Goal: Task Accomplishment & Management: Use online tool/utility

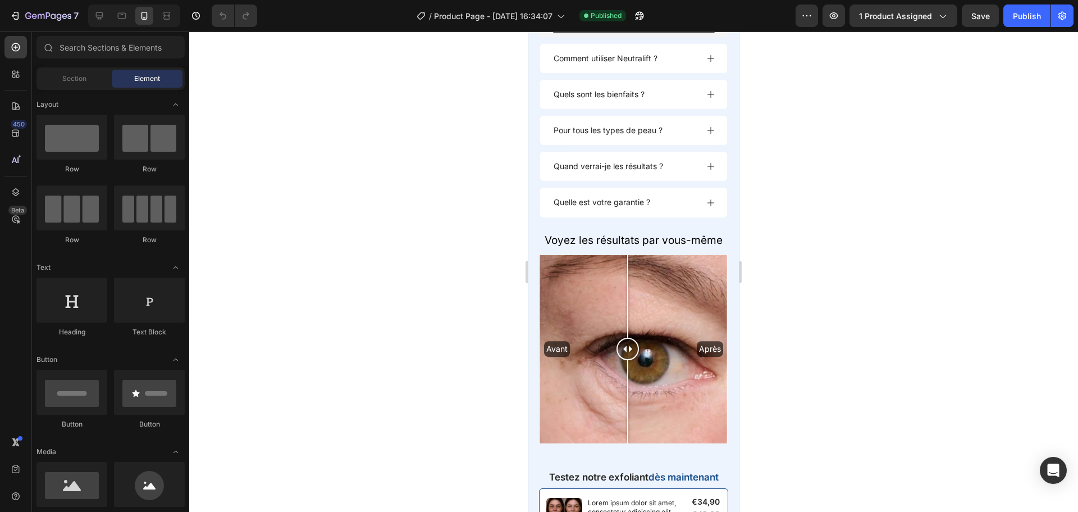
scroll to position [1141, 0]
click at [558, 246] on span "Voyez les résultats par vous-même" at bounding box center [634, 239] width 178 height 13
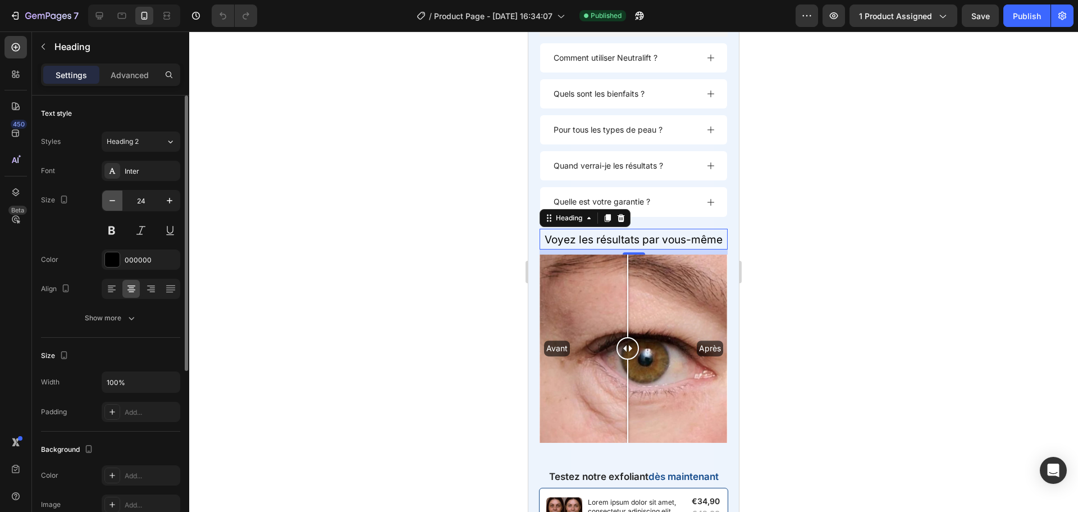
click at [111, 197] on icon "button" at bounding box center [112, 200] width 11 height 11
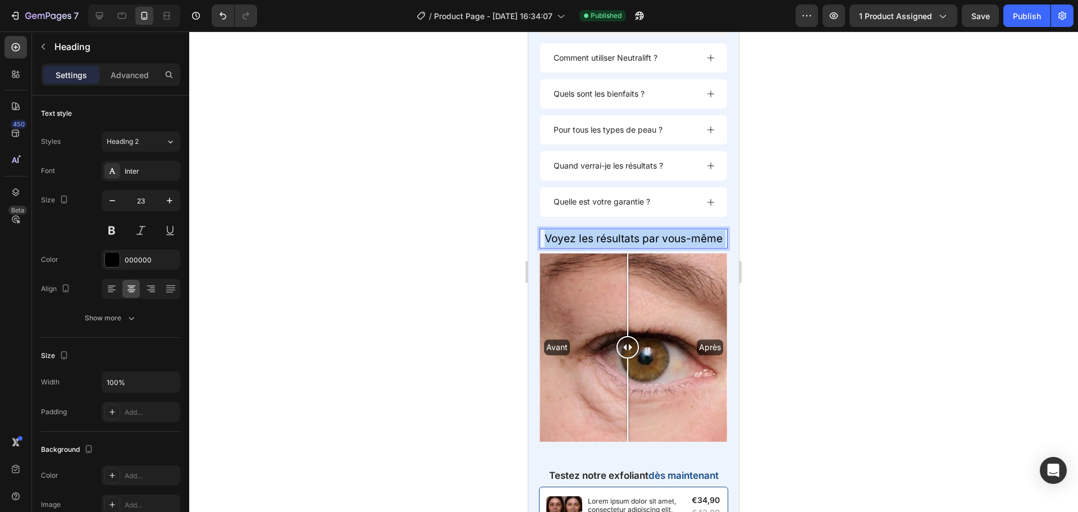
drag, startPoint x: 716, startPoint y: 266, endPoint x: 653, endPoint y: 261, distance: 62.5
click at [653, 245] on span "Voyez les résultats par vous-même" at bounding box center [634, 238] width 178 height 13
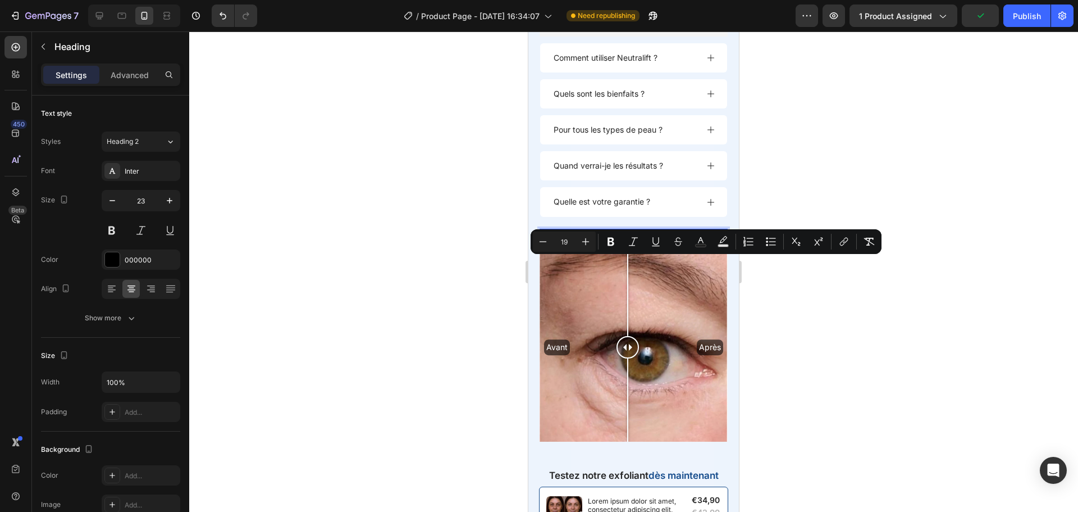
drag, startPoint x: 659, startPoint y: 265, endPoint x: 718, endPoint y: 266, distance: 59.0
click at [718, 248] on h2 "Voyez les résultats par vous-même" at bounding box center [634, 239] width 188 height 20
click at [612, 244] on icon "Editor contextual toolbar" at bounding box center [610, 241] width 11 height 11
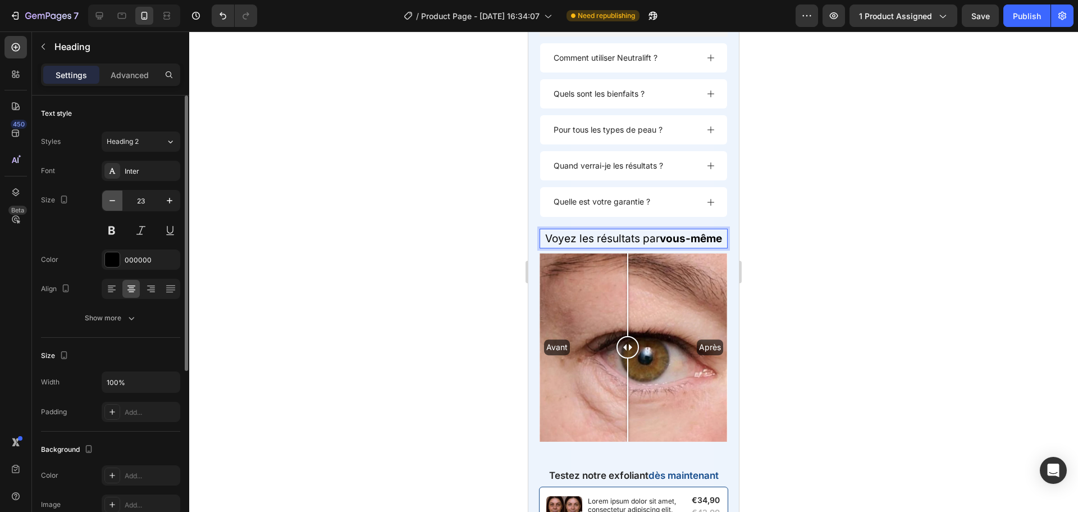
click at [117, 199] on icon "button" at bounding box center [112, 200] width 11 height 11
click at [157, 201] on input "22" at bounding box center [140, 200] width 37 height 20
click at [168, 201] on icon "button" at bounding box center [169, 200] width 11 height 11
type input "23"
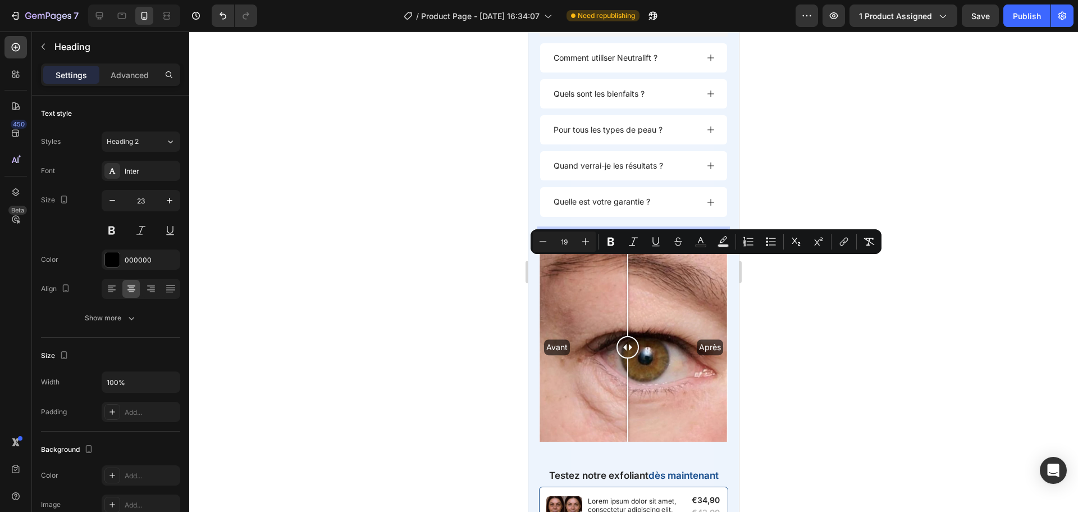
drag, startPoint x: 557, startPoint y: 265, endPoint x: 643, endPoint y: 279, distance: 86.5
click at [643, 245] on span "Voyez les résultats par vous-même" at bounding box center [633, 238] width 177 height 13
click at [546, 244] on icon "Editor contextual toolbar" at bounding box center [543, 241] width 11 height 11
type input "18"
click at [868, 322] on div at bounding box center [633, 271] width 889 height 480
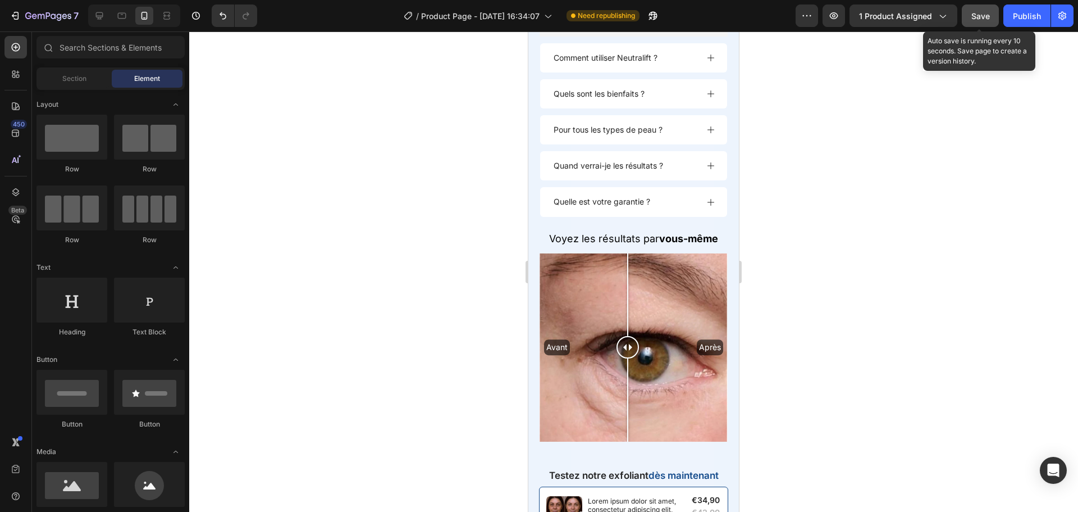
click at [986, 15] on span "Save" at bounding box center [981, 16] width 19 height 10
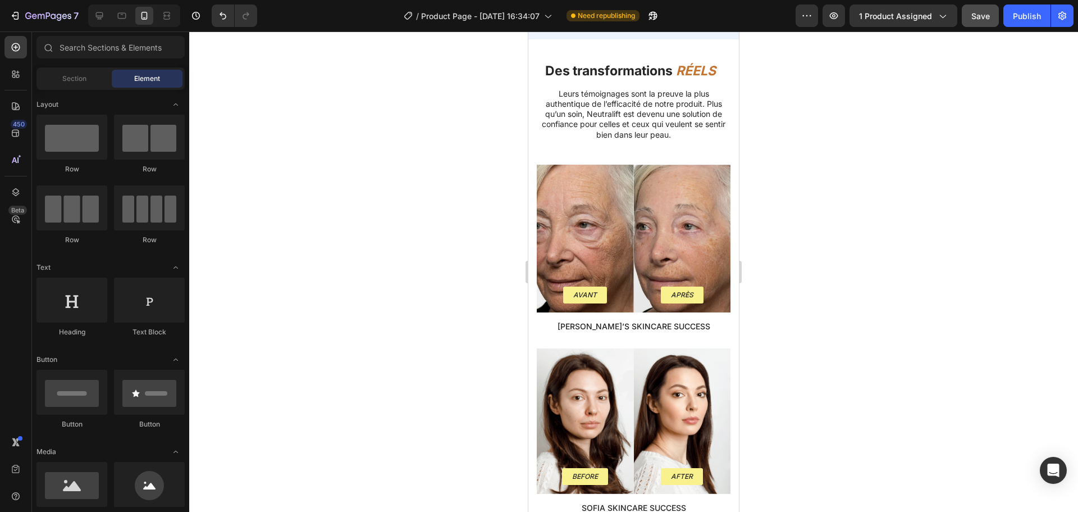
scroll to position [1662, 0]
click at [97, 11] on icon at bounding box center [99, 15] width 11 height 11
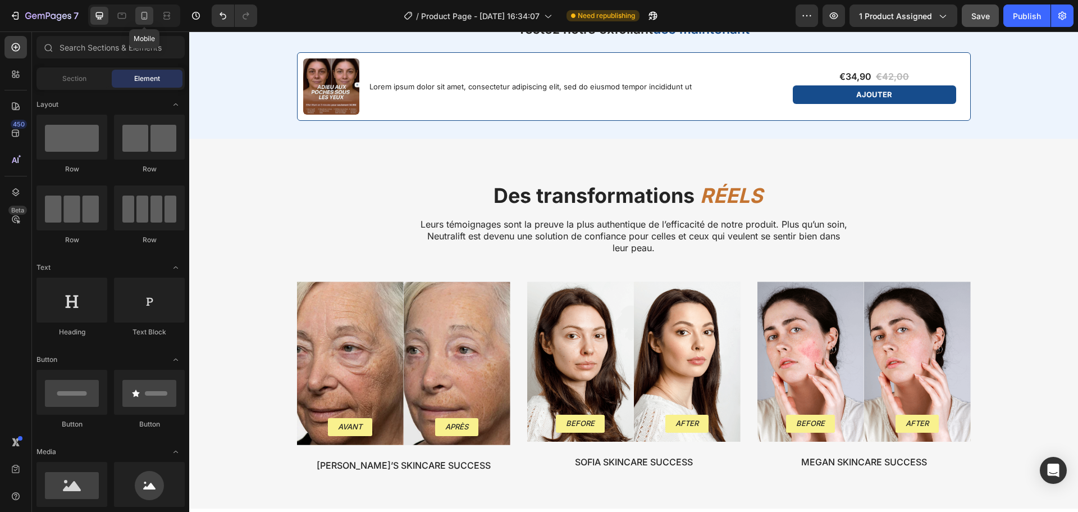
click at [144, 14] on icon at bounding box center [144, 15] width 11 height 11
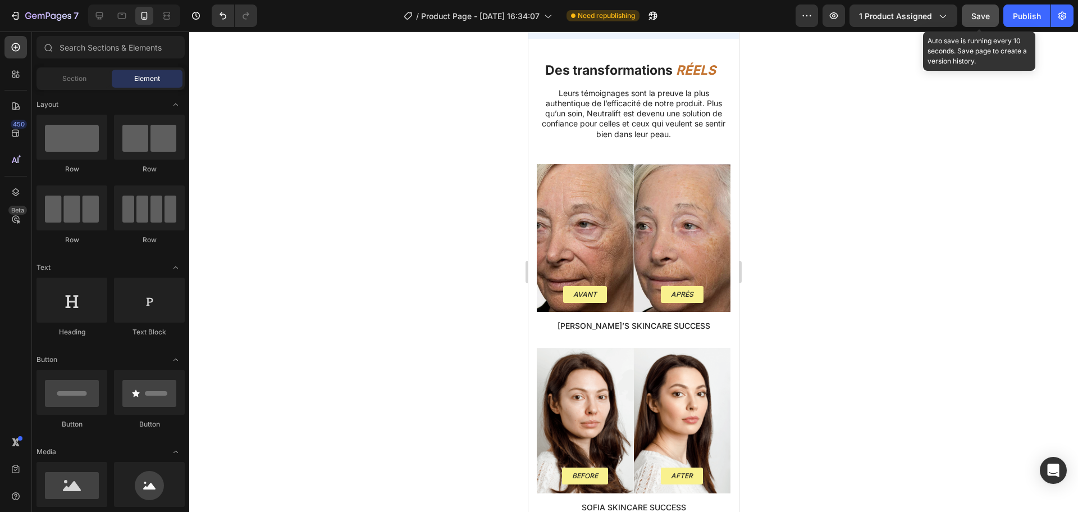
click at [969, 15] on button "Save" at bounding box center [980, 15] width 37 height 22
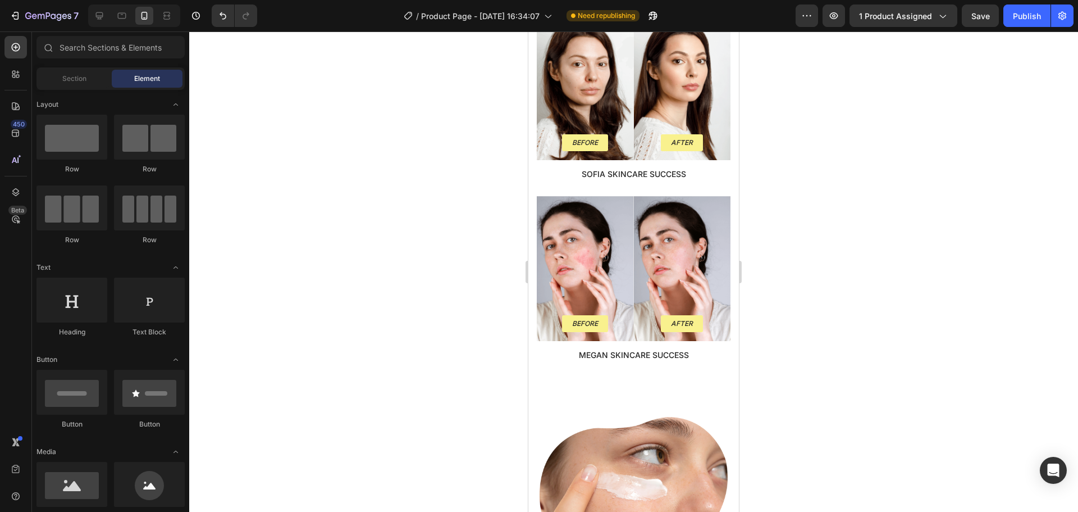
scroll to position [2087, 0]
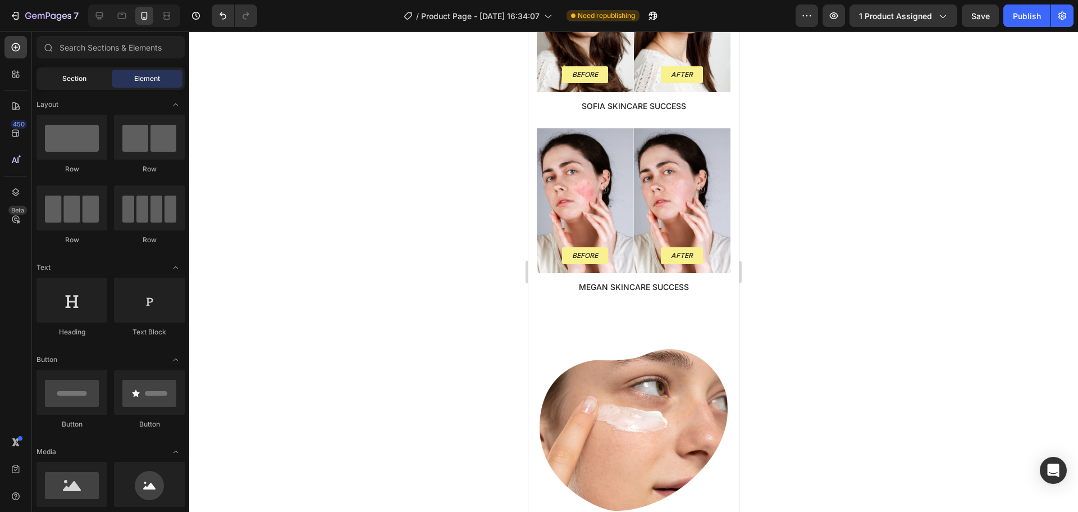
click at [71, 83] on span "Section" at bounding box center [74, 79] width 24 height 10
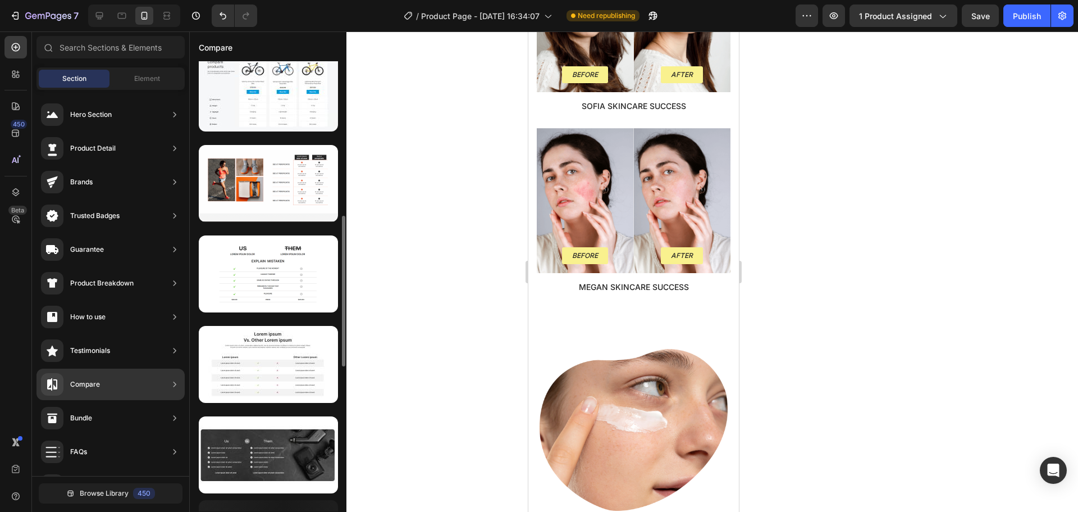
scroll to position [463, 0]
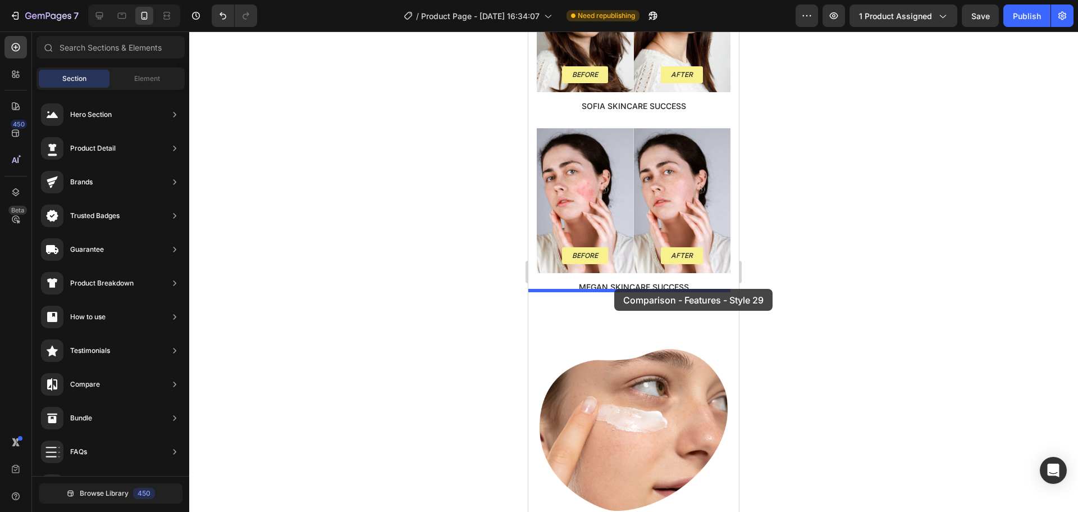
drag, startPoint x: 784, startPoint y: 323, endPoint x: 614, endPoint y: 289, distance: 172.5
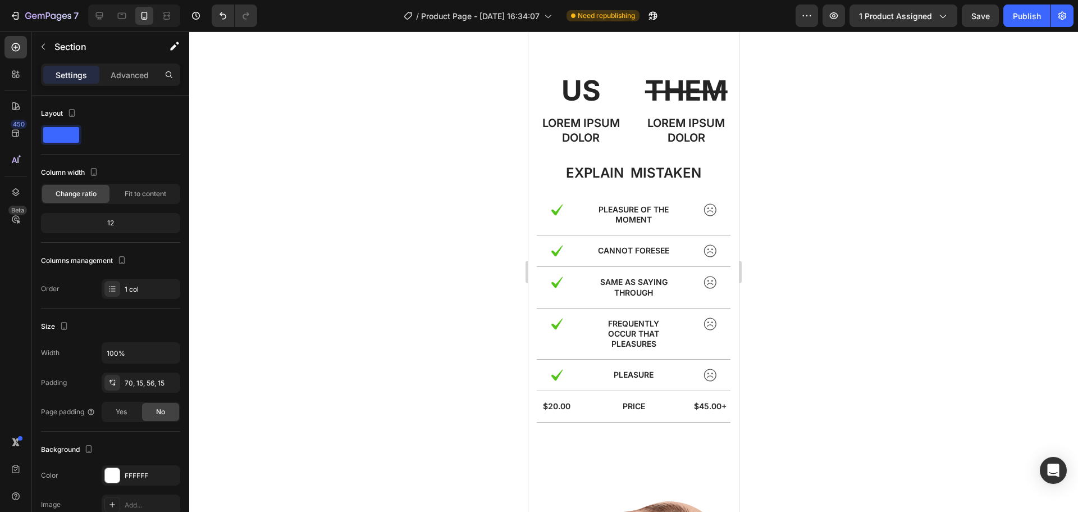
scroll to position [2342, 0]
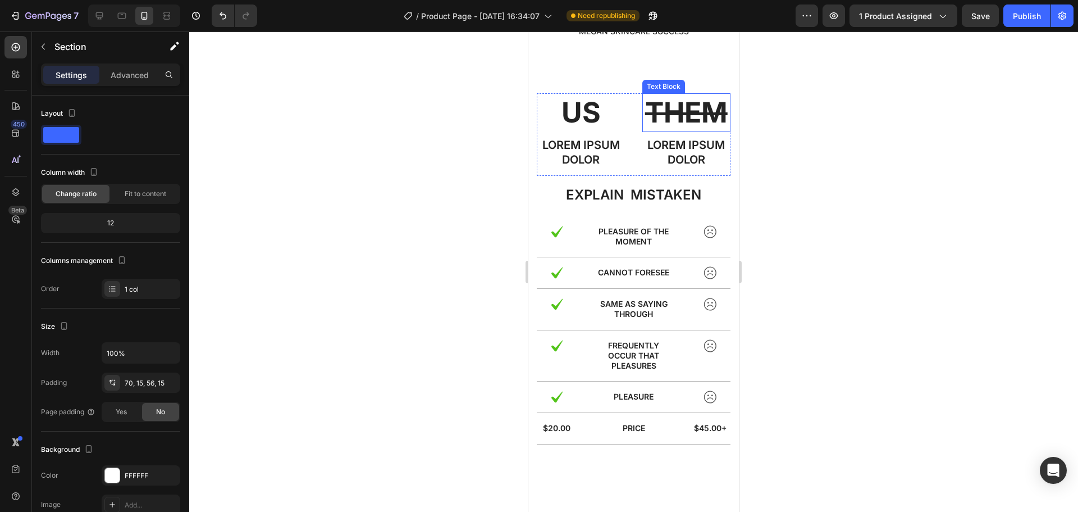
click at [684, 118] on s "THEM" at bounding box center [686, 112] width 83 height 34
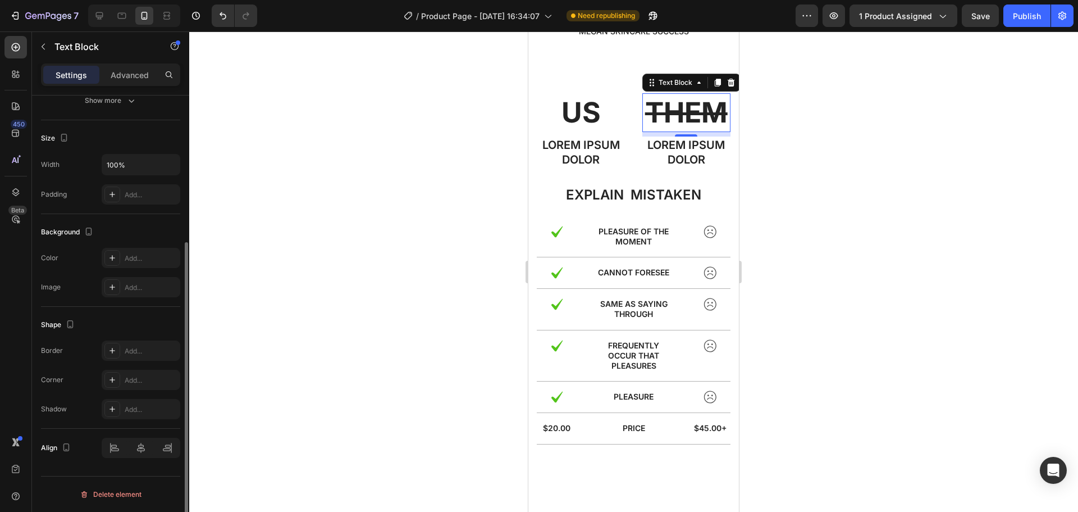
scroll to position [0, 0]
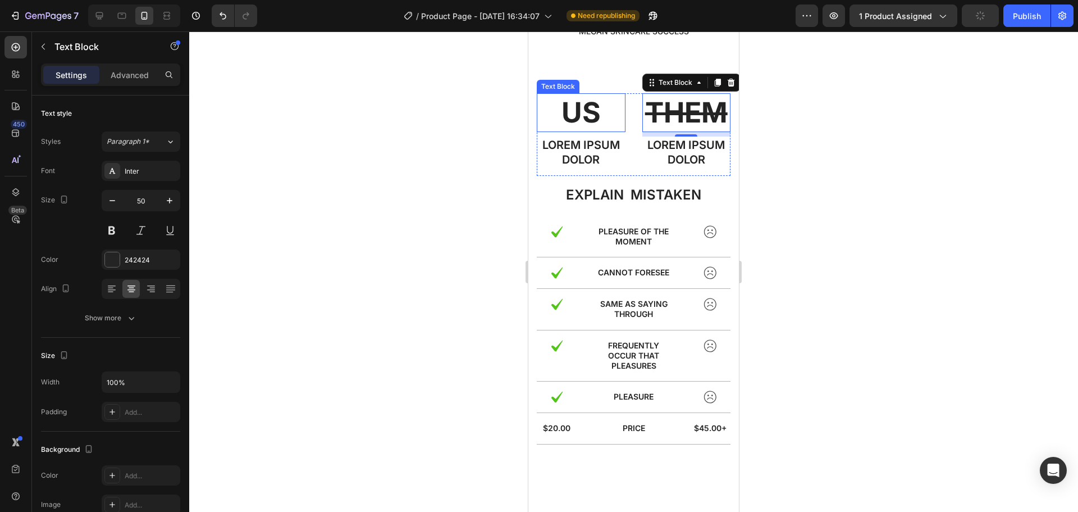
click at [609, 101] on p "US" at bounding box center [581, 112] width 86 height 37
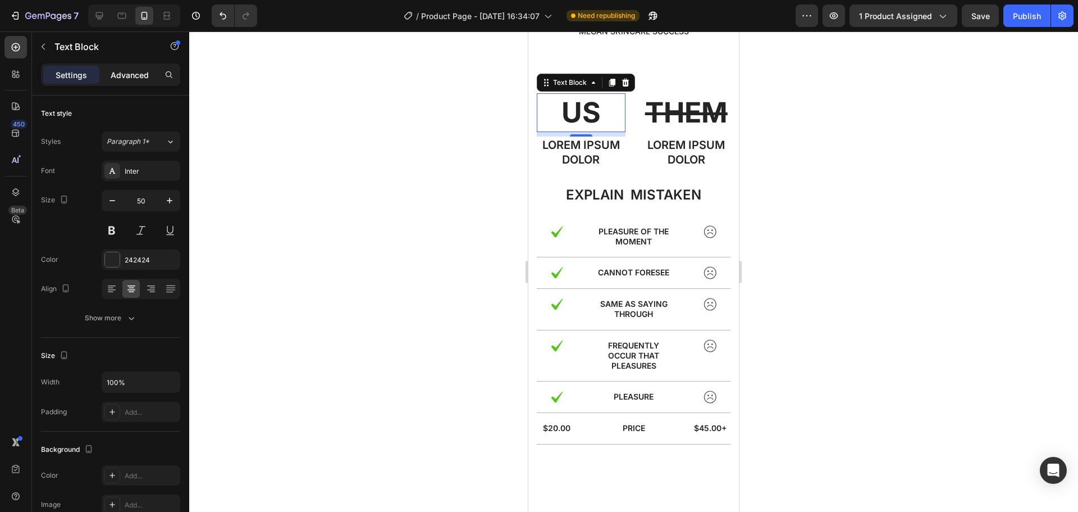
click at [140, 75] on p "Advanced" at bounding box center [130, 75] width 38 height 12
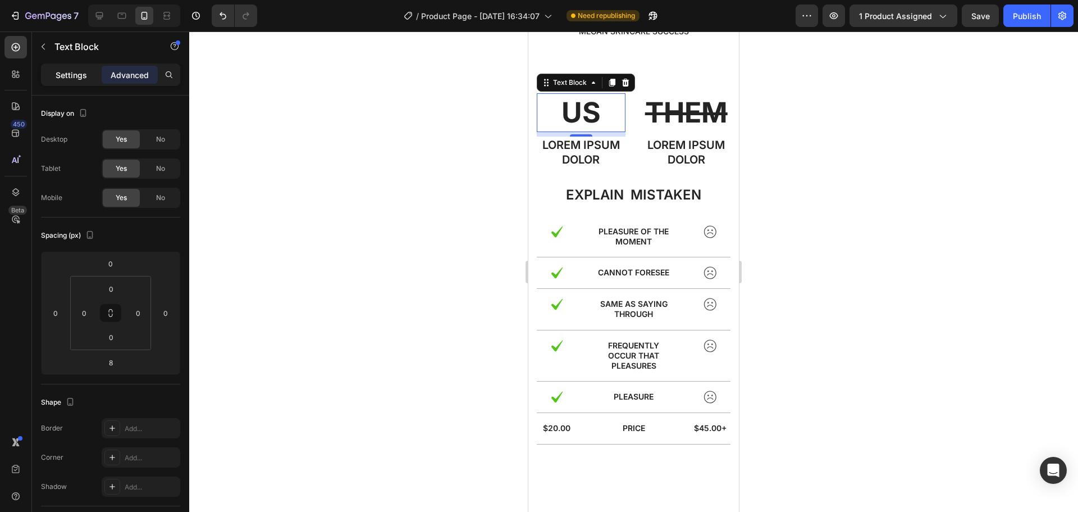
click at [76, 76] on p "Settings" at bounding box center [71, 75] width 31 height 12
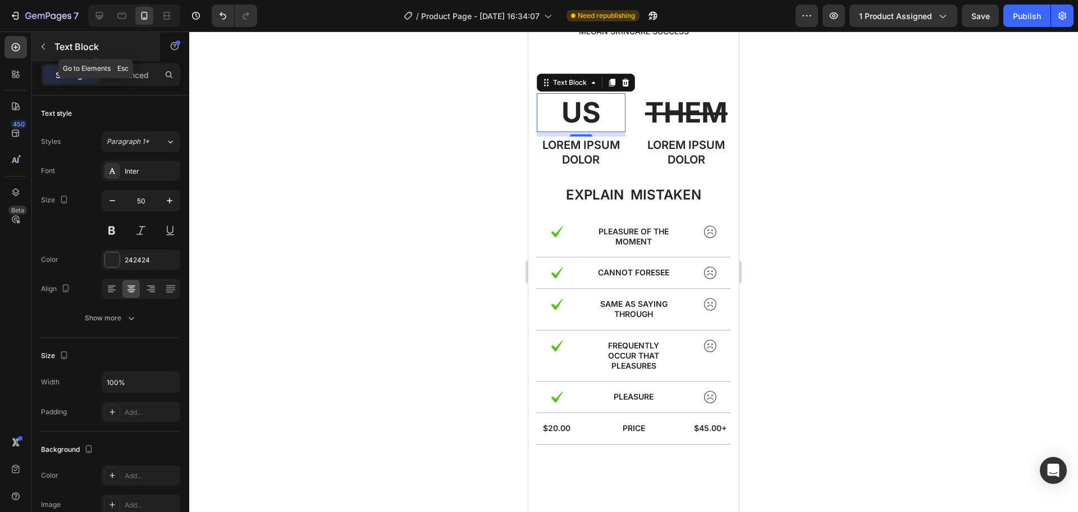
click at [49, 48] on button "button" at bounding box center [43, 47] width 18 height 18
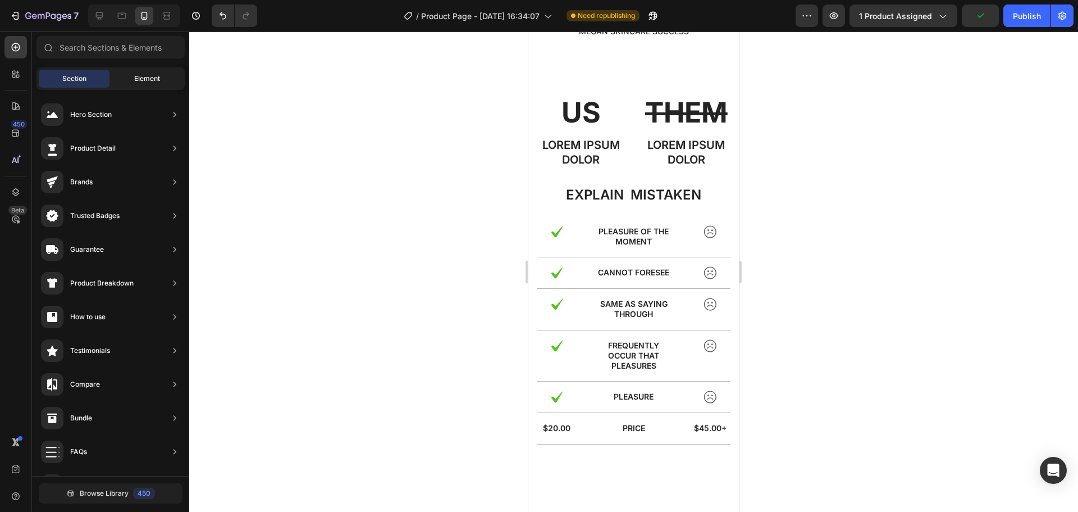
click at [133, 81] on div "Element" at bounding box center [147, 79] width 71 height 18
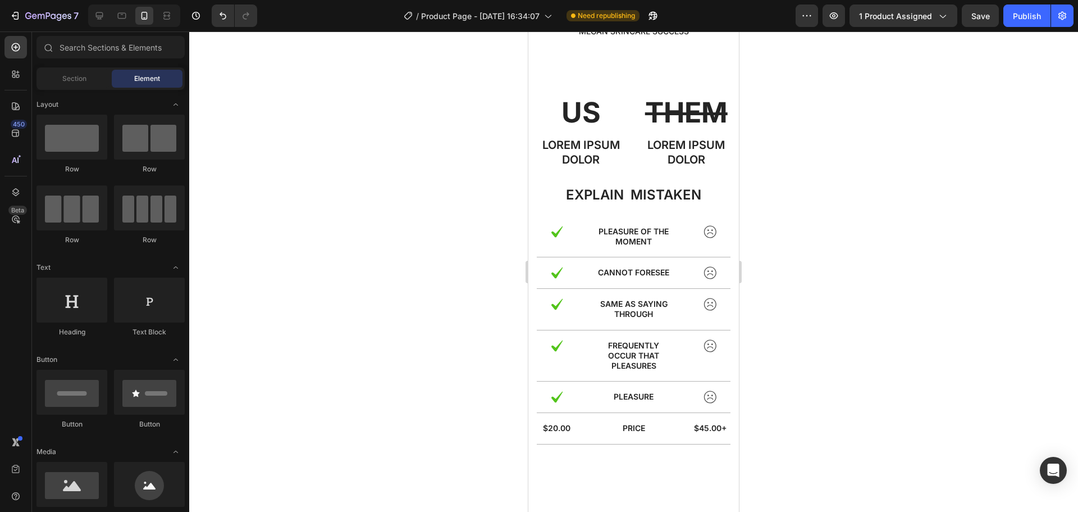
scroll to position [38, 0]
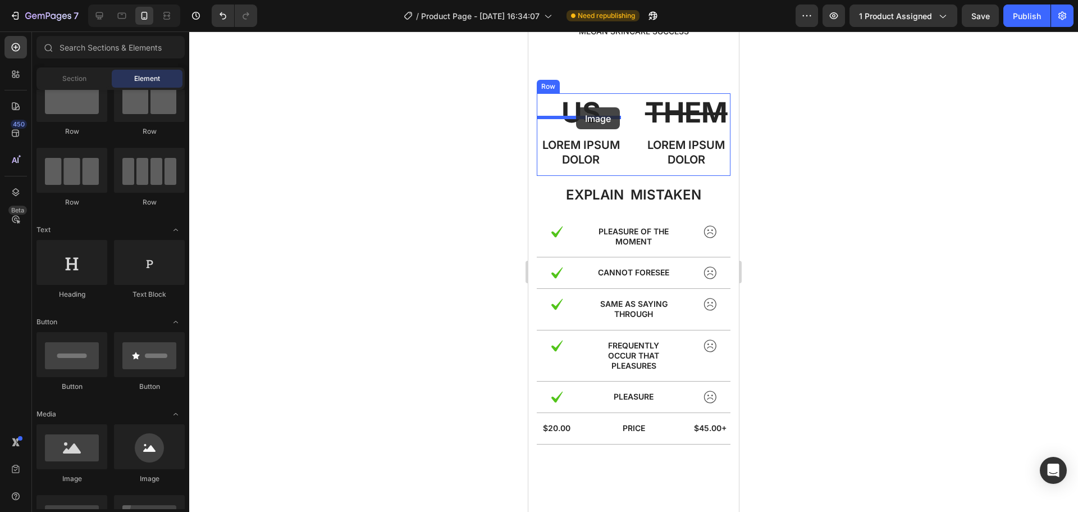
drag, startPoint x: 600, startPoint y: 481, endPoint x: 576, endPoint y: 107, distance: 374.8
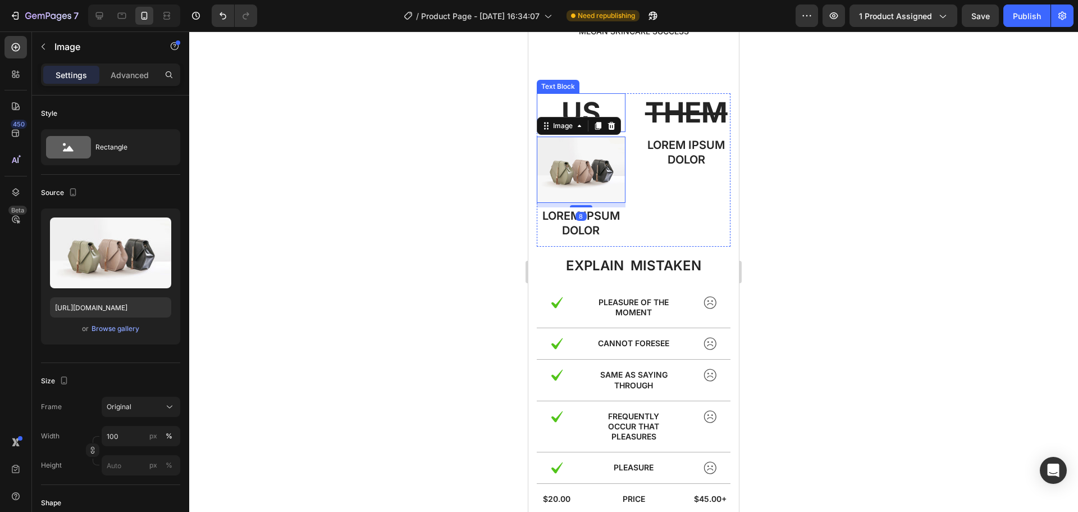
click at [586, 94] on p "US" at bounding box center [581, 112] width 86 height 37
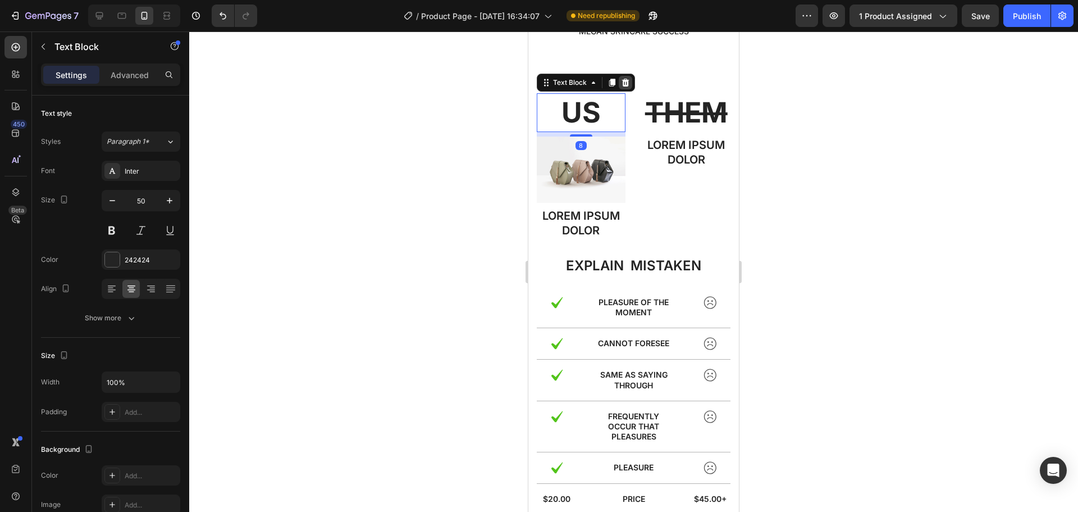
click at [630, 78] on icon at bounding box center [625, 82] width 9 height 9
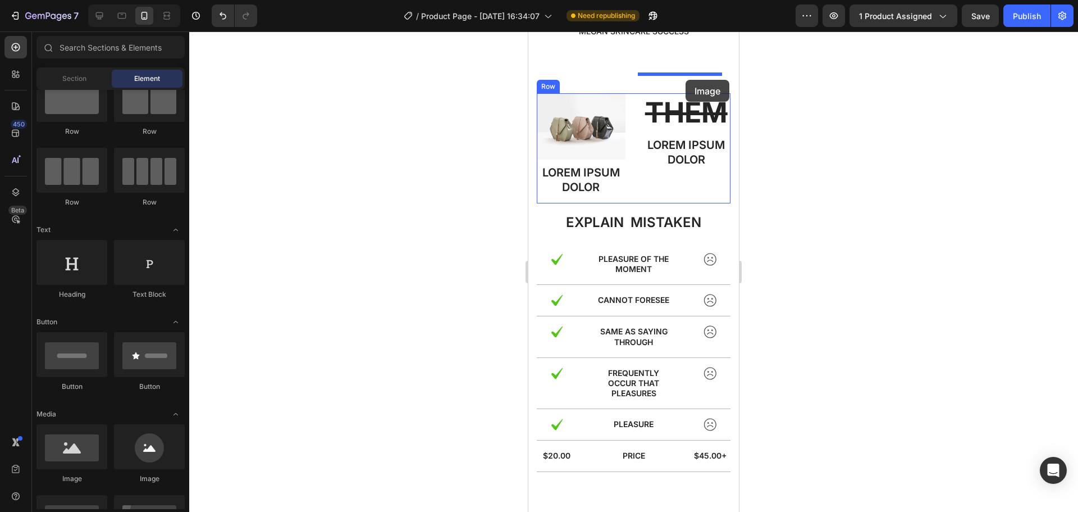
drag, startPoint x: 598, startPoint y: 485, endPoint x: 686, endPoint y: 80, distance: 415.0
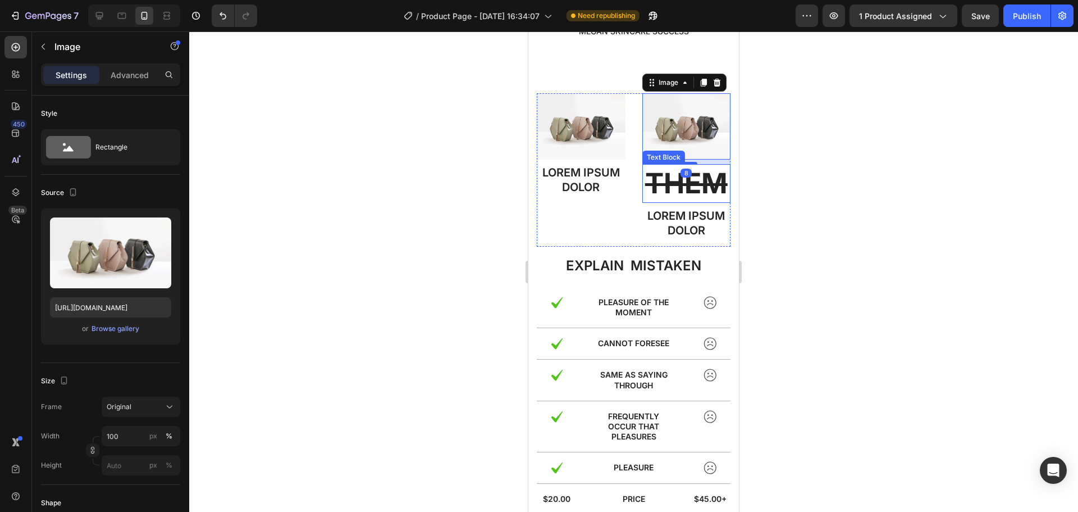
click at [672, 174] on s "THEM" at bounding box center [686, 183] width 83 height 34
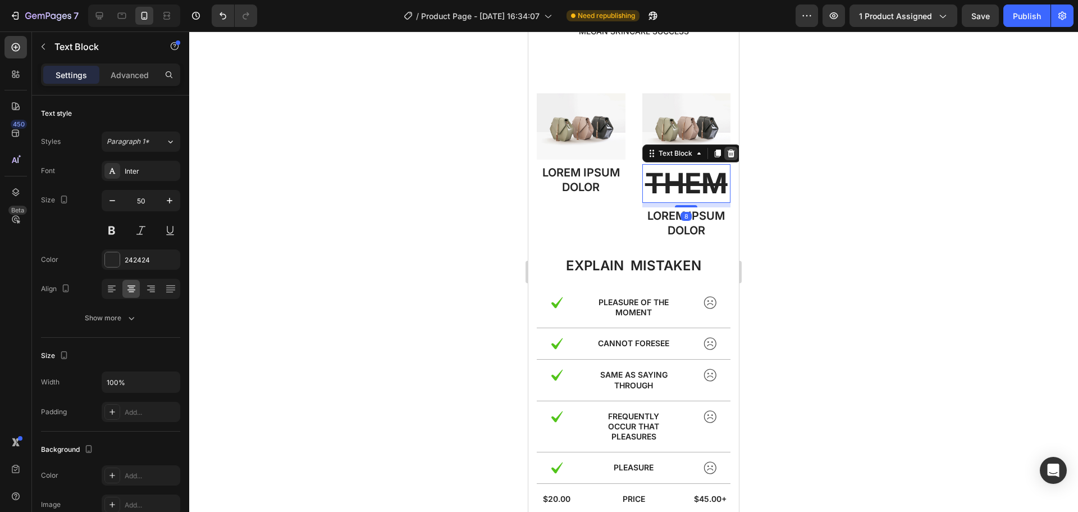
click at [727, 149] on icon at bounding box center [730, 153] width 7 height 8
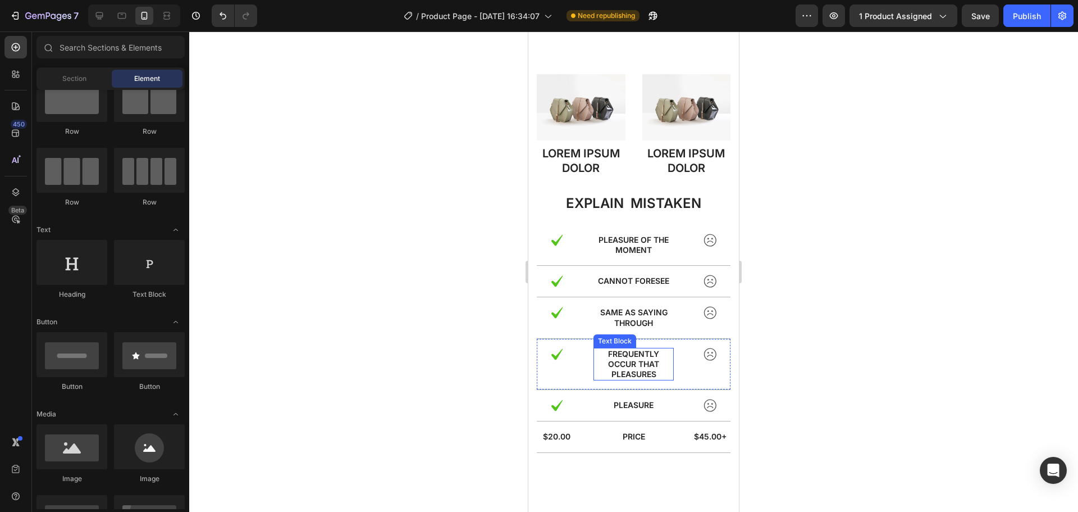
scroll to position [2522, 0]
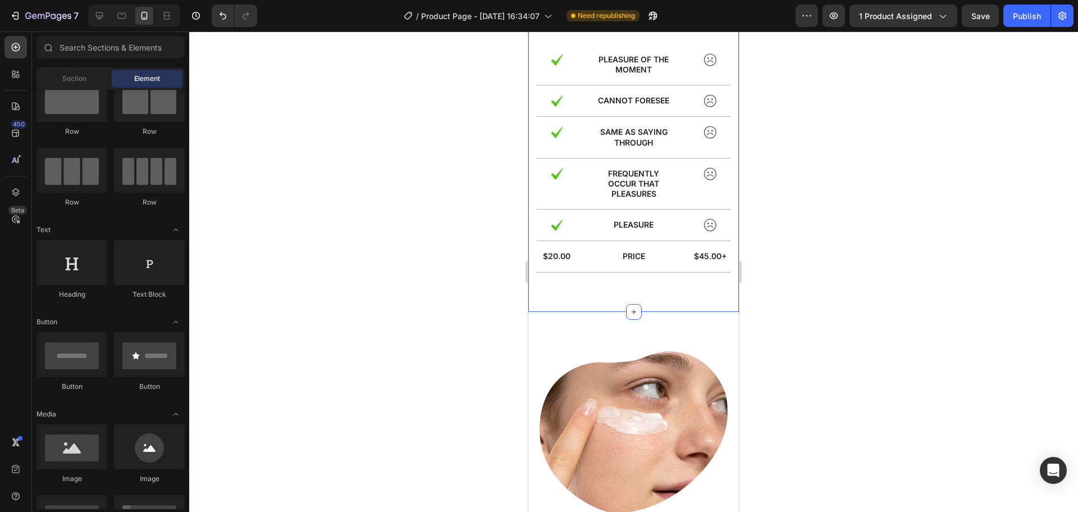
click at [608, 284] on div "Image Lorem ipsum dolor Text Block Image Lorem ipsum dolor Text Block Row expla…" at bounding box center [634, 83] width 211 height 457
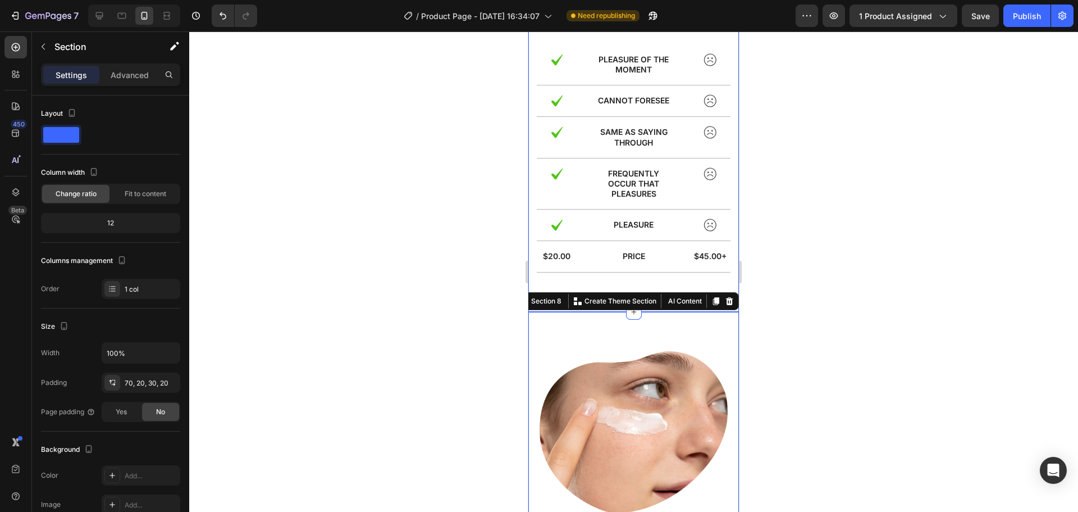
click at [657, 279] on div "Image Lorem ipsum dolor Text Block Image Lorem ipsum dolor Text Block Row expla…" at bounding box center [634, 83] width 211 height 457
click at [648, 273] on div "Image Lorem ipsum dolor Text Block Image Lorem ipsum dolor Text Block Row expla…" at bounding box center [634, 87] width 194 height 386
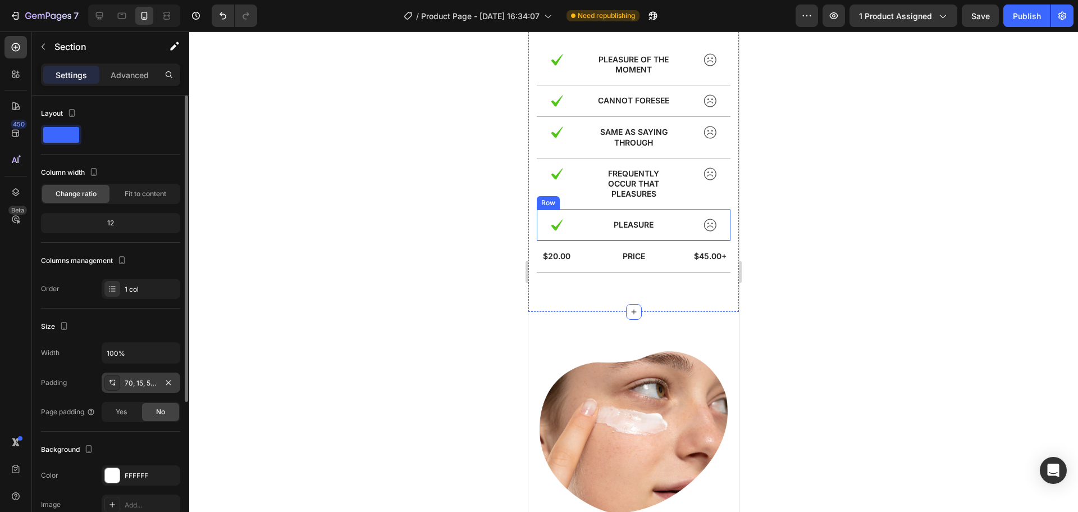
click at [134, 386] on div "70, 15, 56, 15" at bounding box center [141, 383] width 33 height 10
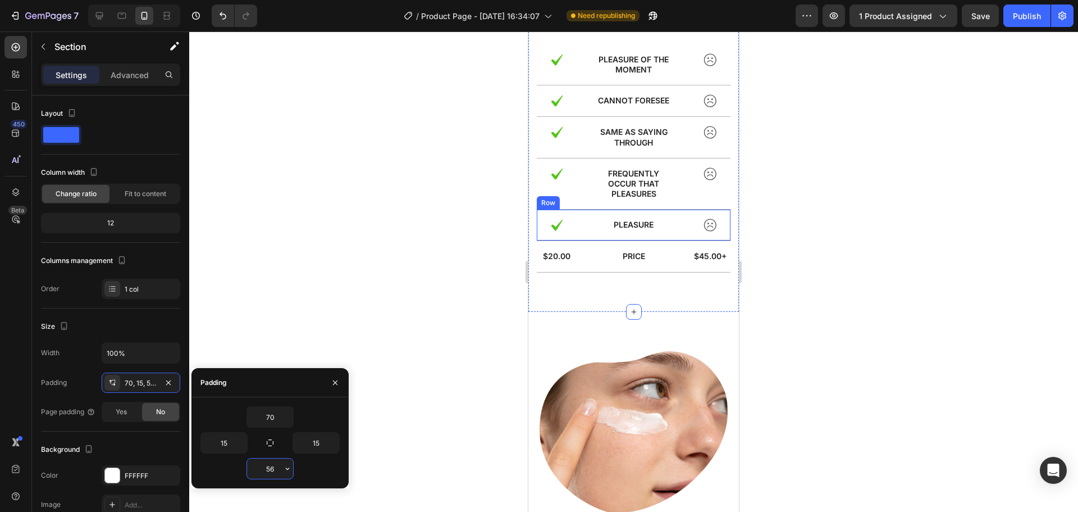
click at [273, 470] on input "56" at bounding box center [270, 468] width 46 height 20
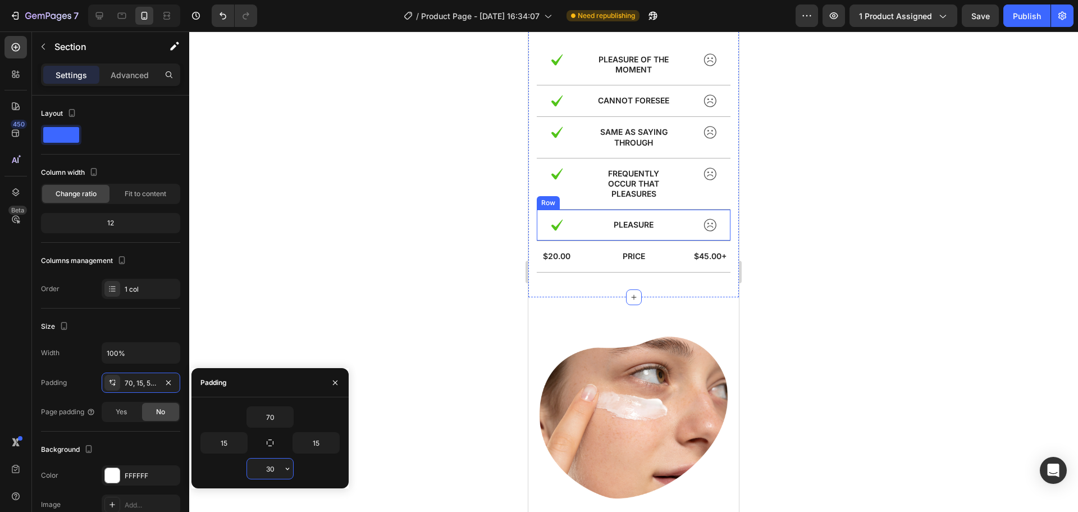
click at [268, 469] on input "30" at bounding box center [270, 468] width 46 height 20
type input "20"
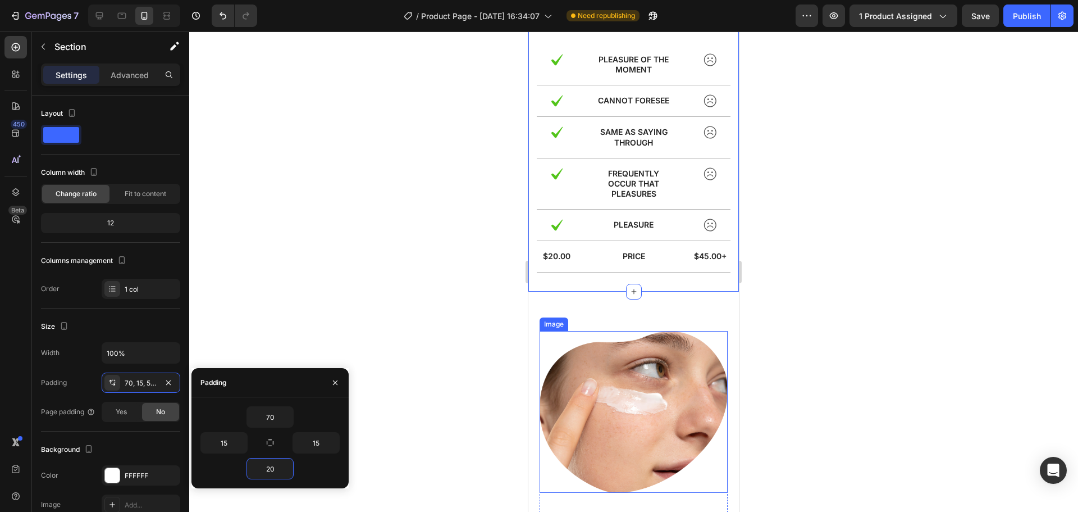
click at [582, 332] on img at bounding box center [634, 412] width 188 height 162
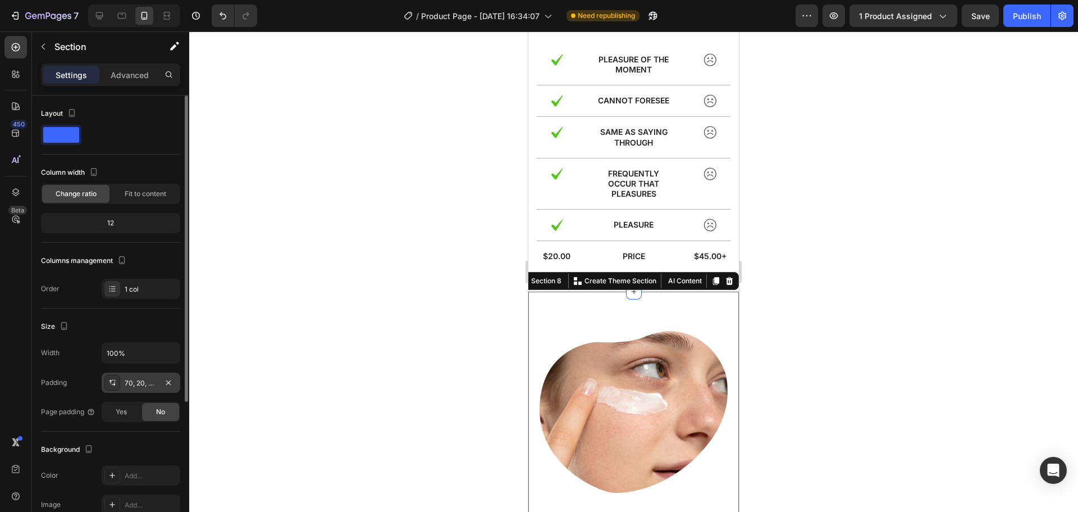
click at [134, 379] on div "70, 20, 30, 20" at bounding box center [141, 383] width 33 height 10
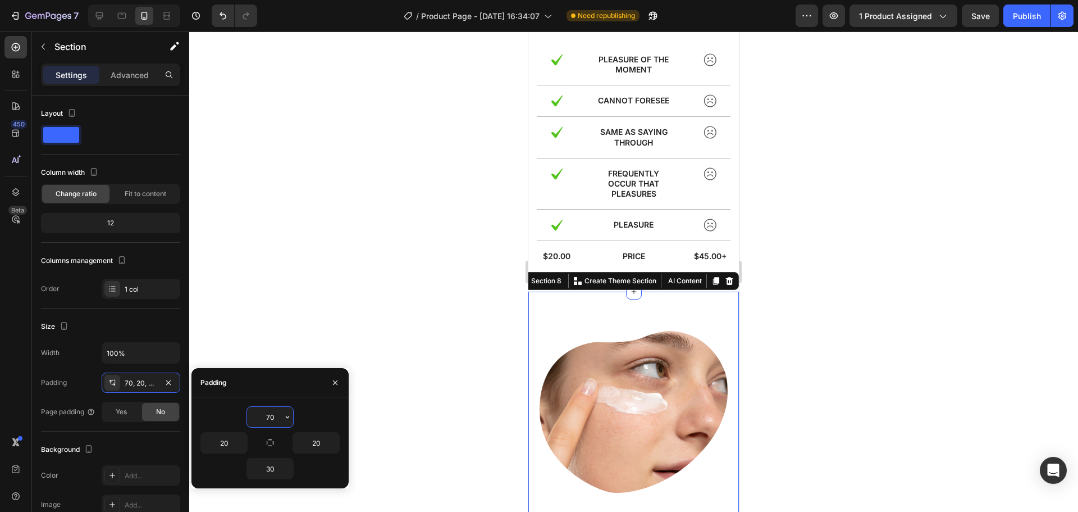
click at [279, 417] on input "70" at bounding box center [270, 417] width 46 height 20
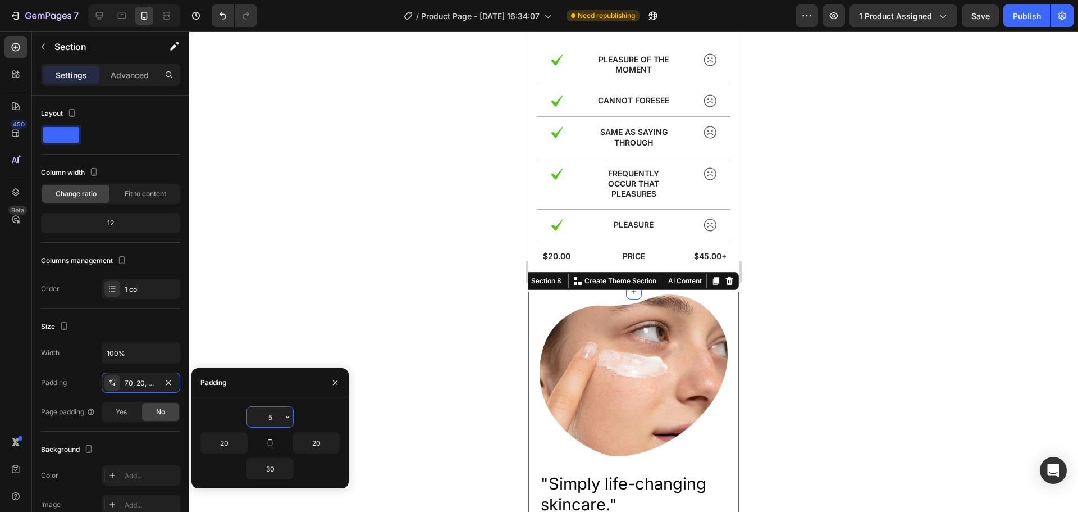
type input "50"
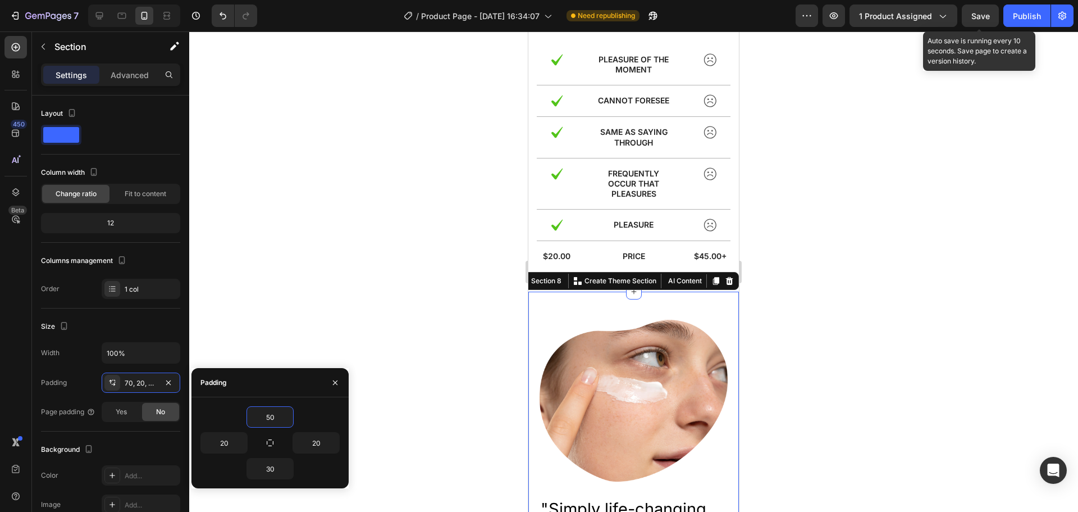
click at [977, 13] on span "Save" at bounding box center [981, 16] width 19 height 10
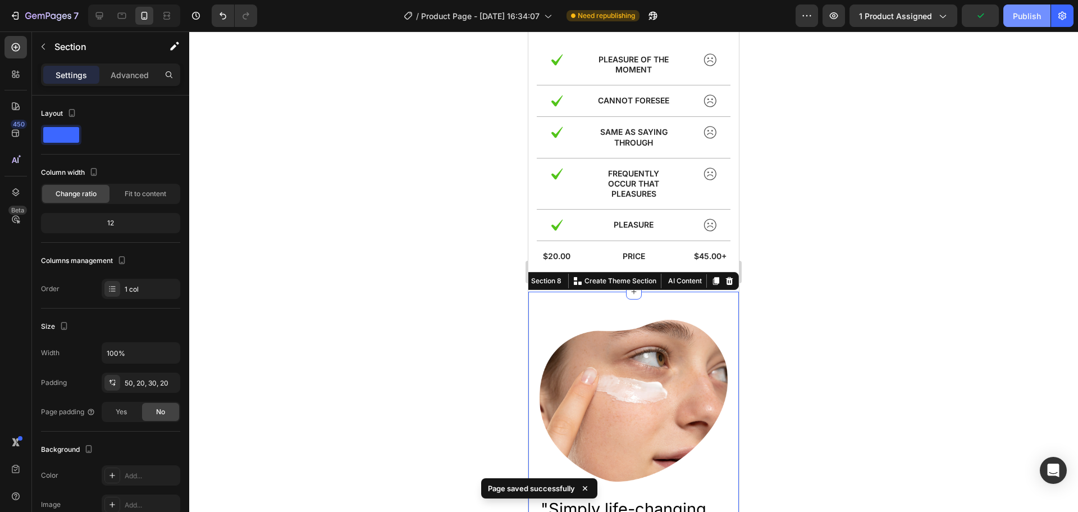
click at [1027, 17] on div "Publish" at bounding box center [1027, 16] width 28 height 12
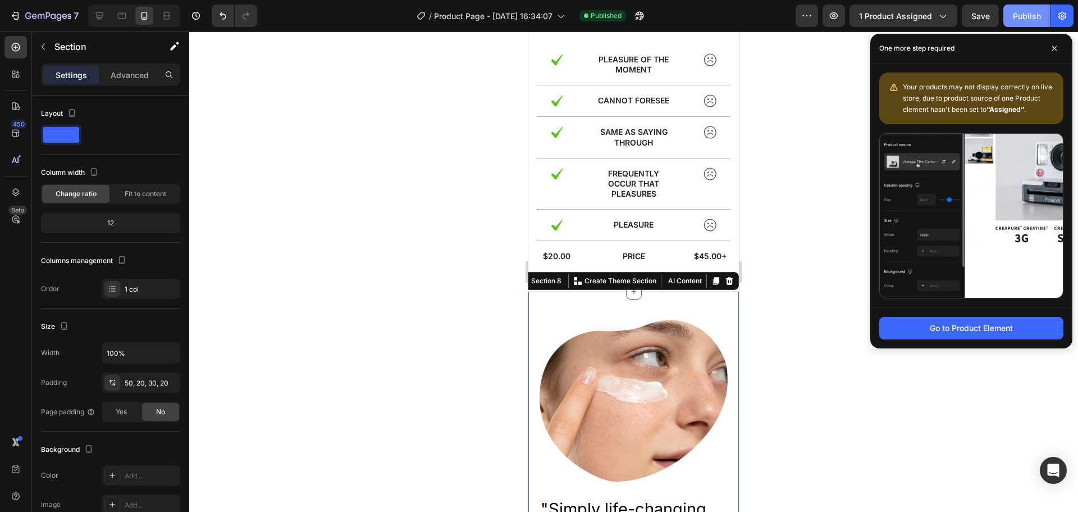
click at [1023, 11] on div "Publish" at bounding box center [1027, 16] width 28 height 12
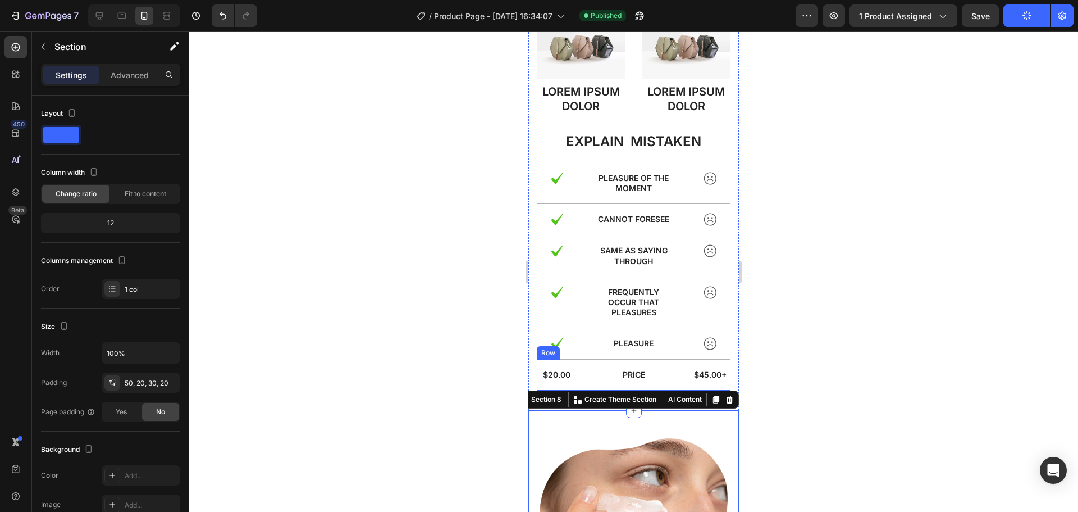
scroll to position [2402, 0]
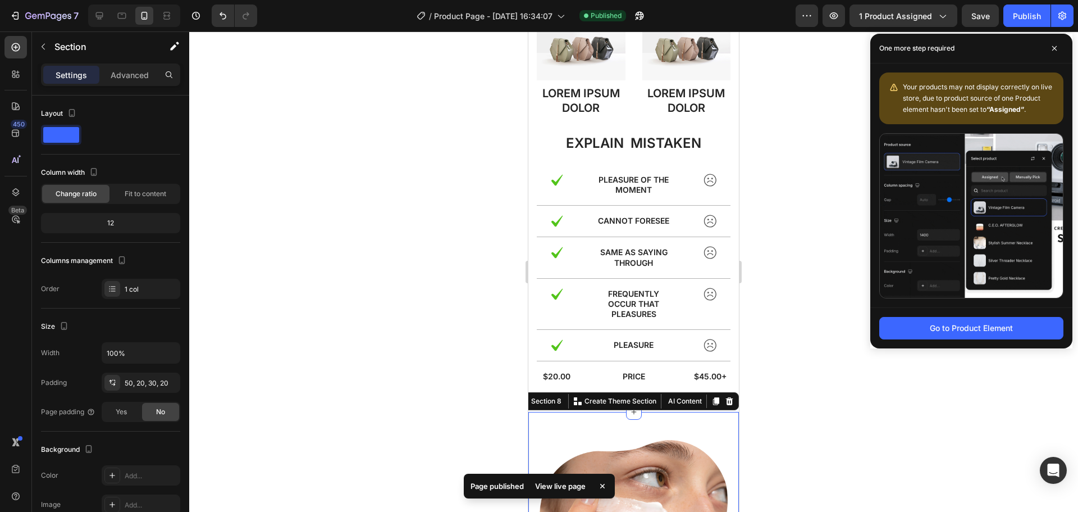
click at [417, 361] on div at bounding box center [633, 271] width 889 height 480
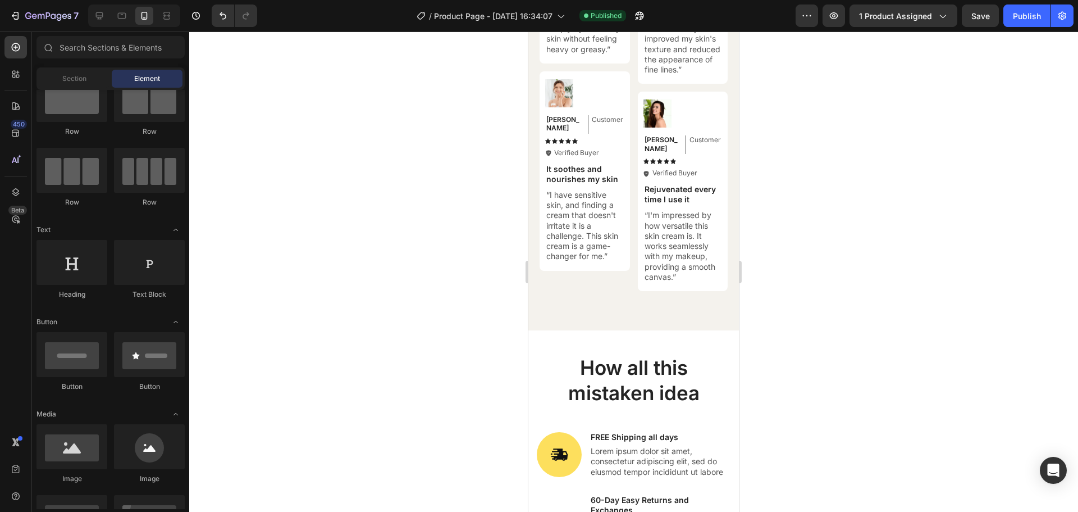
scroll to position [4660, 0]
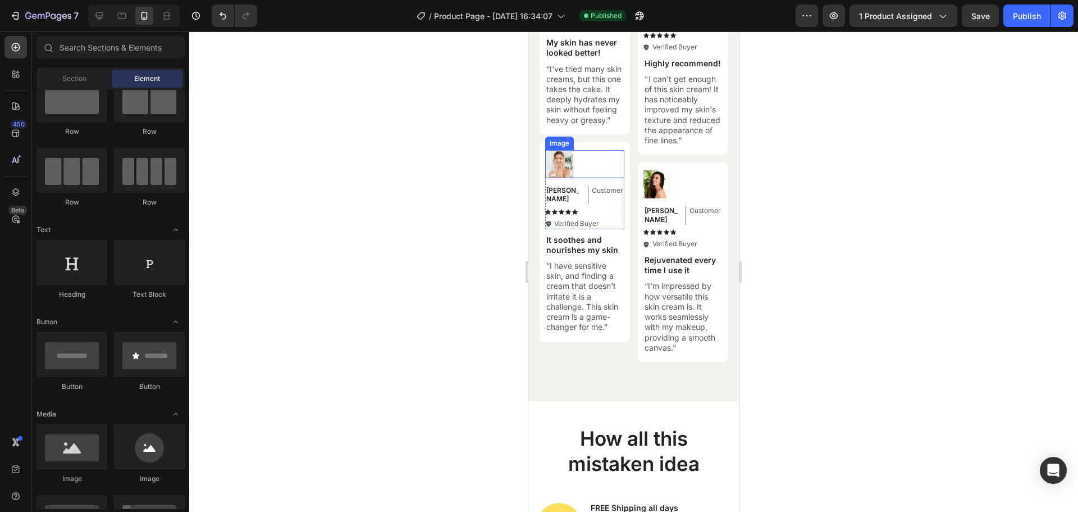
click at [561, 161] on img at bounding box center [559, 164] width 28 height 28
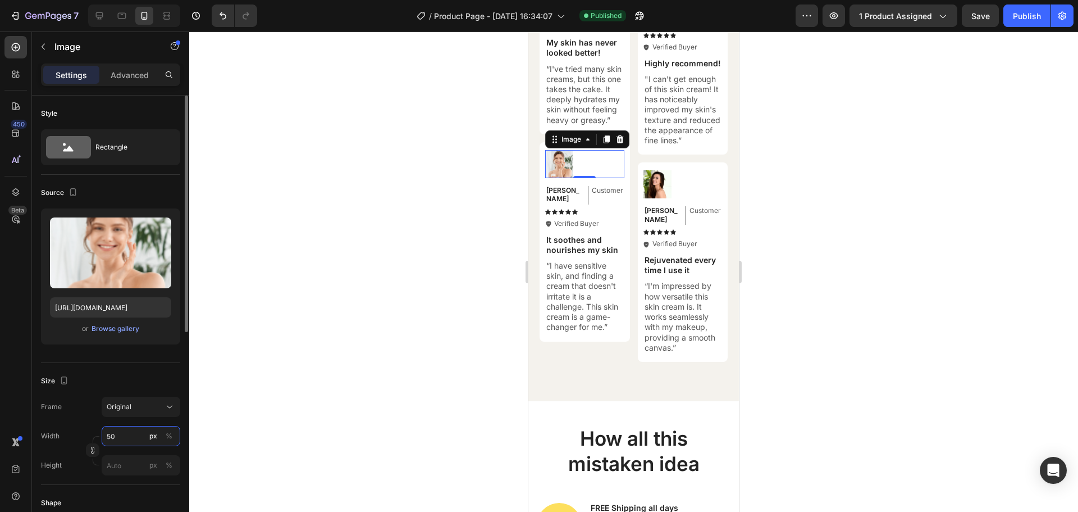
click at [116, 438] on input "50" at bounding box center [141, 436] width 79 height 20
drag, startPoint x: 116, startPoint y: 438, endPoint x: 107, endPoint y: 438, distance: 8.4
click at [107, 438] on input "60" at bounding box center [141, 436] width 79 height 20
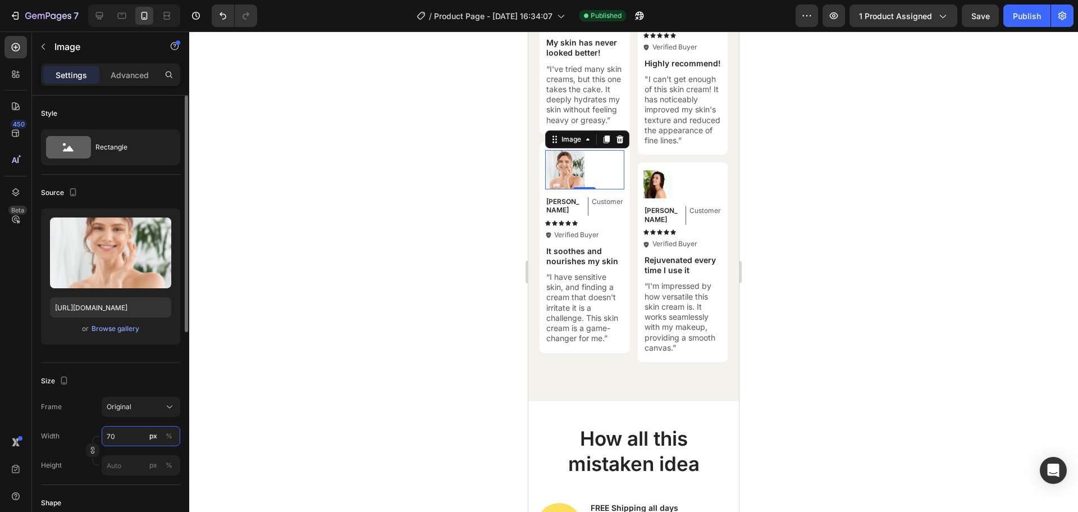
click at [110, 437] on input "70" at bounding box center [141, 436] width 79 height 20
click at [106, 437] on input "80" at bounding box center [141, 436] width 79 height 20
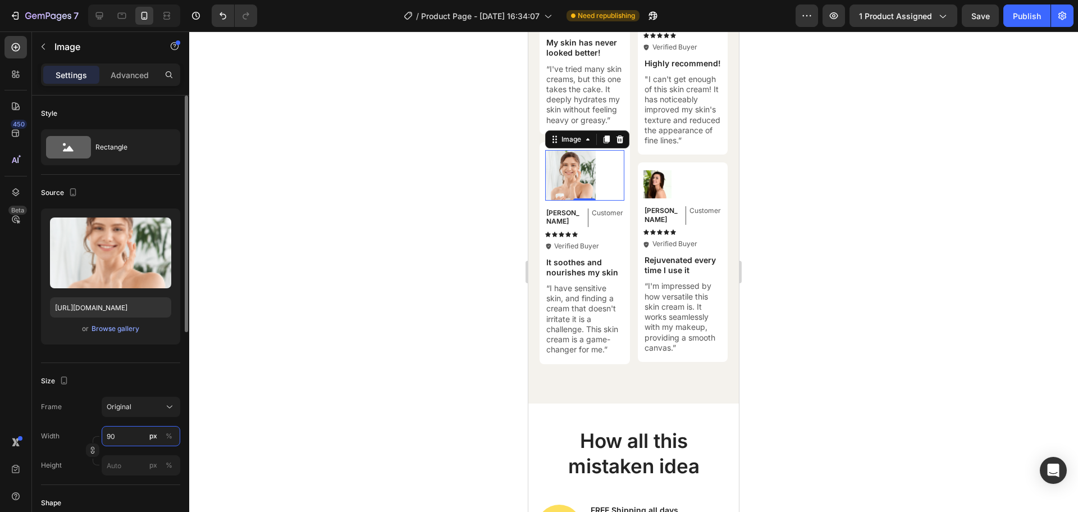
drag, startPoint x: 117, startPoint y: 438, endPoint x: 107, endPoint y: 436, distance: 10.8
click at [107, 436] on input "90" at bounding box center [141, 436] width 79 height 20
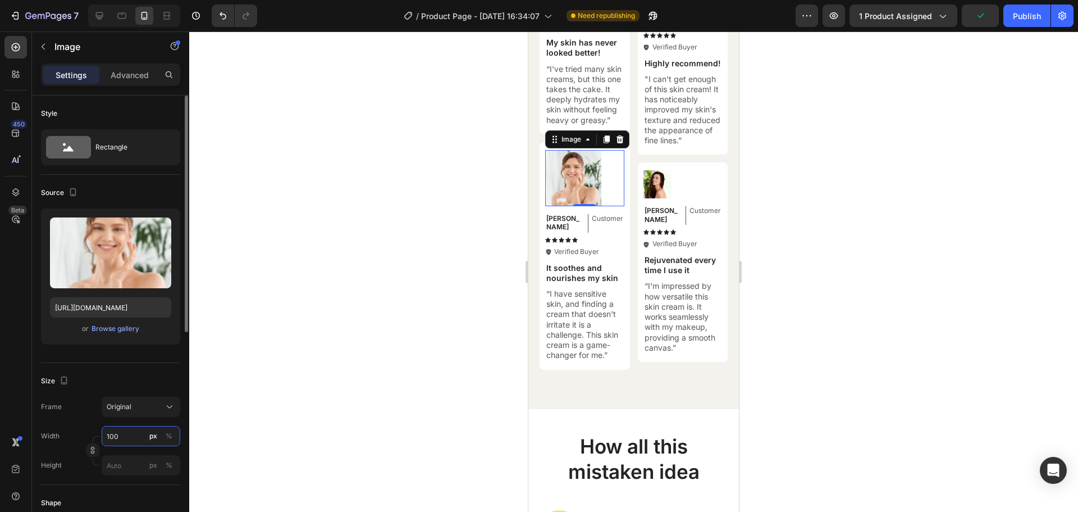
drag, startPoint x: 126, startPoint y: 432, endPoint x: 108, endPoint y: 435, distance: 18.2
click at [108, 435] on input "100" at bounding box center [141, 436] width 79 height 20
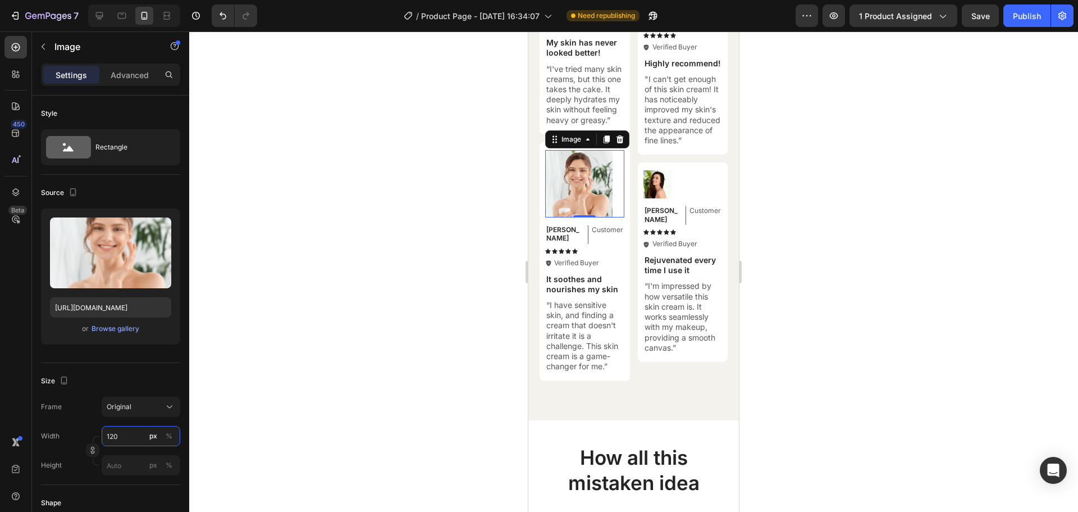
type input "120"
click at [985, 15] on span "Save" at bounding box center [981, 16] width 19 height 10
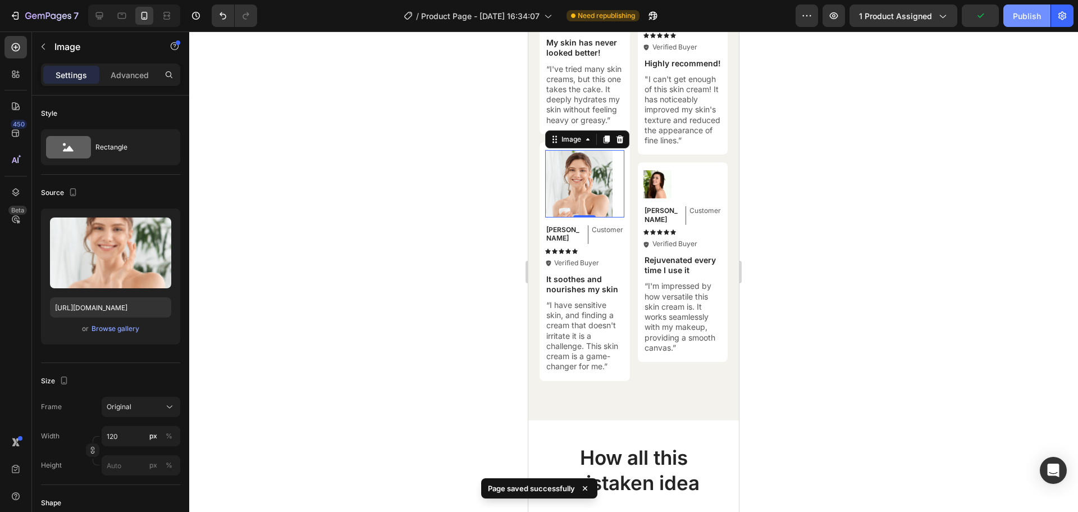
click at [1014, 17] on div "Publish" at bounding box center [1027, 16] width 28 height 12
click at [794, 195] on div at bounding box center [633, 271] width 889 height 480
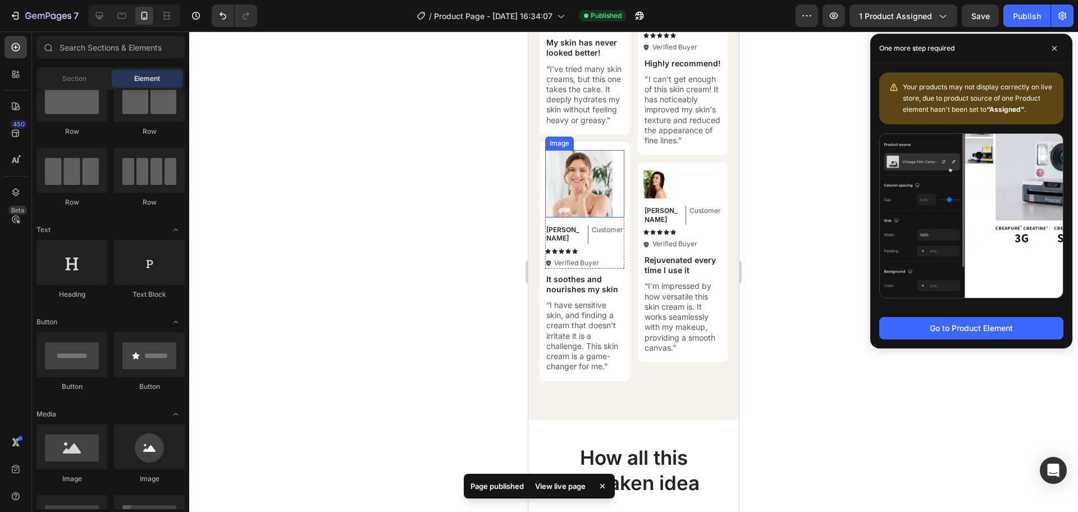
click at [587, 195] on img at bounding box center [578, 183] width 67 height 67
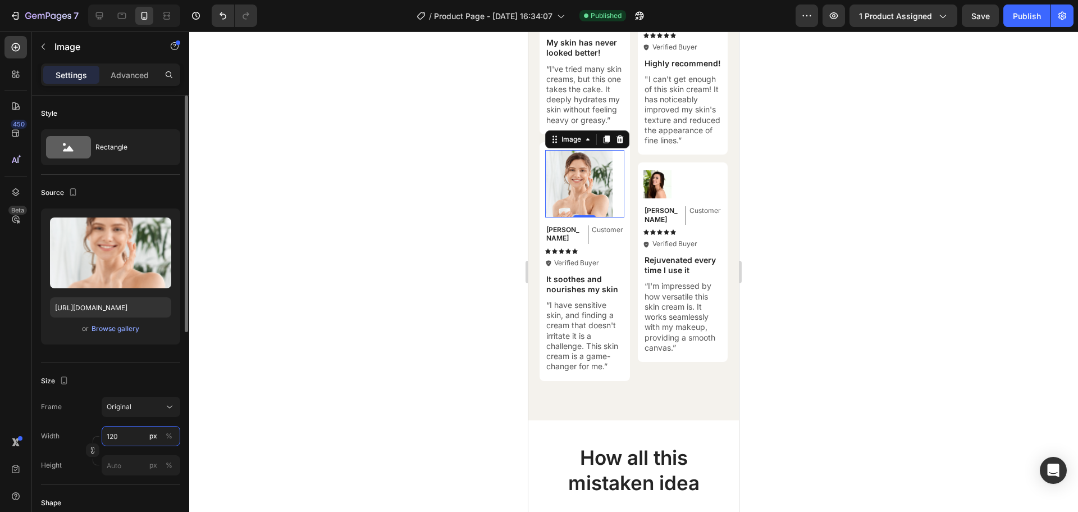
click at [123, 438] on input "120" at bounding box center [141, 436] width 79 height 20
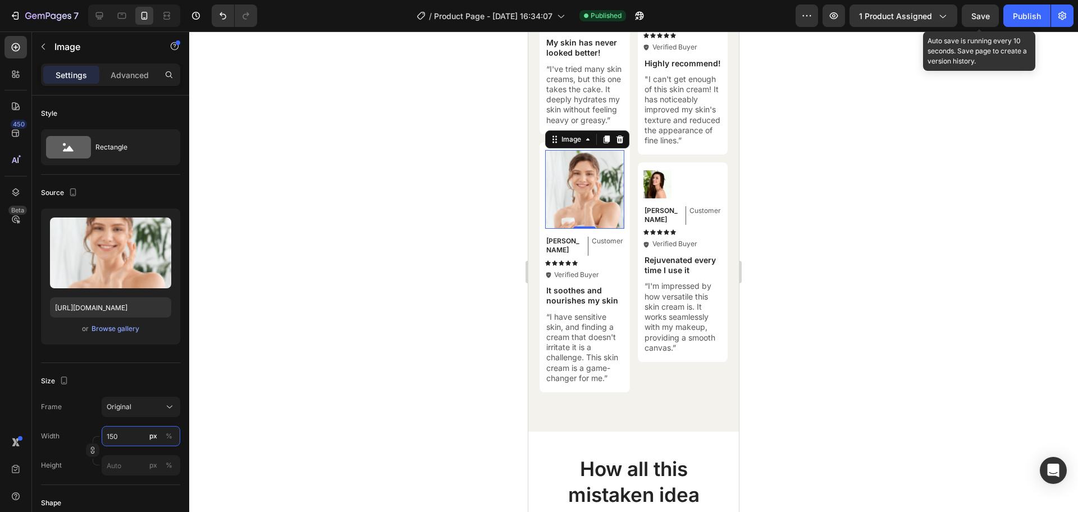
type input "150"
click at [985, 14] on span "Save" at bounding box center [981, 16] width 19 height 10
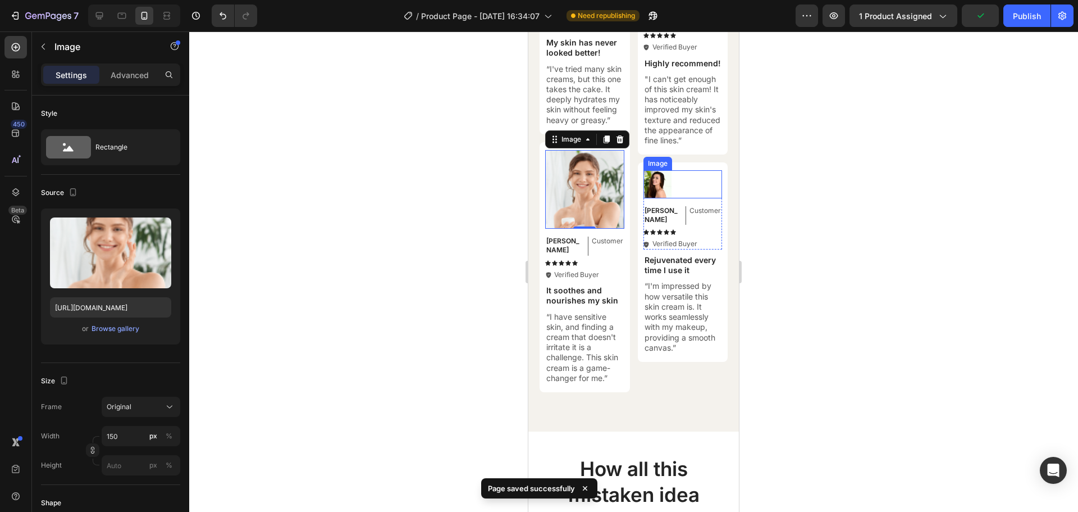
click at [655, 188] on img at bounding box center [658, 184] width 28 height 28
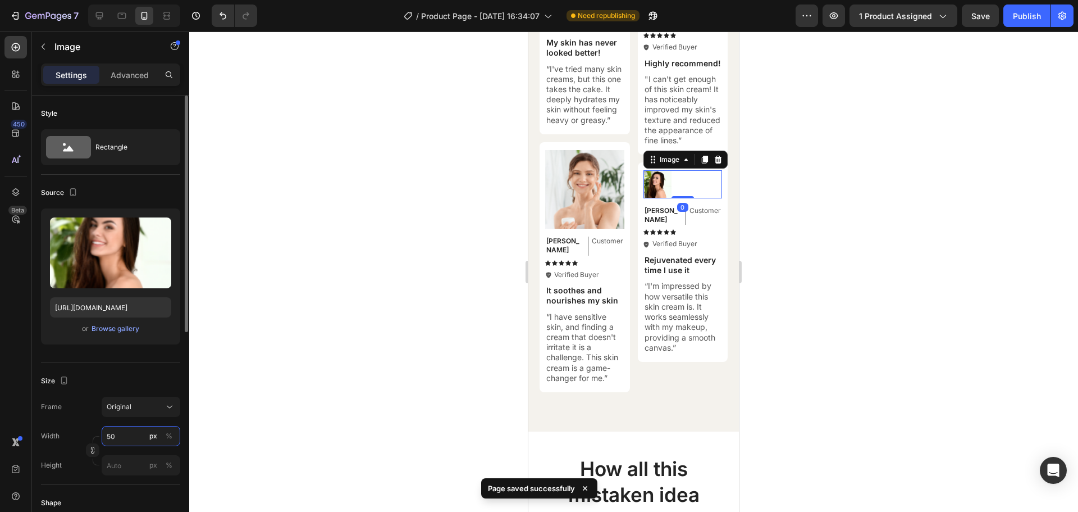
click at [126, 432] on input "50" at bounding box center [141, 436] width 79 height 20
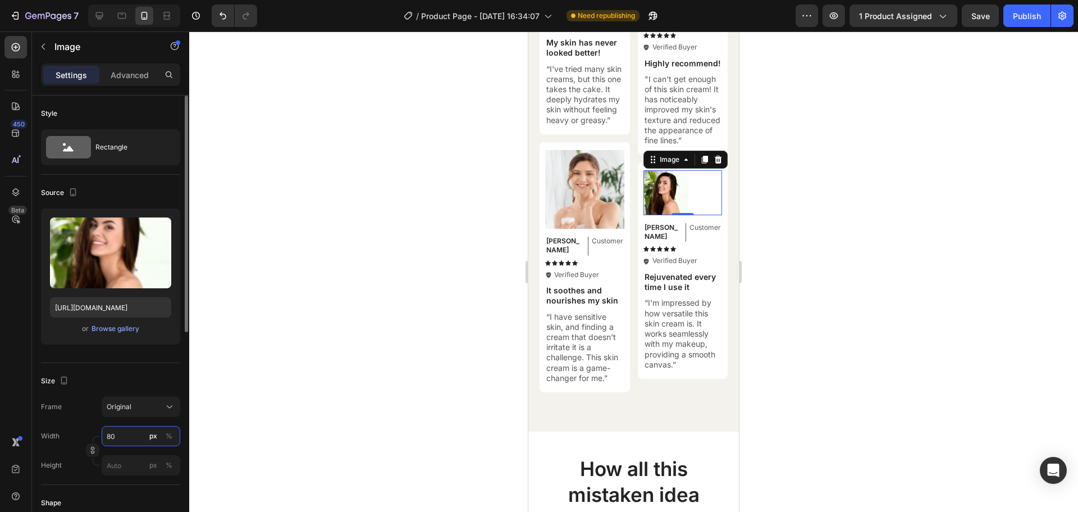
drag, startPoint x: 125, startPoint y: 434, endPoint x: 106, endPoint y: 435, distance: 18.6
click at [106, 435] on input "80" at bounding box center [141, 436] width 79 height 20
type input "90"
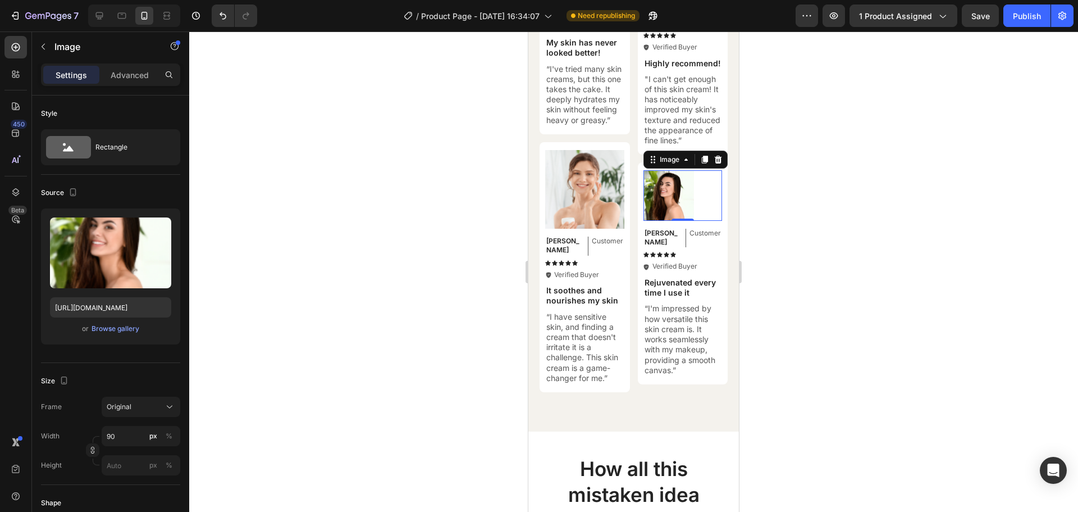
click at [878, 268] on div at bounding box center [633, 271] width 889 height 480
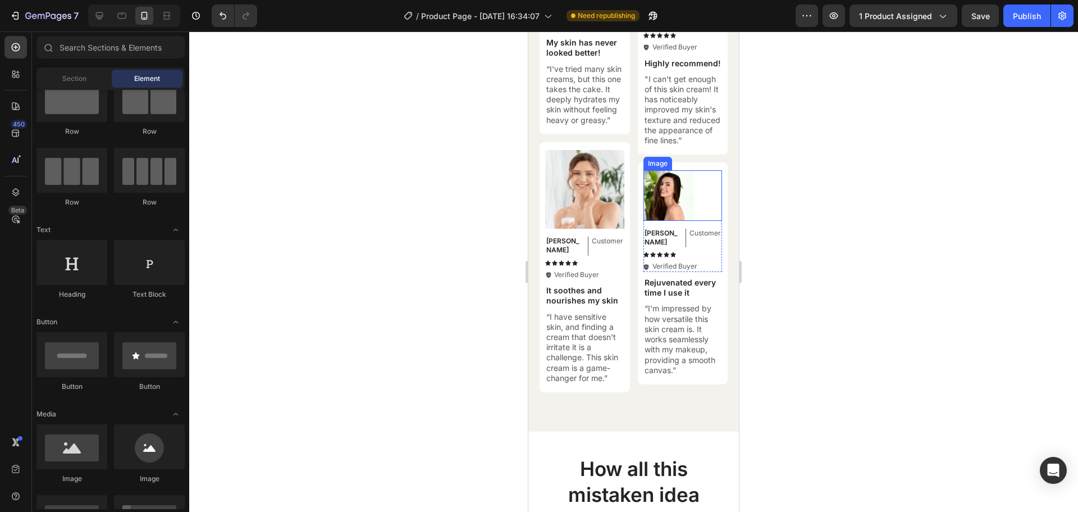
click at [663, 192] on img at bounding box center [669, 195] width 51 height 51
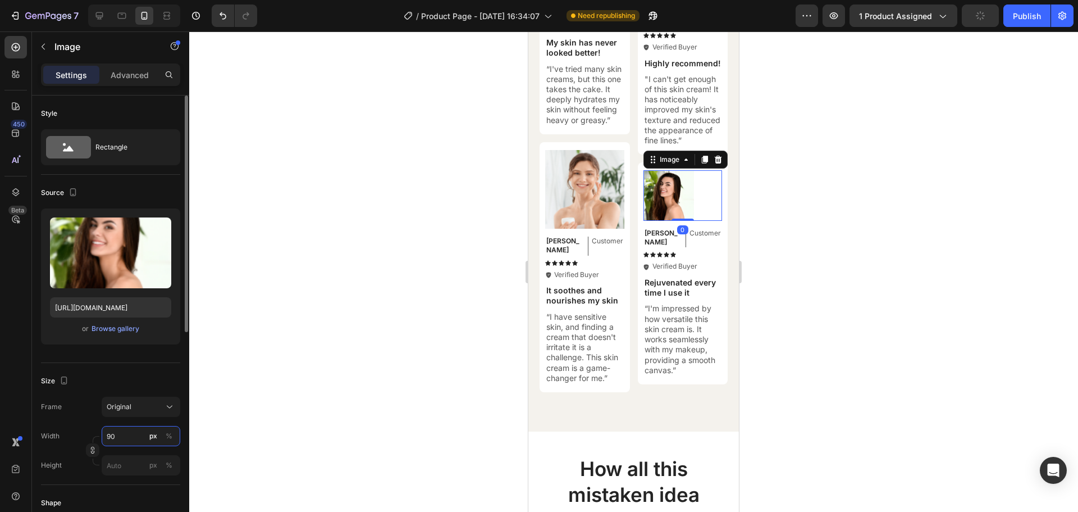
click at [119, 434] on input "90" at bounding box center [141, 436] width 79 height 20
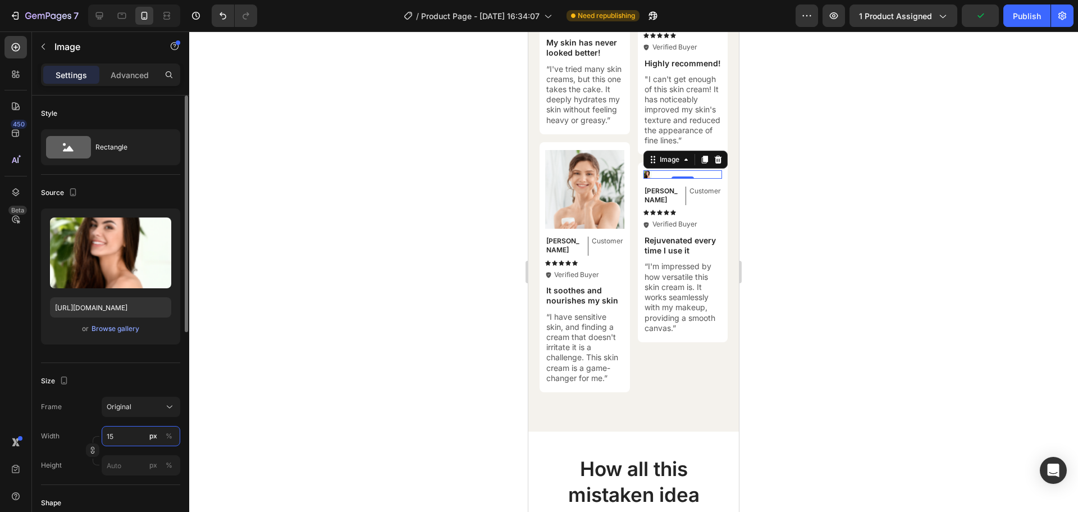
type input "150"
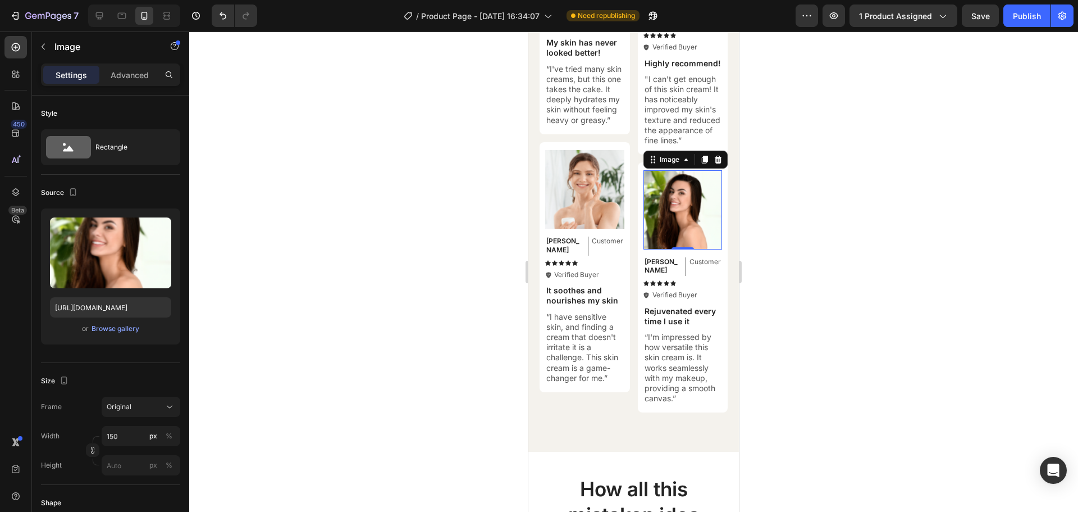
click at [882, 219] on div at bounding box center [633, 271] width 889 height 480
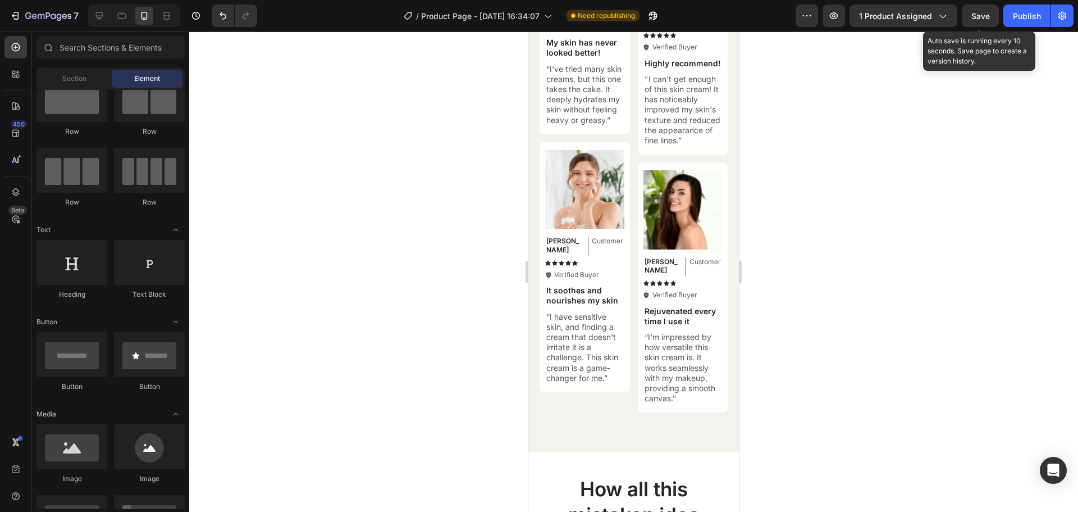
click at [984, 12] on span "Save" at bounding box center [981, 16] width 19 height 10
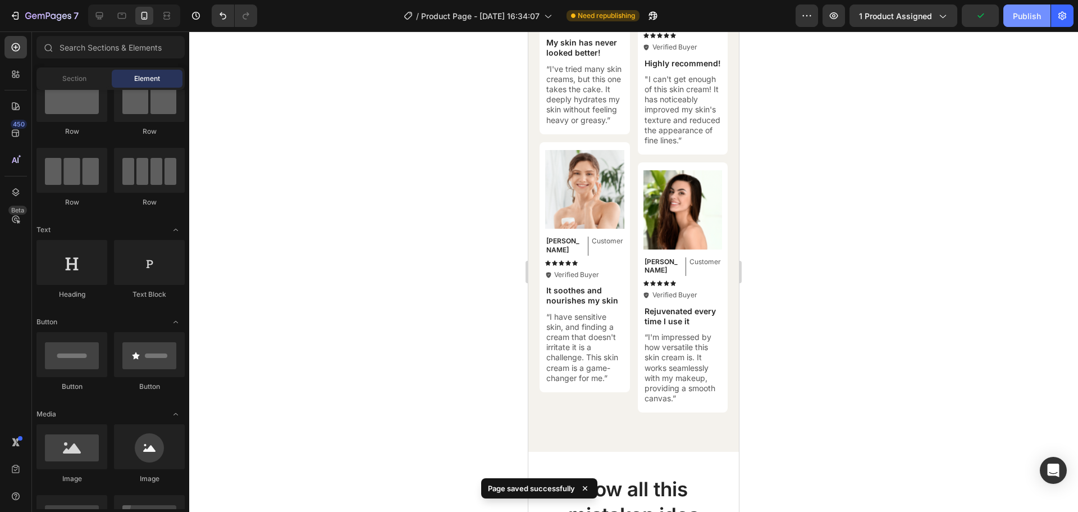
click at [1029, 17] on div "Publish" at bounding box center [1027, 16] width 28 height 12
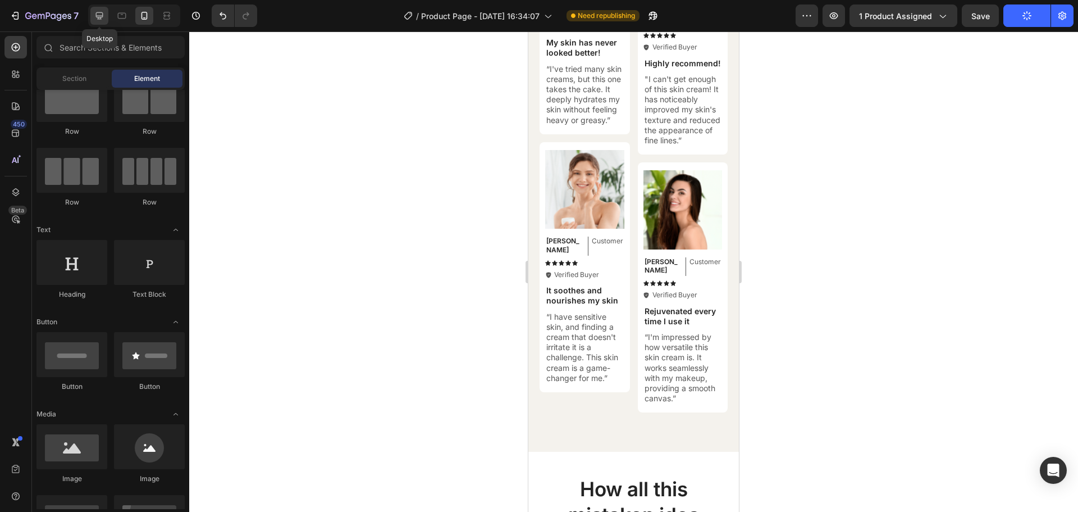
click at [99, 15] on icon at bounding box center [99, 15] width 11 height 11
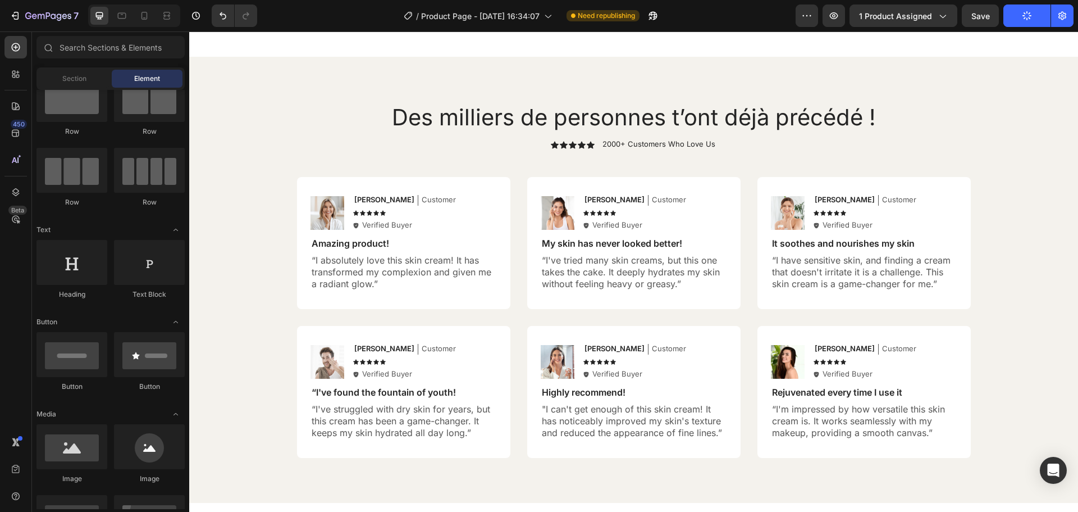
scroll to position [4406, 0]
click at [144, 17] on icon at bounding box center [144, 15] width 11 height 11
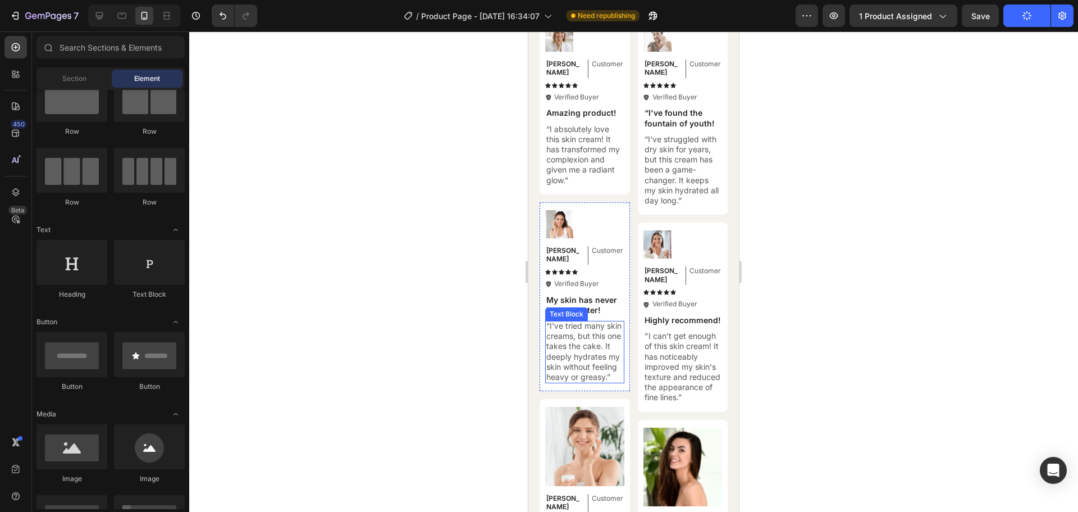
scroll to position [4525, 0]
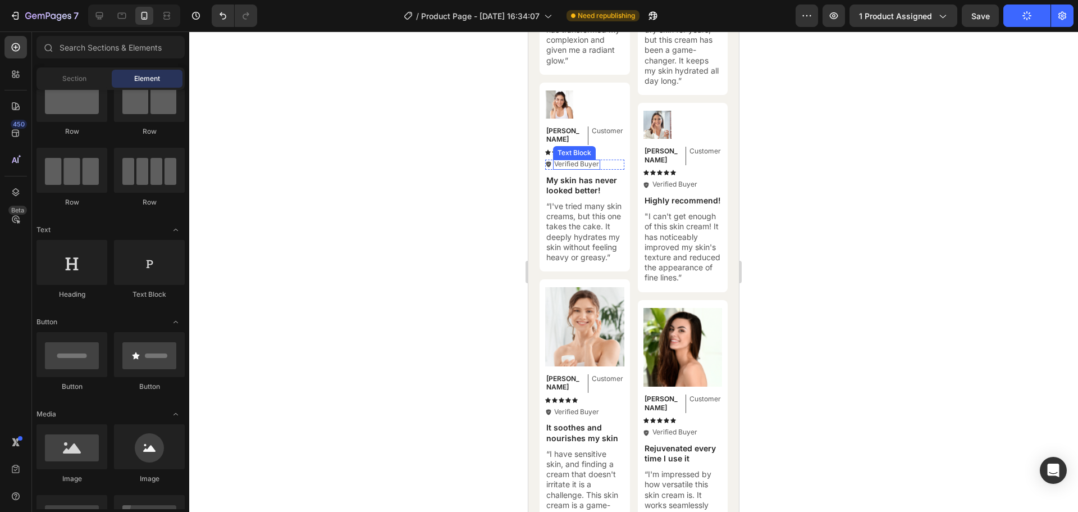
click at [568, 160] on div "Verified Buyer Text Block" at bounding box center [576, 165] width 47 height 10
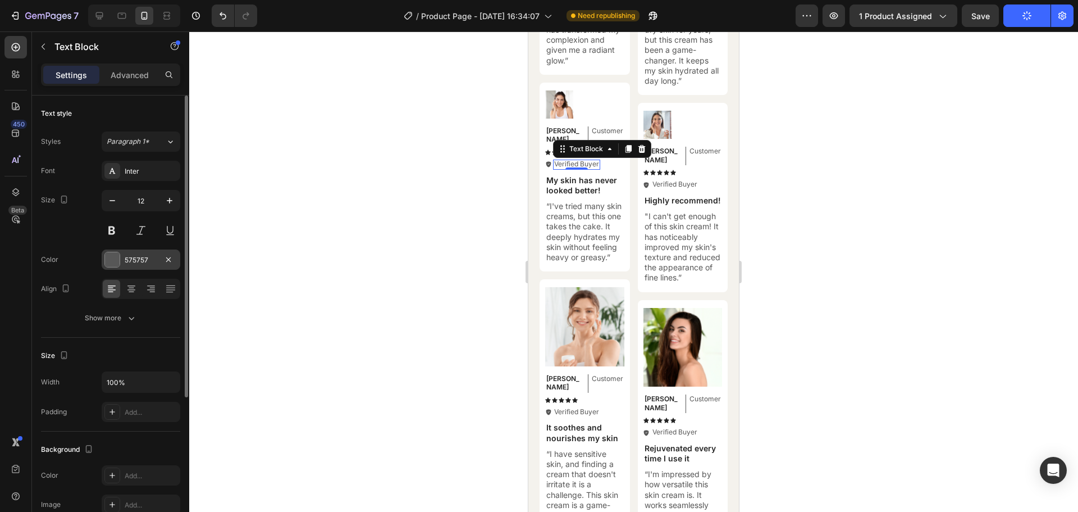
click at [115, 263] on div at bounding box center [112, 259] width 15 height 15
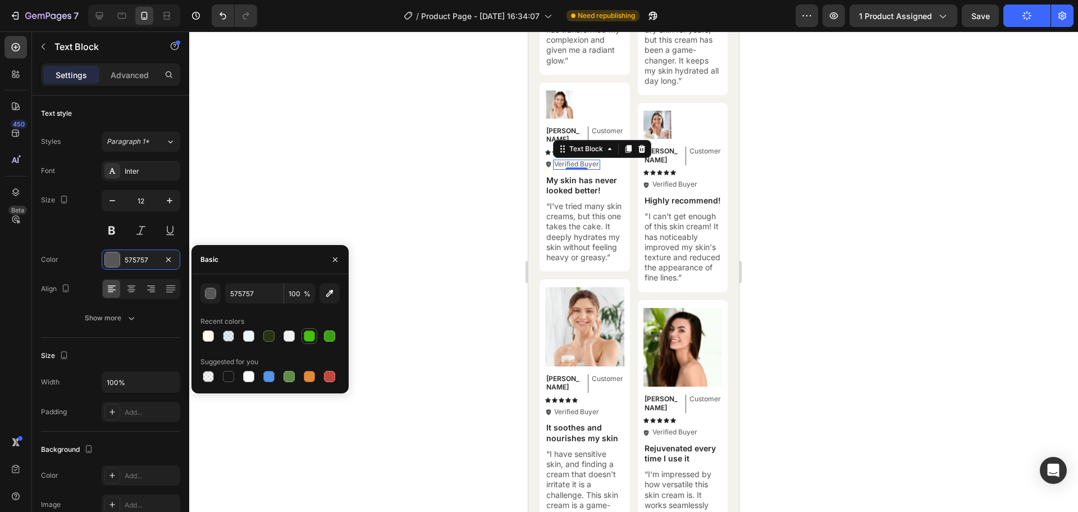
click at [312, 336] on div at bounding box center [309, 335] width 11 height 11
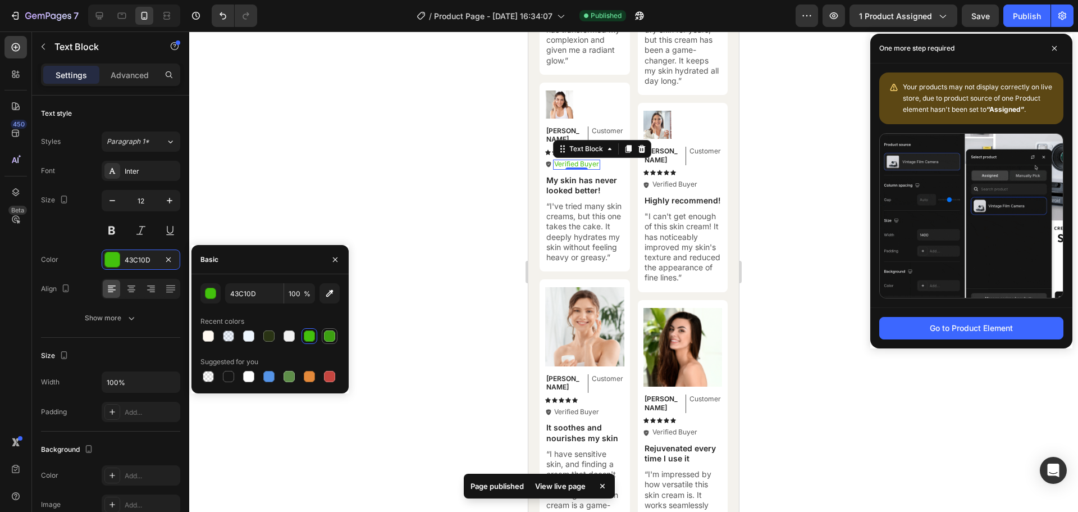
click at [327, 337] on div at bounding box center [329, 335] width 11 height 11
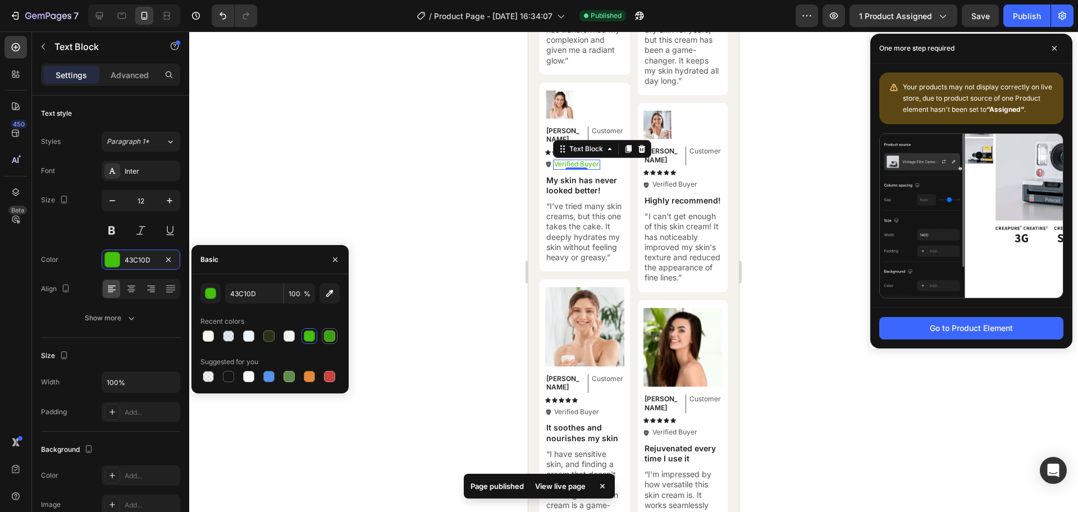
type input "3CA011"
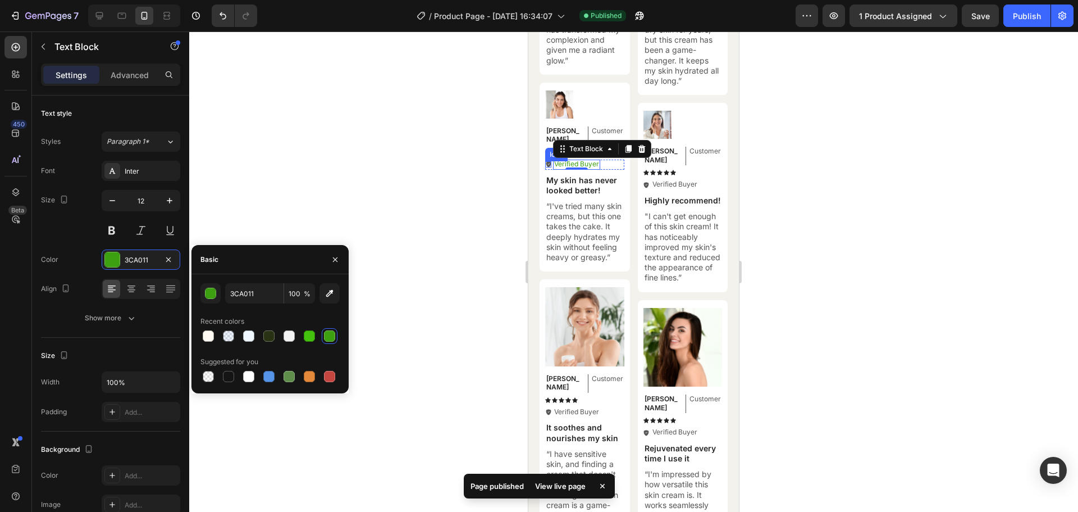
click at [549, 162] on icon at bounding box center [548, 165] width 5 height 6
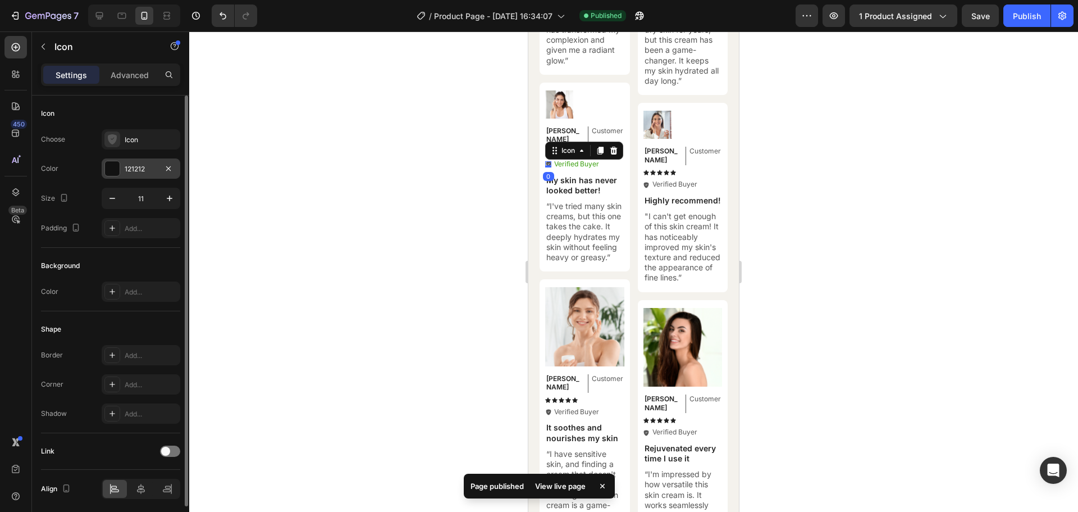
click at [111, 168] on div at bounding box center [112, 168] width 15 height 15
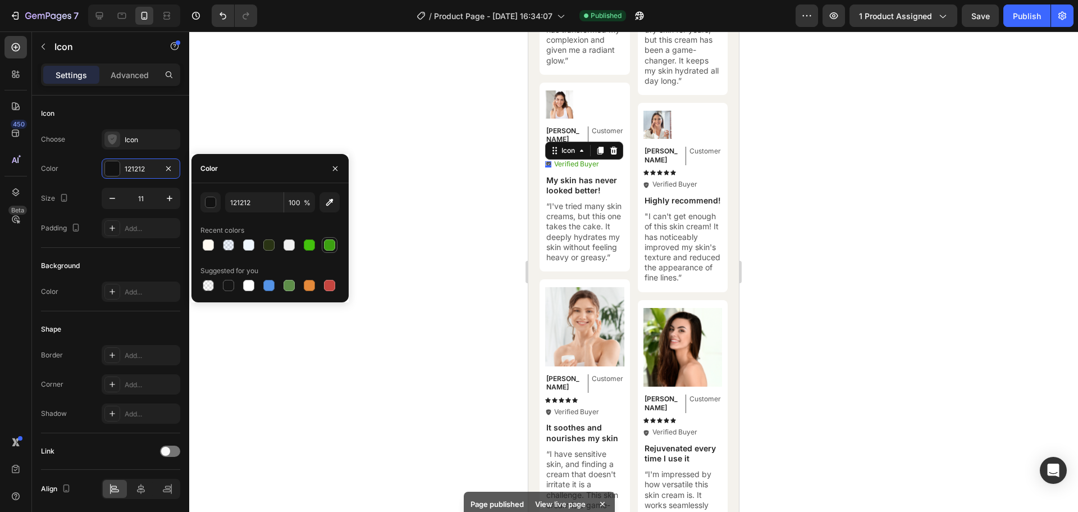
click at [331, 245] on div at bounding box center [329, 244] width 11 height 11
type input "3CA011"
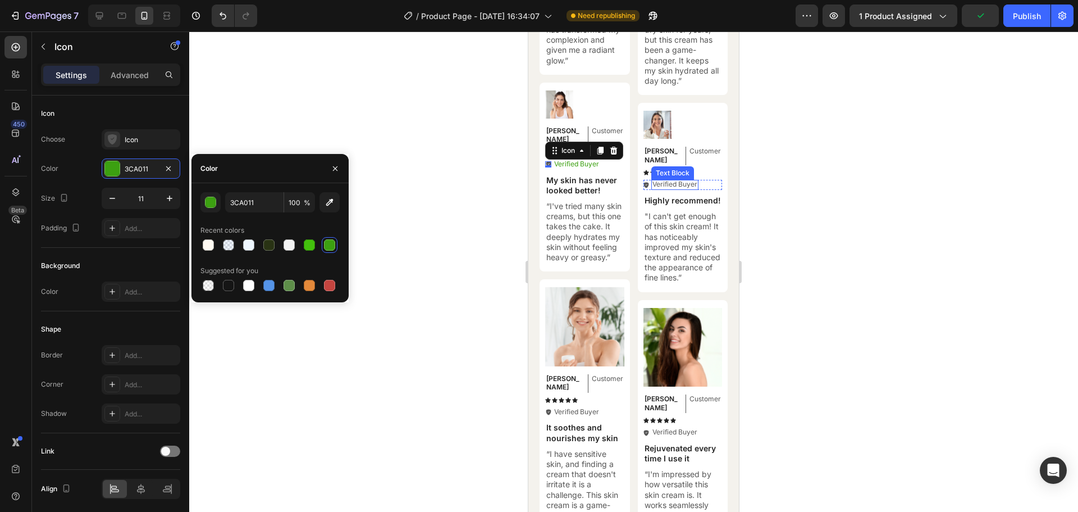
click at [673, 180] on p "Verified Buyer" at bounding box center [675, 184] width 45 height 9
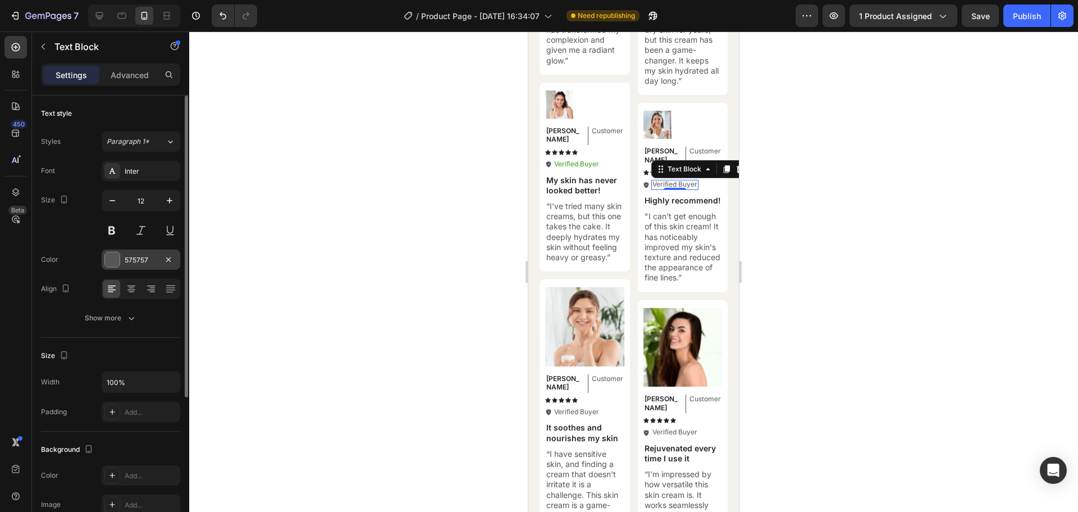
click at [117, 256] on div at bounding box center [112, 259] width 15 height 15
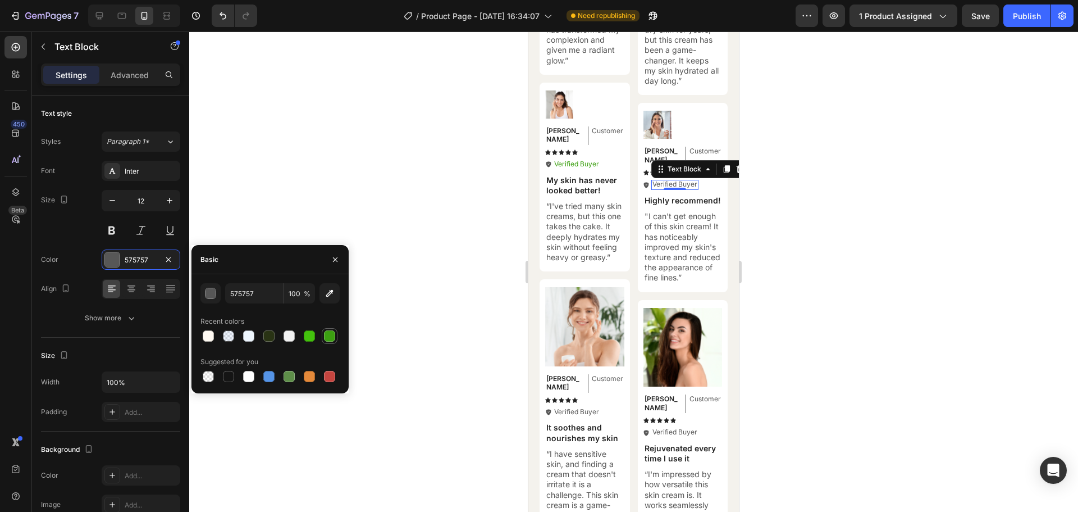
click at [327, 339] on div at bounding box center [329, 335] width 11 height 11
click at [308, 336] on div at bounding box center [309, 335] width 11 height 11
click at [326, 337] on div at bounding box center [329, 335] width 11 height 11
type input "3CA011"
click at [644, 182] on icon at bounding box center [647, 185] width 6 height 6
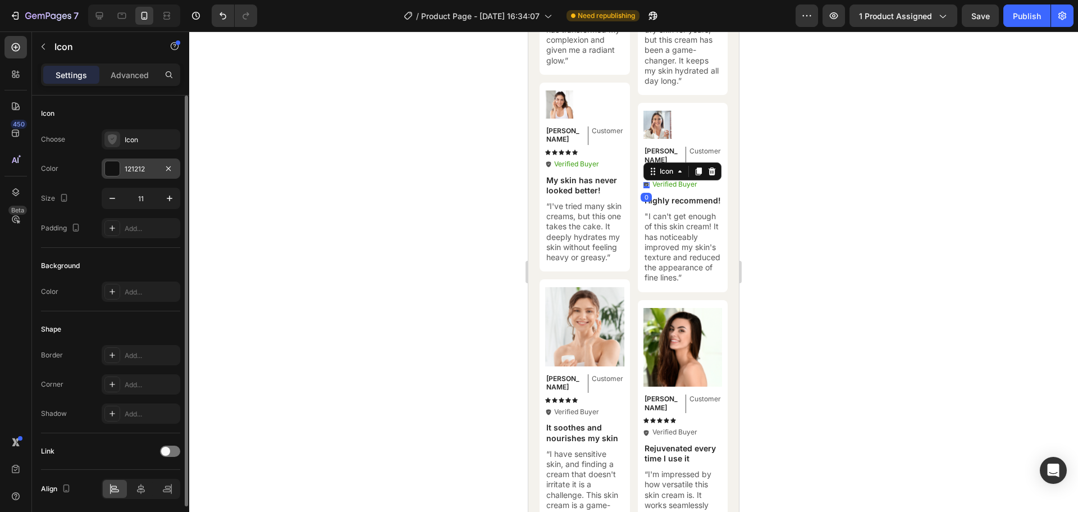
click at [113, 173] on div at bounding box center [112, 168] width 15 height 15
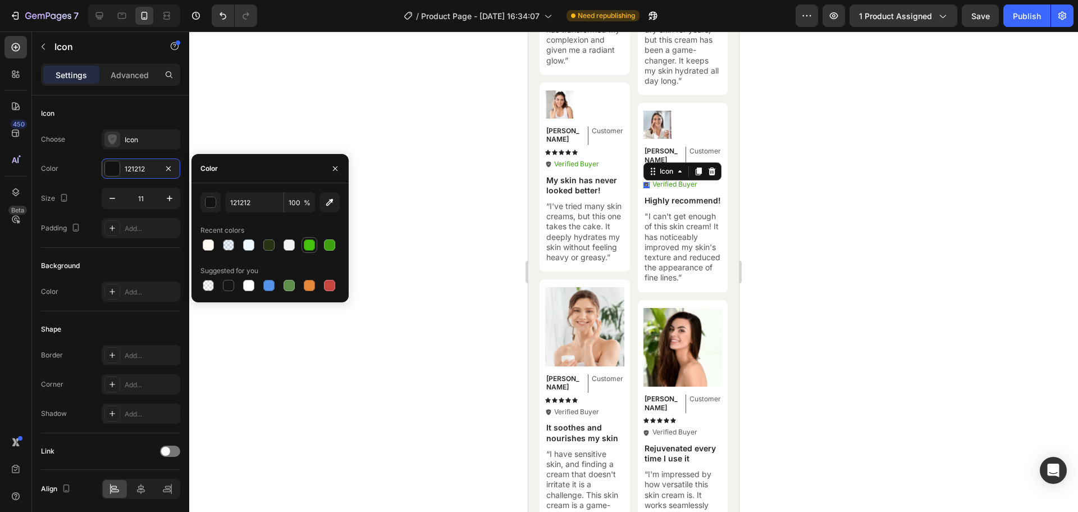
click at [315, 245] on div at bounding box center [309, 244] width 11 height 11
click at [332, 244] on div at bounding box center [329, 244] width 11 height 11
type input "3CA011"
click at [414, 201] on div at bounding box center [633, 271] width 889 height 480
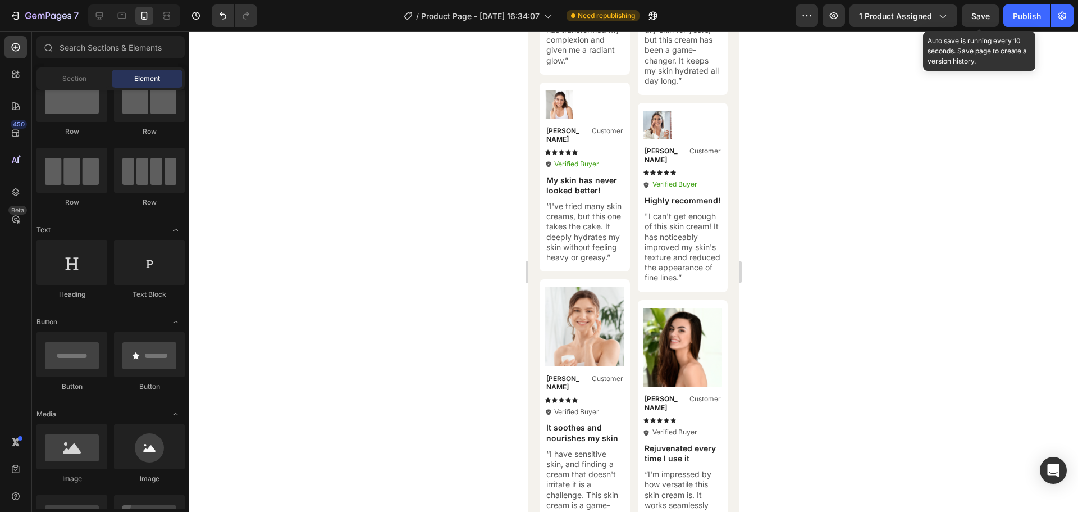
click at [984, 15] on span "Save" at bounding box center [981, 16] width 19 height 10
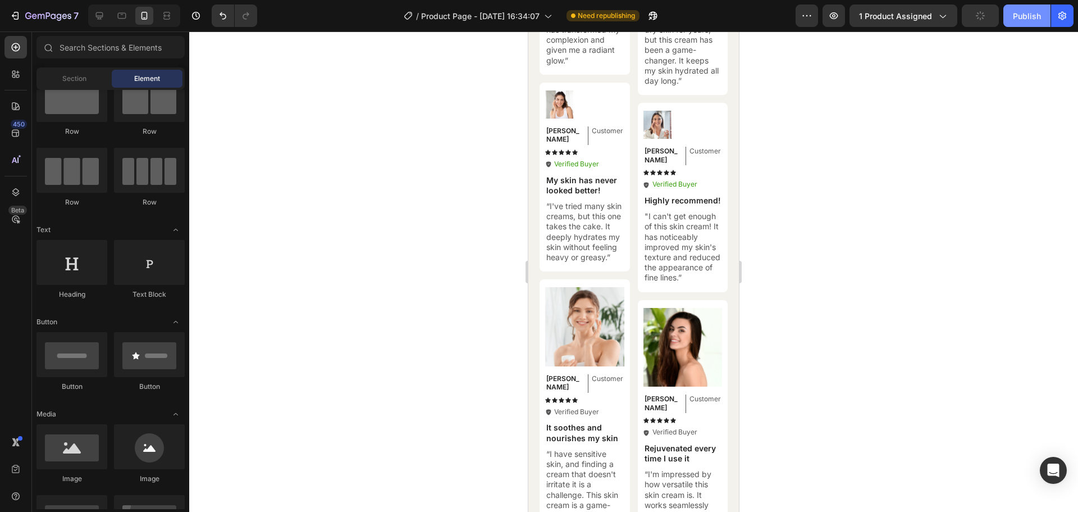
click at [1028, 17] on div "Publish" at bounding box center [1027, 16] width 28 height 12
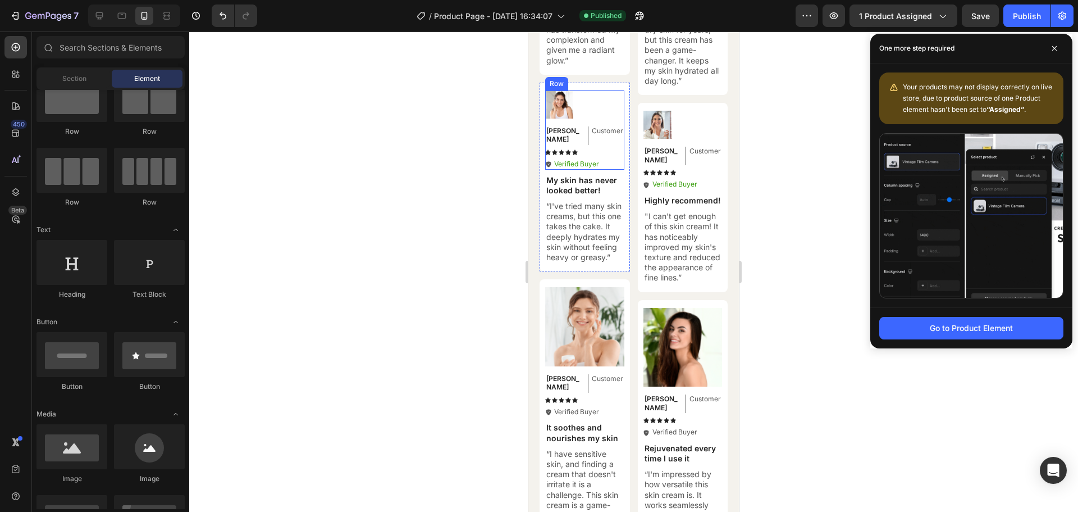
click at [550, 138] on div "[PERSON_NAME] Text Block Customer Text Block Row Icon Icon Icon Icon Icon Icon …" at bounding box center [584, 144] width 79 height 51
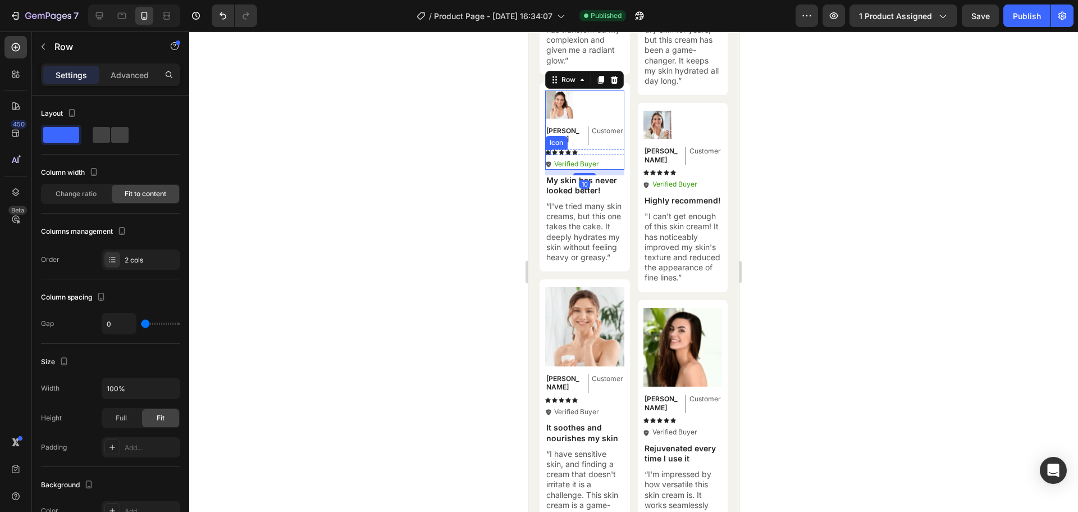
click at [546, 149] on icon at bounding box center [548, 151] width 6 height 5
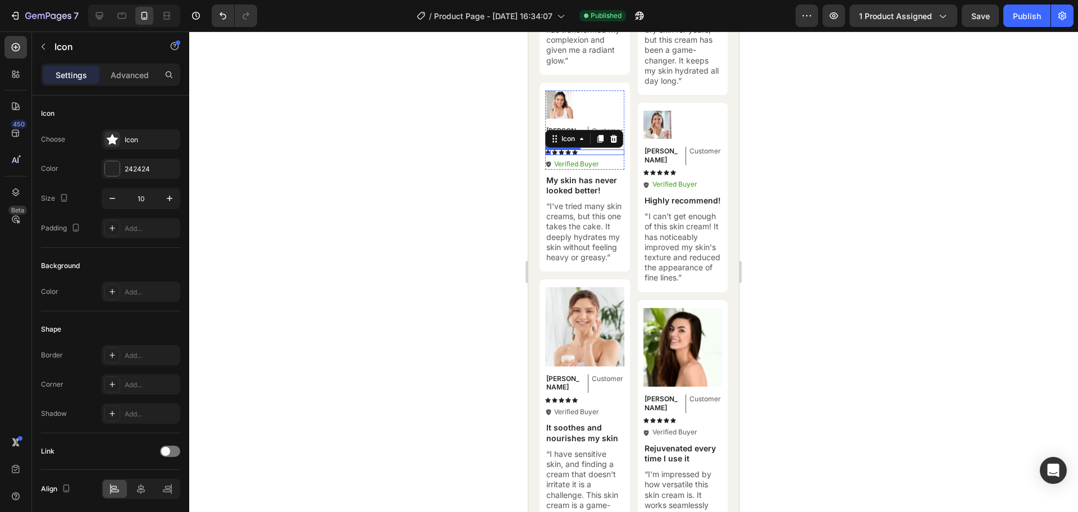
click at [582, 149] on div "Icon 0 Icon Icon Icon Icon" at bounding box center [584, 152] width 79 height 6
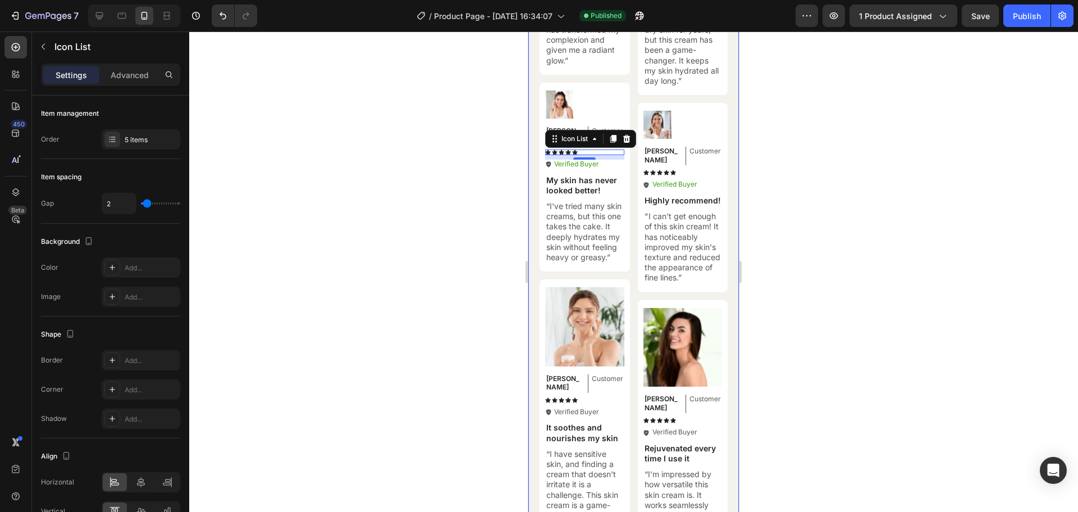
click at [532, 155] on div "Hear from Our Customers Heading Icon Icon Icon Icon Icon Icon List 2000+ Custom…" at bounding box center [634, 173] width 211 height 831
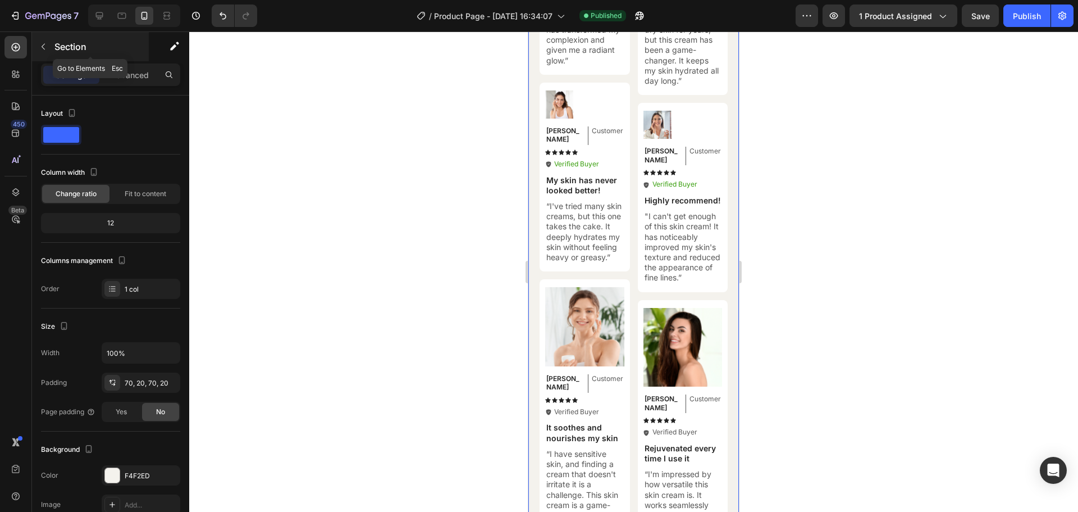
click at [54, 45] on div "Section" at bounding box center [90, 46] width 117 height 29
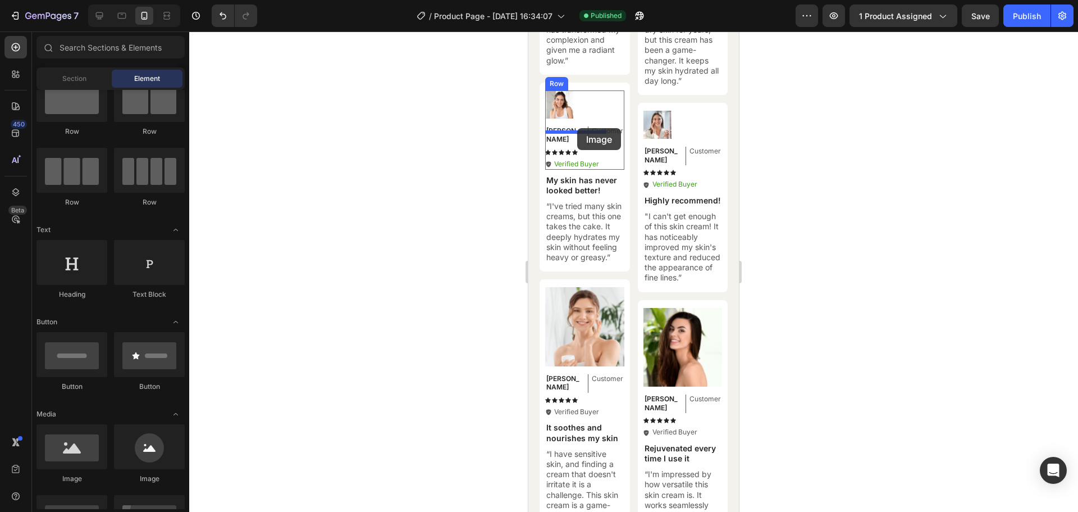
drag, startPoint x: 594, startPoint y: 484, endPoint x: 577, endPoint y: 128, distance: 356.5
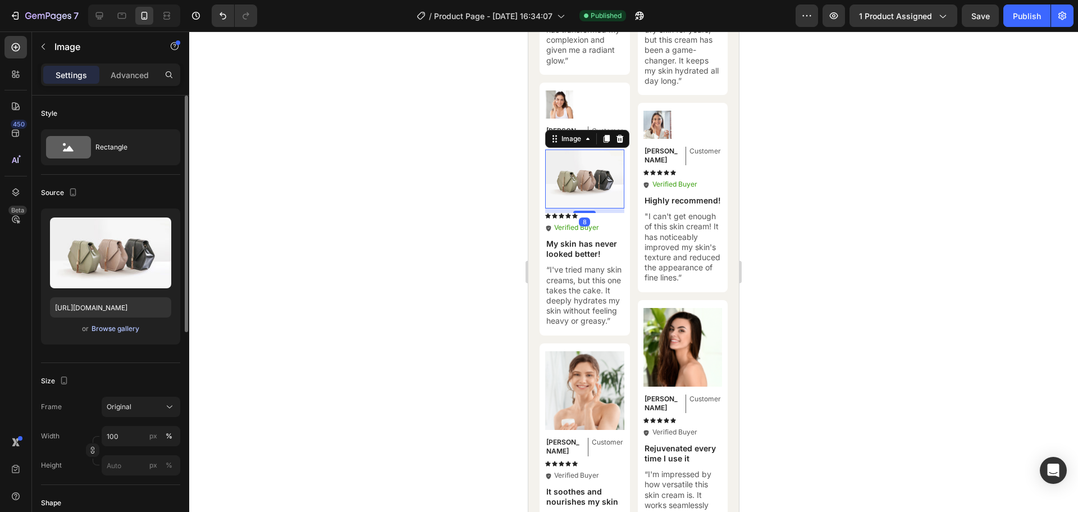
click at [114, 332] on div "Browse gallery" at bounding box center [116, 329] width 48 height 10
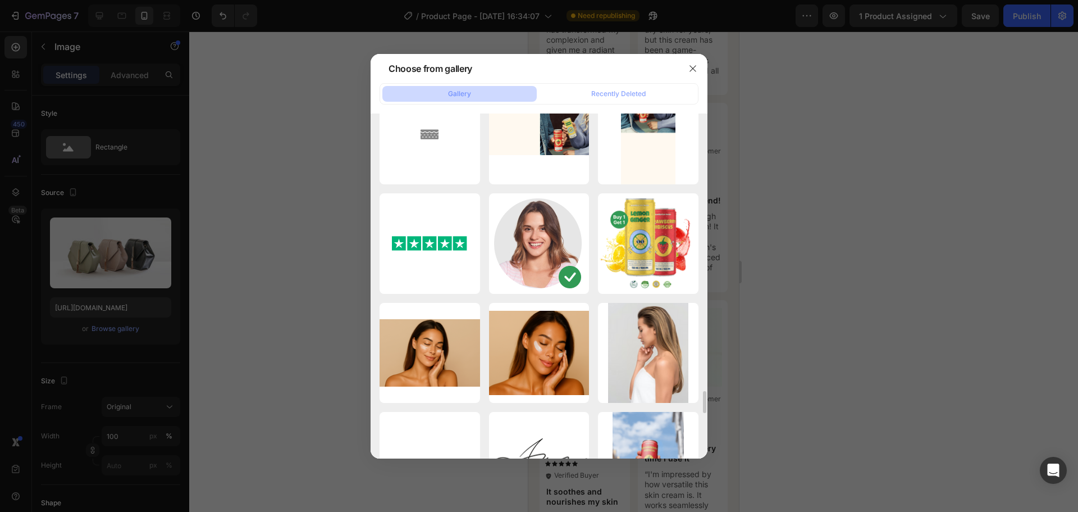
scroll to position [4038, 0]
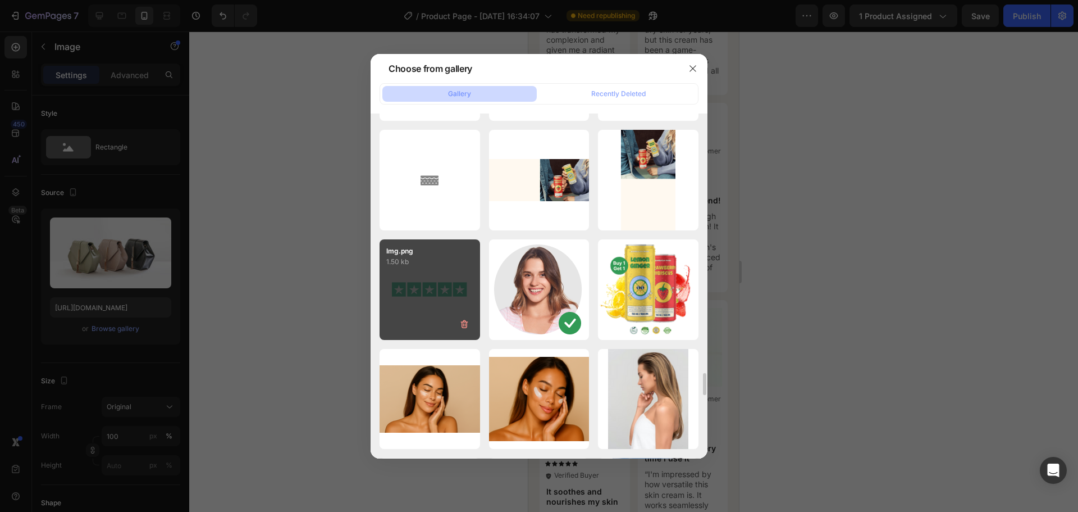
click at [426, 282] on div "Img.png 1.50 kb" at bounding box center [430, 289] width 101 height 101
type input "[URL][DOMAIN_NAME]"
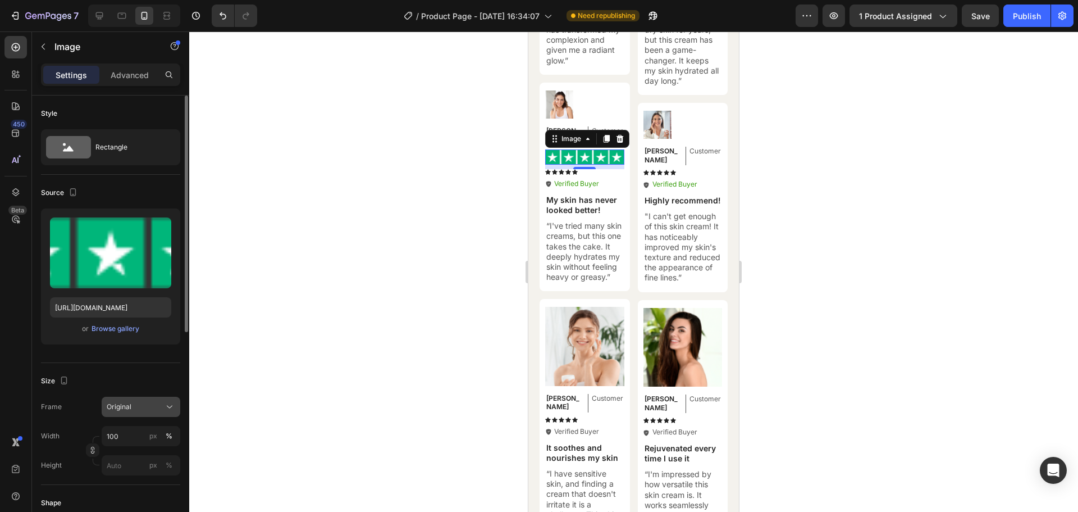
click at [133, 408] on div "Original" at bounding box center [134, 407] width 55 height 10
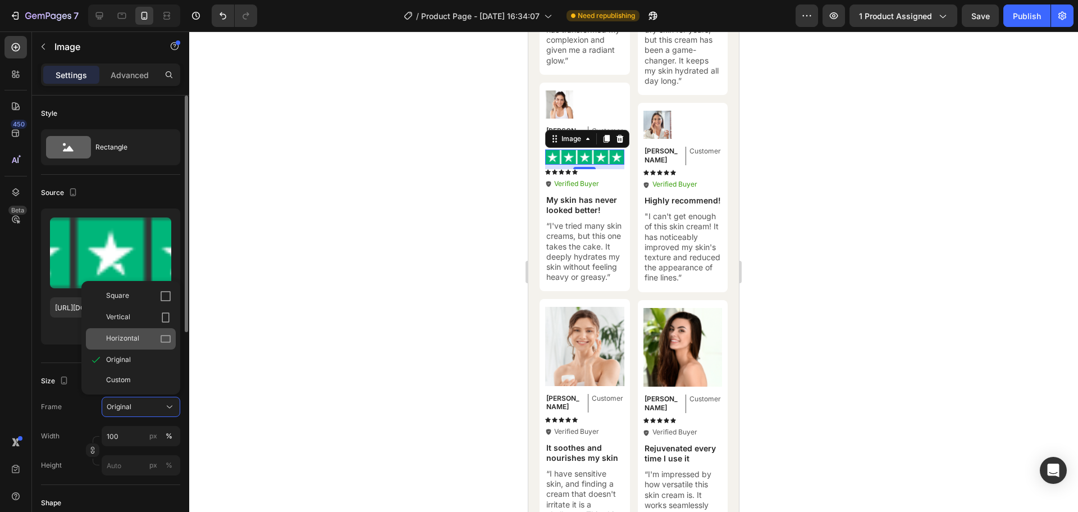
click at [126, 335] on span "Horizontal" at bounding box center [122, 338] width 33 height 11
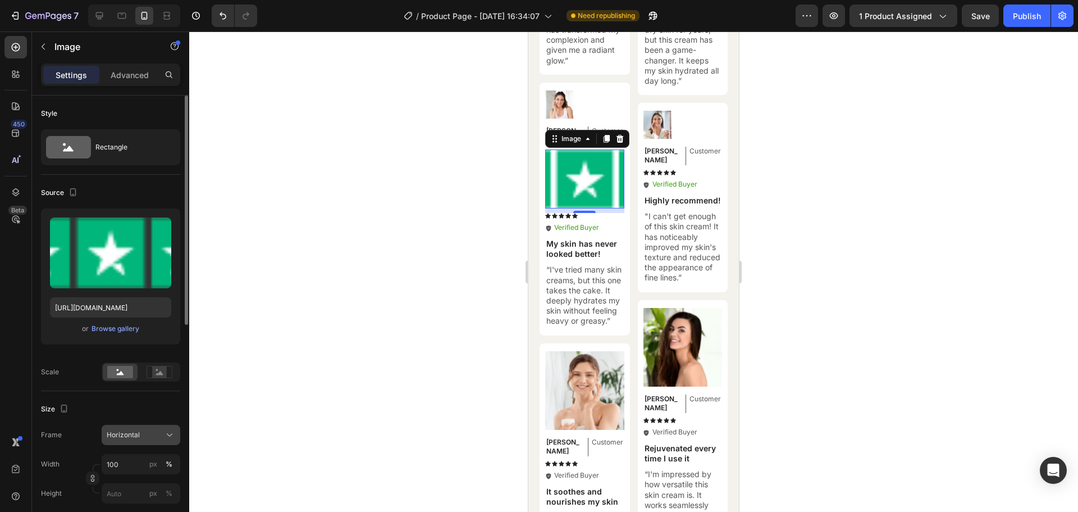
click at [129, 427] on button "Horizontal" at bounding box center [141, 435] width 79 height 20
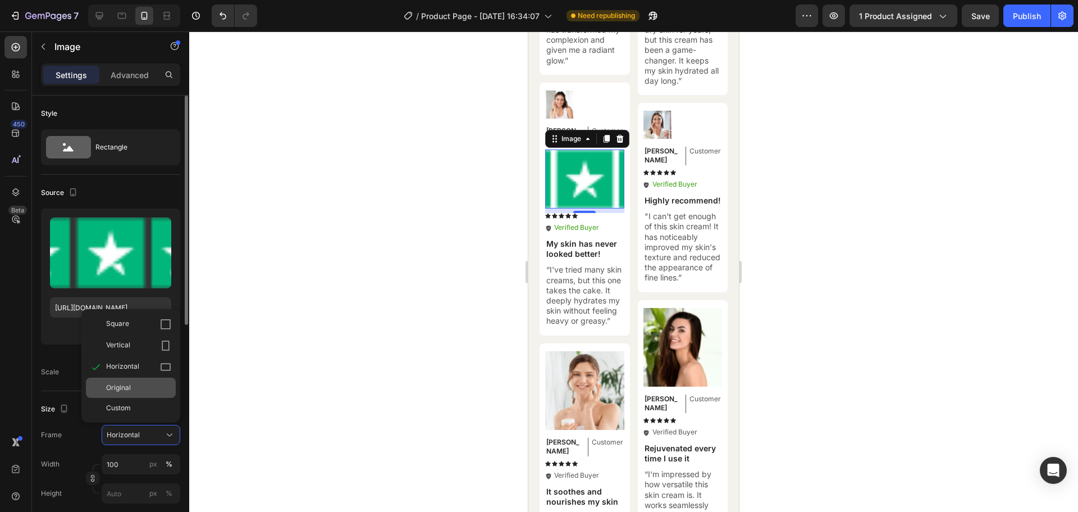
click at [127, 382] on span "Original" at bounding box center [118, 387] width 25 height 10
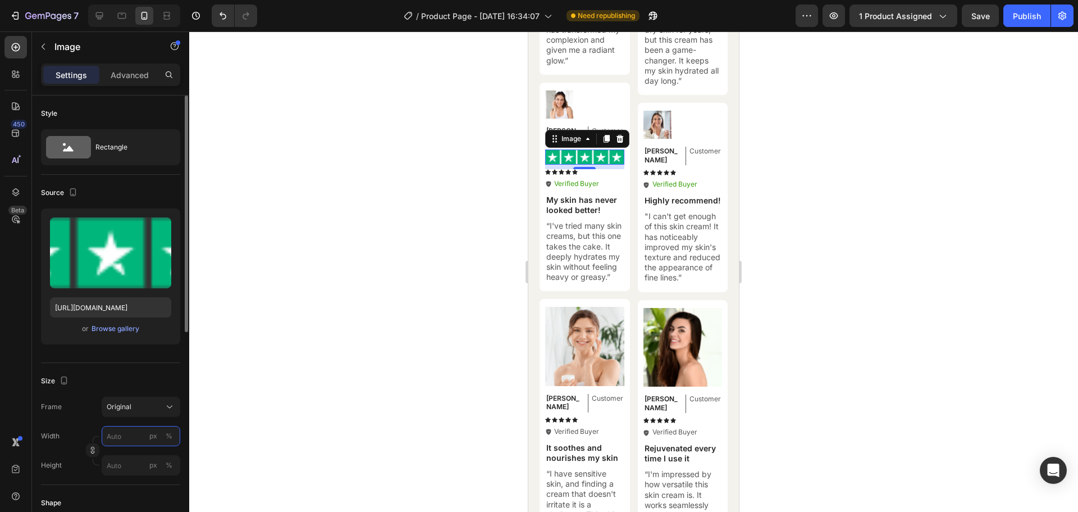
click at [125, 434] on input "px %" at bounding box center [141, 436] width 79 height 20
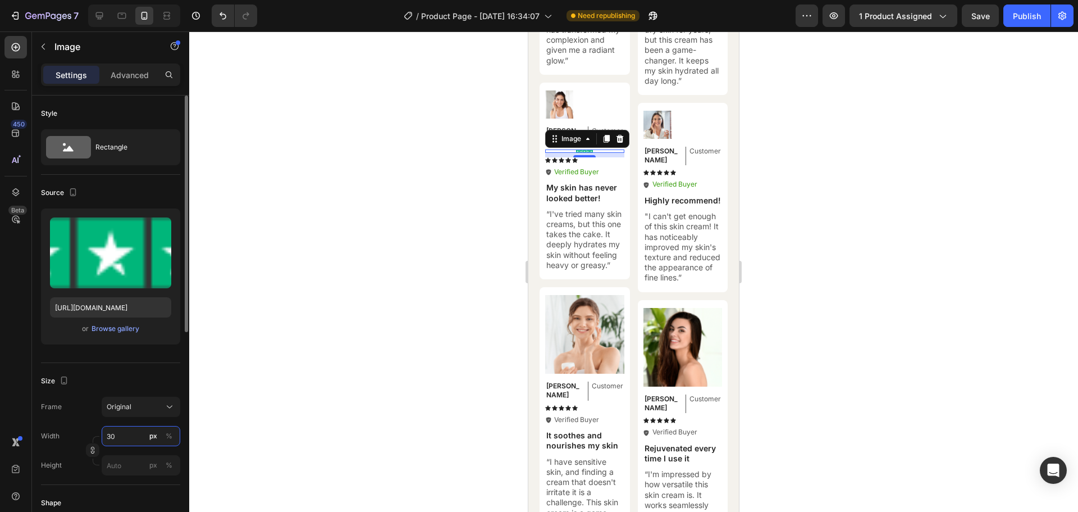
drag, startPoint x: 125, startPoint y: 434, endPoint x: 98, endPoint y: 438, distance: 27.2
click at [98, 438] on div "Width 30 px % Height px %" at bounding box center [110, 450] width 139 height 49
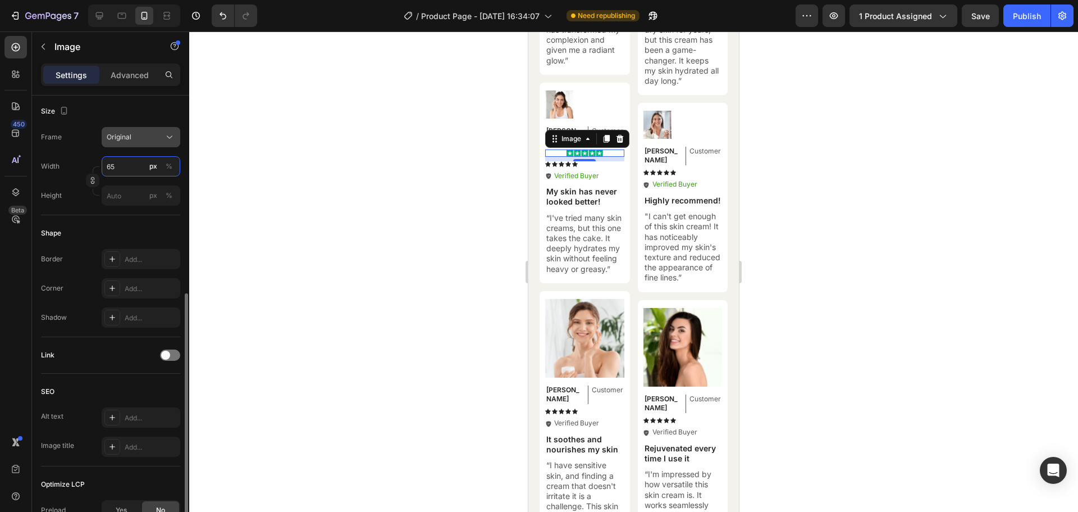
scroll to position [400, 0]
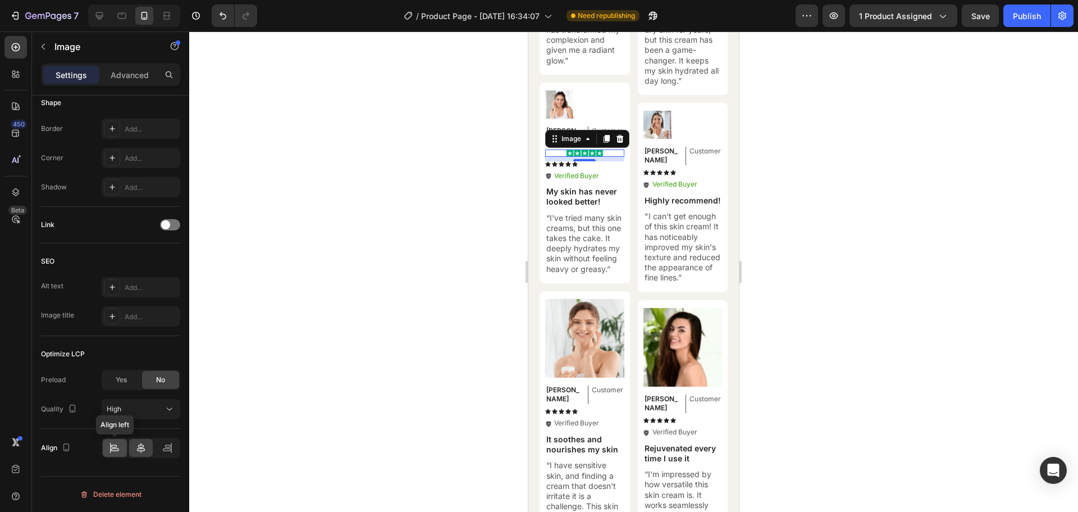
type input "65"
click at [116, 448] on icon at bounding box center [115, 449] width 8 height 3
click at [686, 103] on div "Image [PERSON_NAME] Text Block Customer Text Block Row Icon Icon Icon Icon Icon…" at bounding box center [683, 197] width 90 height 189
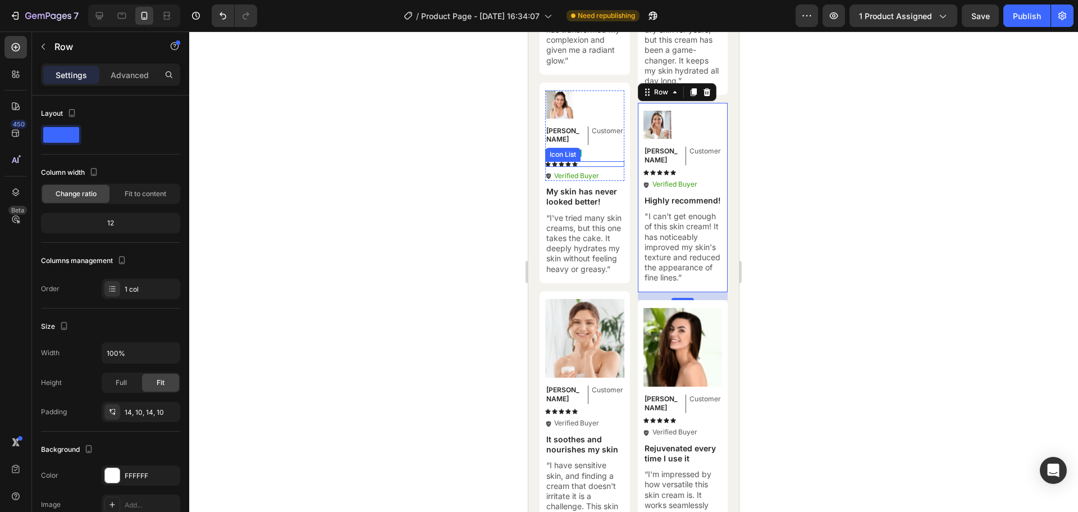
click at [593, 161] on div "Icon Icon Icon Icon Icon" at bounding box center [584, 164] width 79 height 6
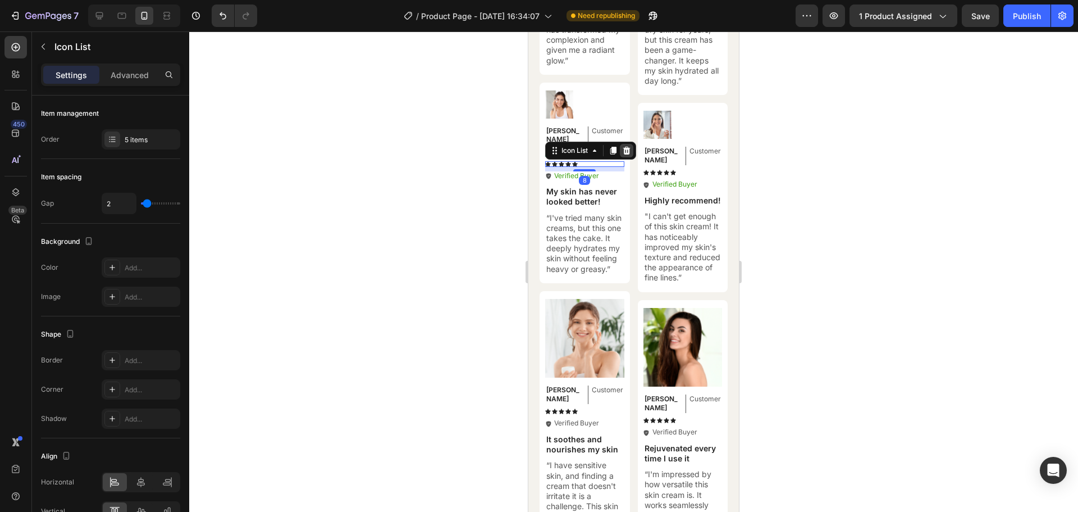
click at [629, 146] on icon at bounding box center [626, 150] width 7 height 8
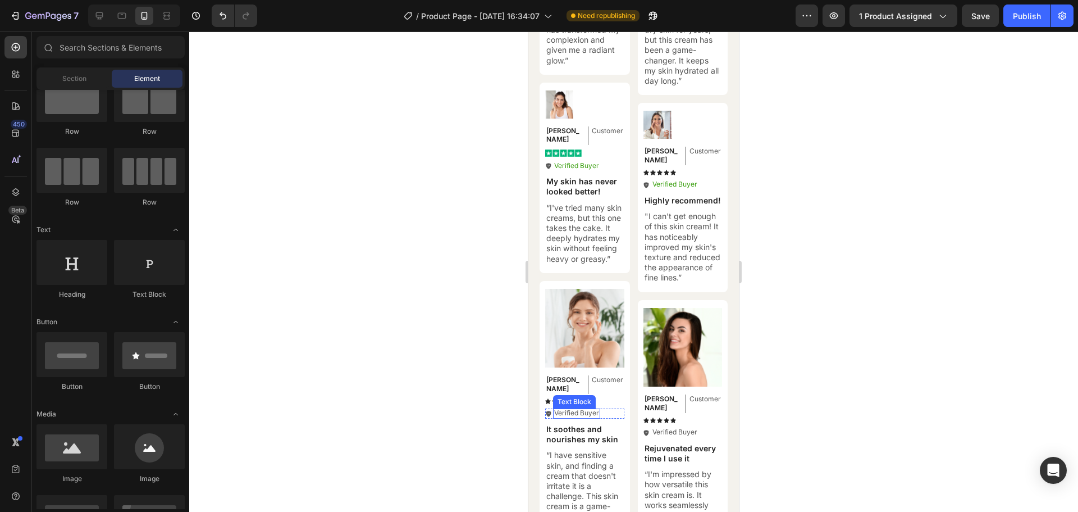
click at [578, 408] on p "Verified Buyer" at bounding box center [576, 412] width 45 height 9
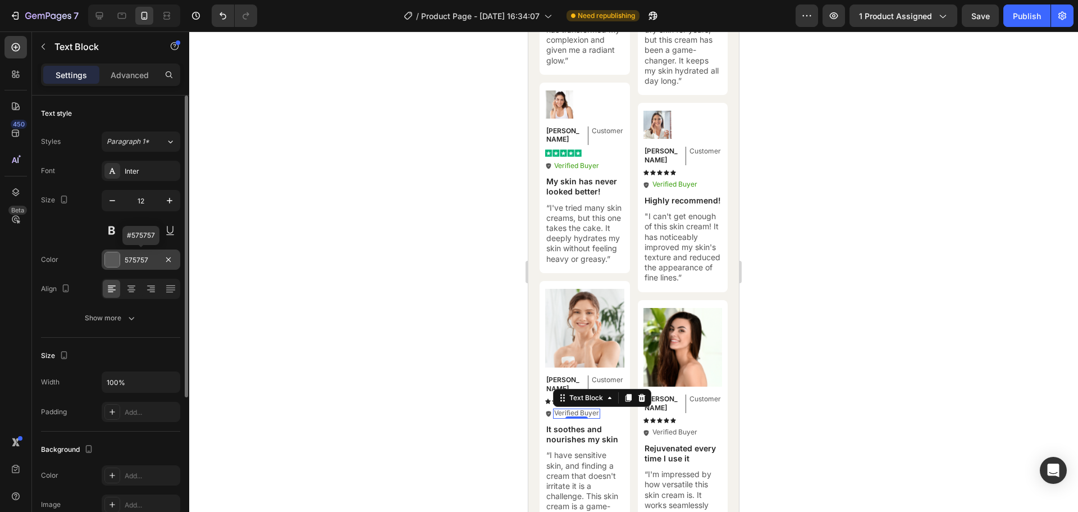
click at [133, 259] on div "575757" at bounding box center [141, 260] width 33 height 10
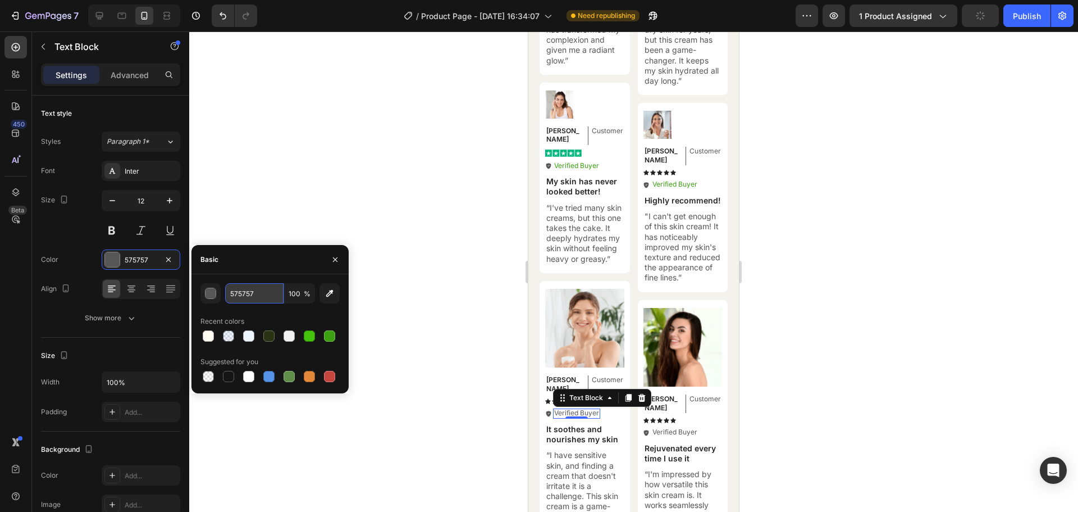
click at [234, 287] on input "575757" at bounding box center [254, 293] width 58 height 20
click at [568, 161] on p "Verified Buyer" at bounding box center [576, 165] width 45 height 9
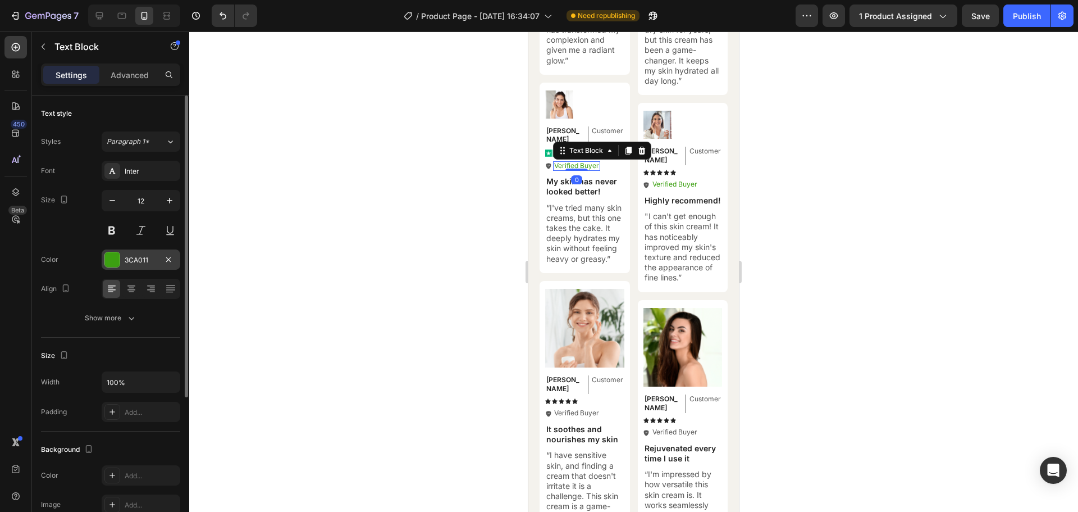
click at [108, 261] on div at bounding box center [112, 259] width 15 height 15
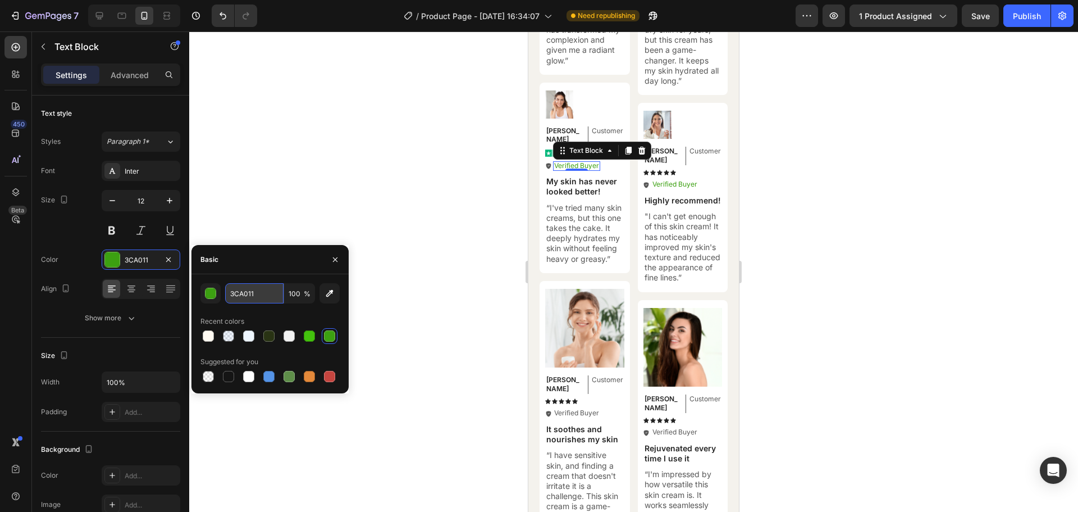
click at [245, 293] on input "3CA011" at bounding box center [254, 293] width 58 height 20
paste input "575757"
type input "575757"
click at [378, 179] on div at bounding box center [633, 271] width 889 height 480
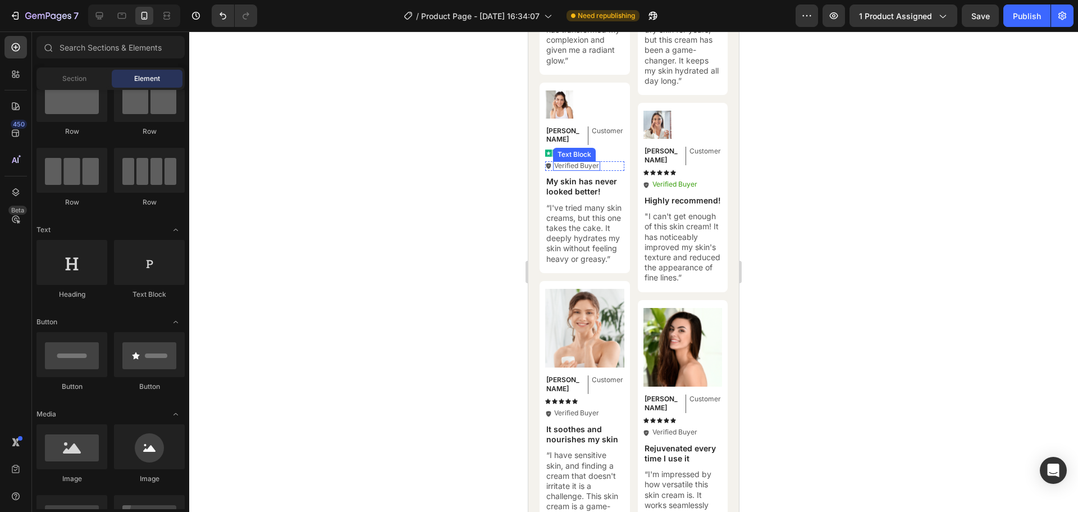
click at [564, 161] on div "Verified Buyer" at bounding box center [576, 166] width 47 height 10
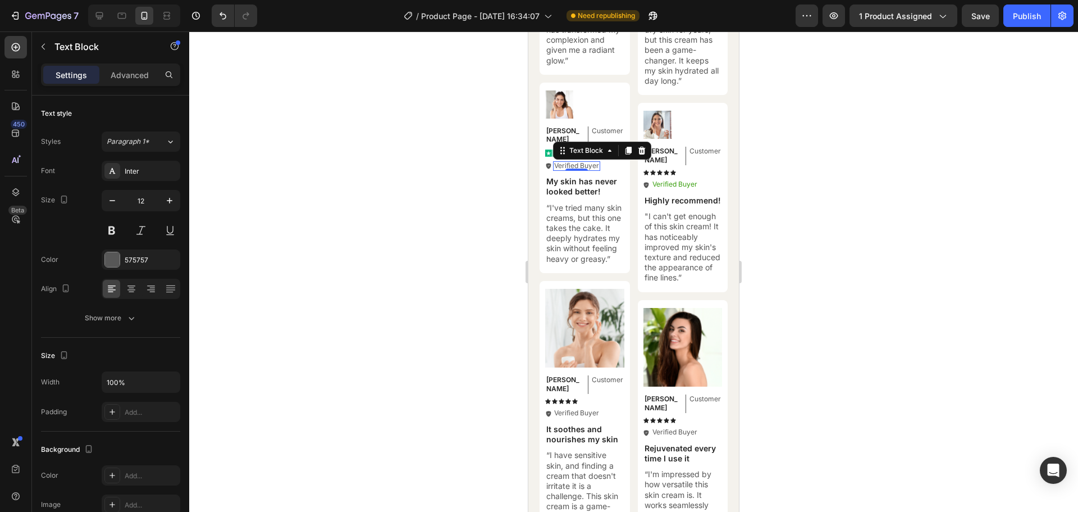
click at [822, 153] on div at bounding box center [633, 271] width 889 height 480
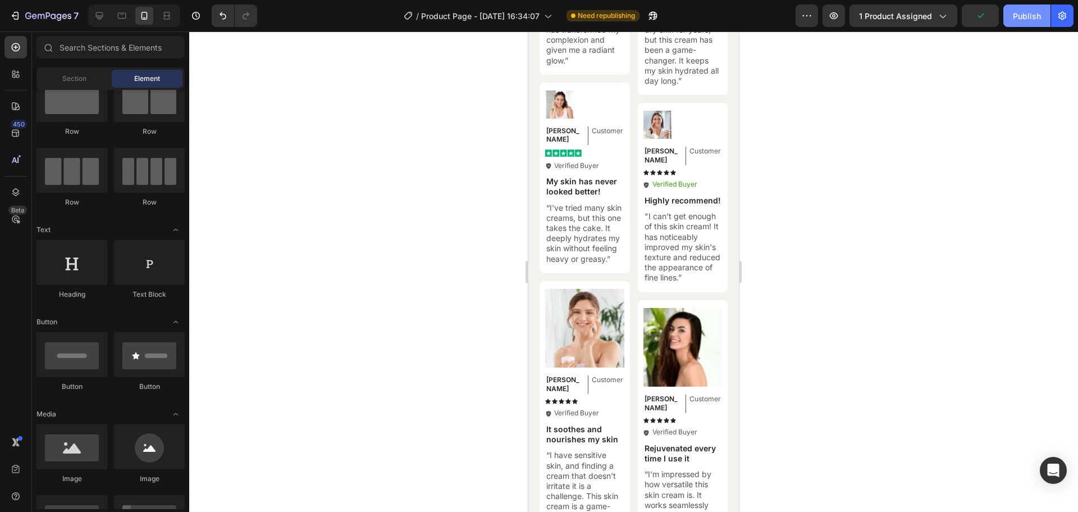
click at [1024, 15] on div "Publish" at bounding box center [1027, 16] width 28 height 12
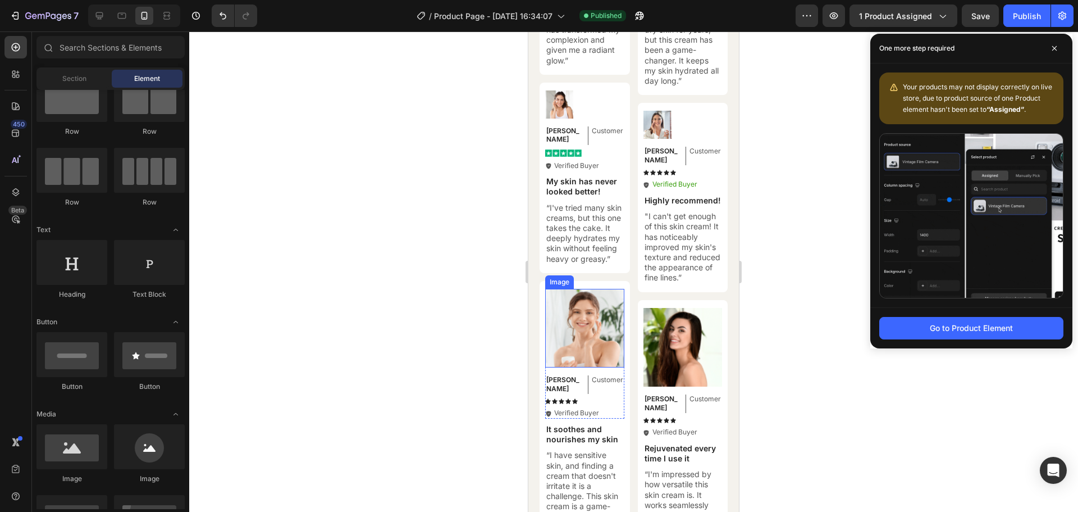
click at [597, 330] on img at bounding box center [584, 328] width 79 height 79
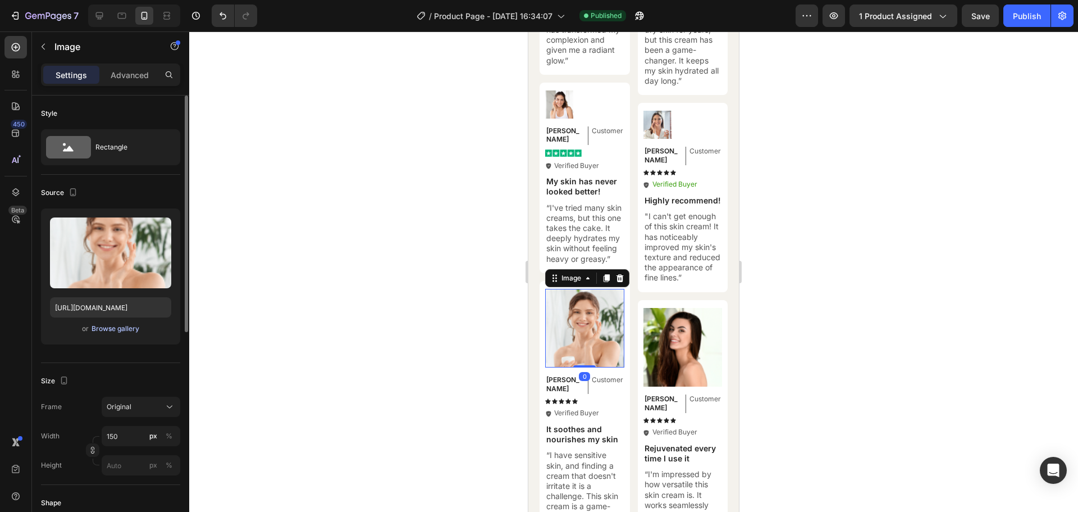
click at [110, 330] on div "Browse gallery" at bounding box center [116, 329] width 48 height 10
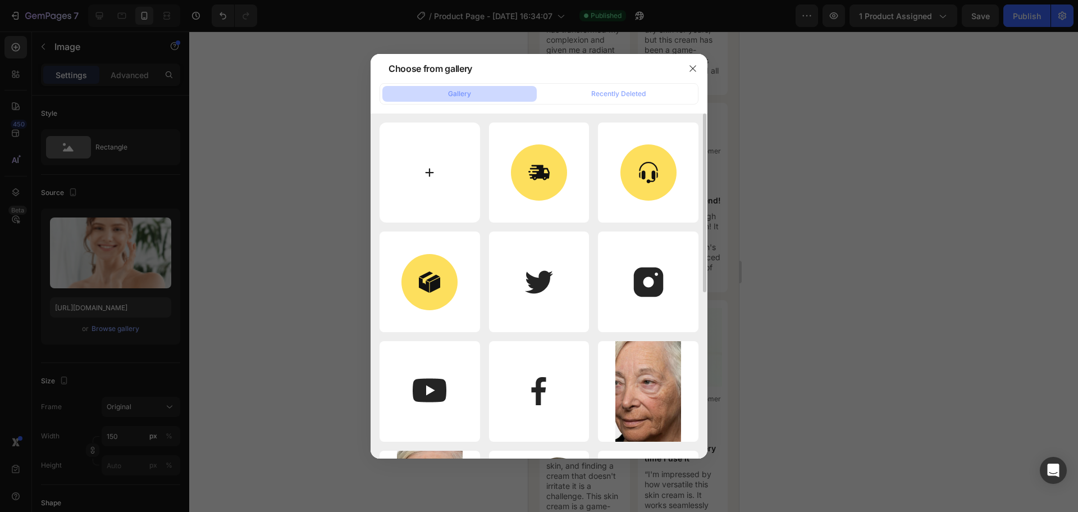
click at [431, 174] on input "file" at bounding box center [430, 172] width 101 height 101
type input "C:\fakepath\8bdc2be0-b84e-41e1-9c34-93f4033e7650.webp"
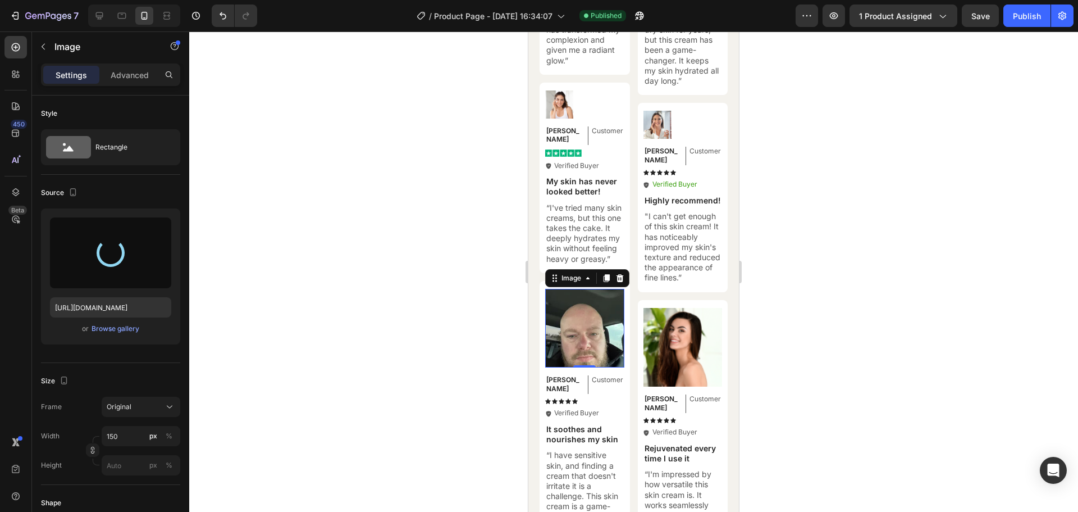
type input "[URL][DOMAIN_NAME]"
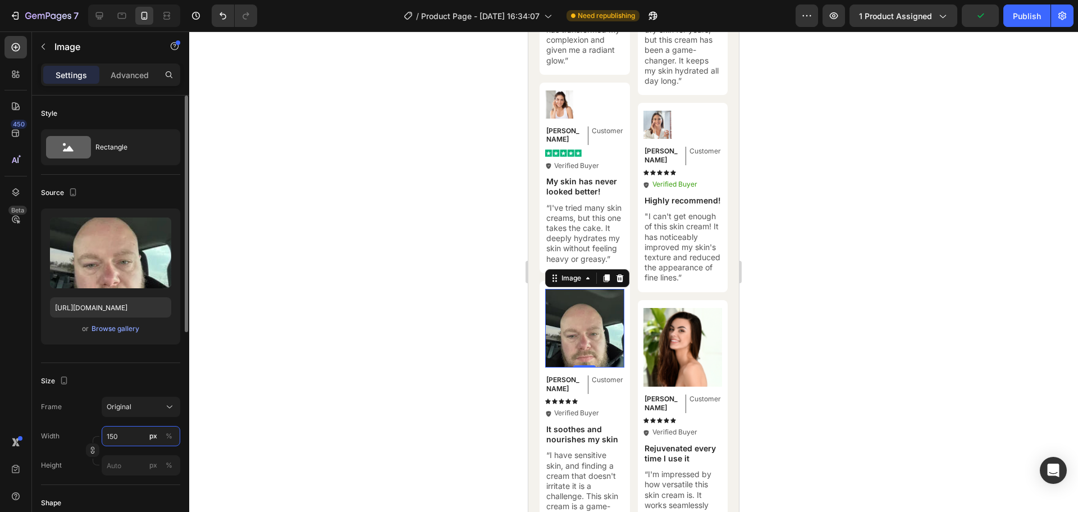
click at [121, 437] on input "150" at bounding box center [141, 436] width 79 height 20
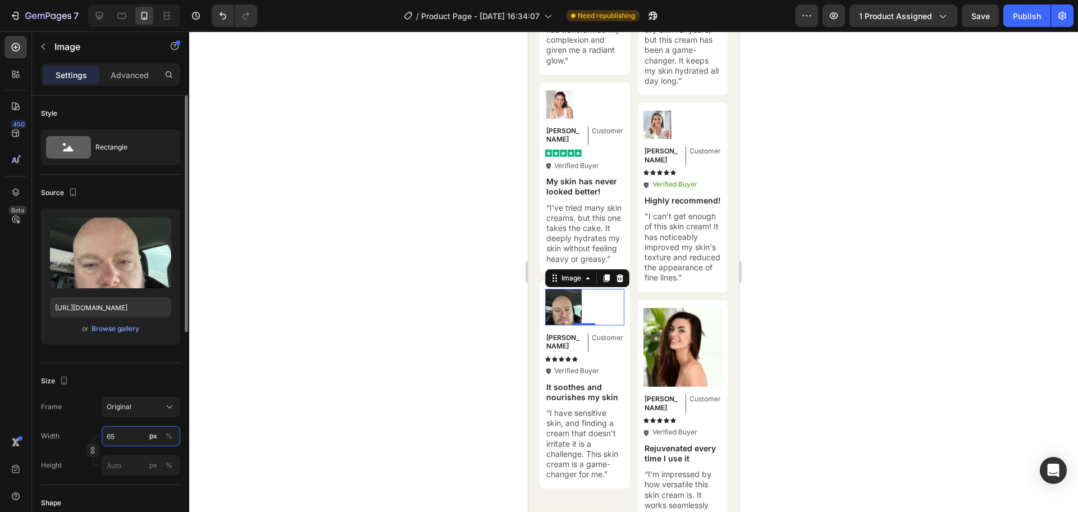
drag, startPoint x: 124, startPoint y: 434, endPoint x: 104, endPoint y: 436, distance: 19.2
click at [104, 436] on input "65" at bounding box center [141, 436] width 79 height 20
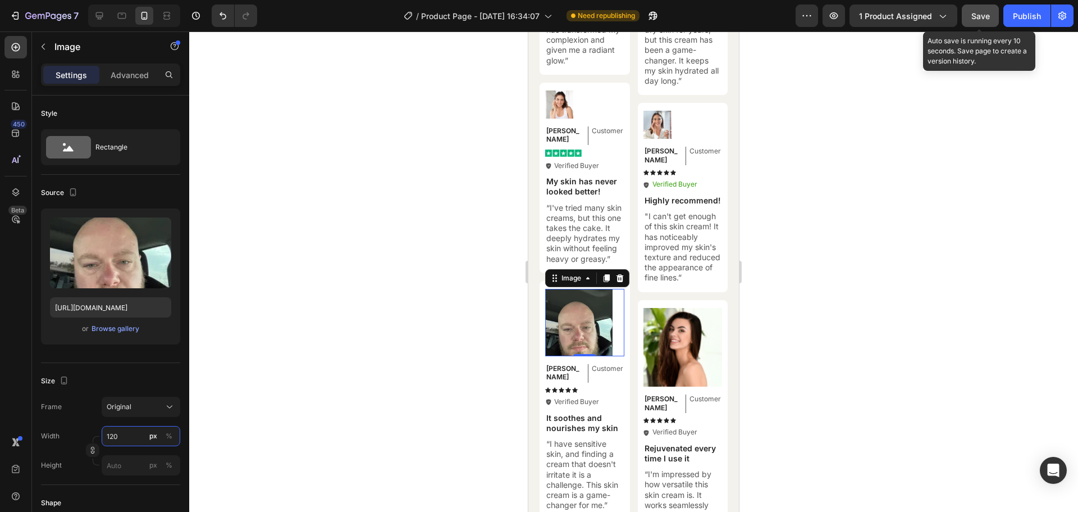
type input "120"
click at [980, 24] on button "Save" at bounding box center [980, 15] width 37 height 22
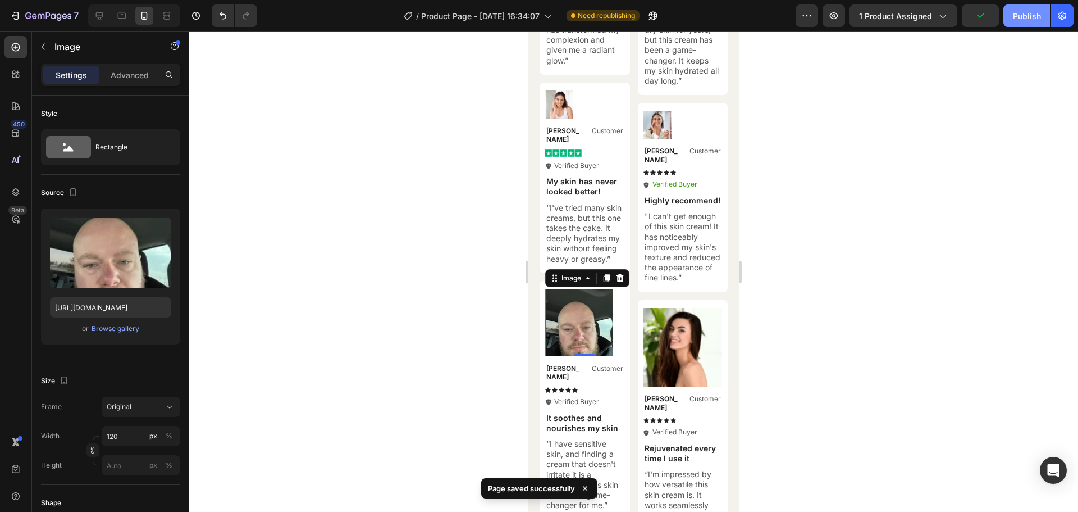
click at [1024, 16] on div "Publish" at bounding box center [1027, 16] width 28 height 12
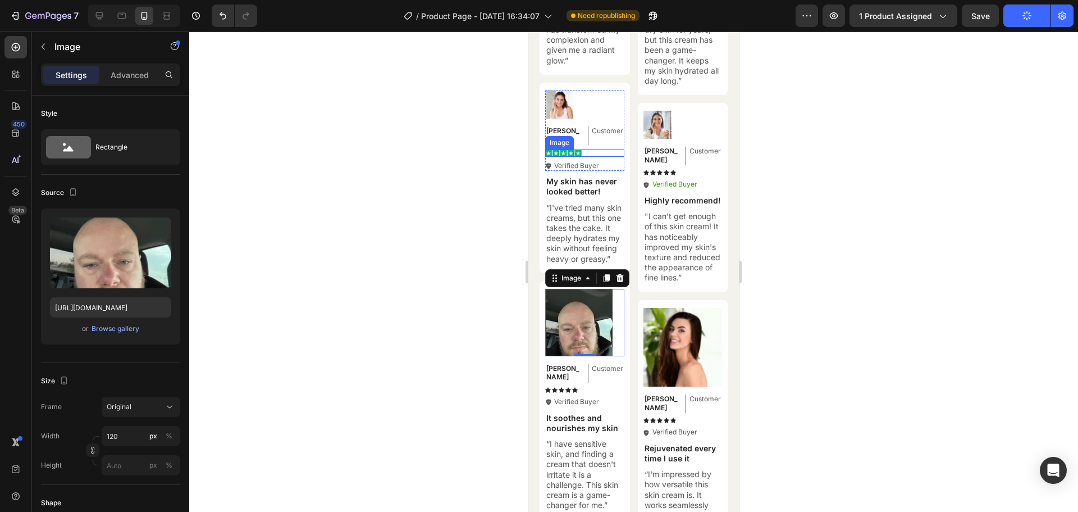
click at [551, 149] on img at bounding box center [563, 152] width 37 height 7
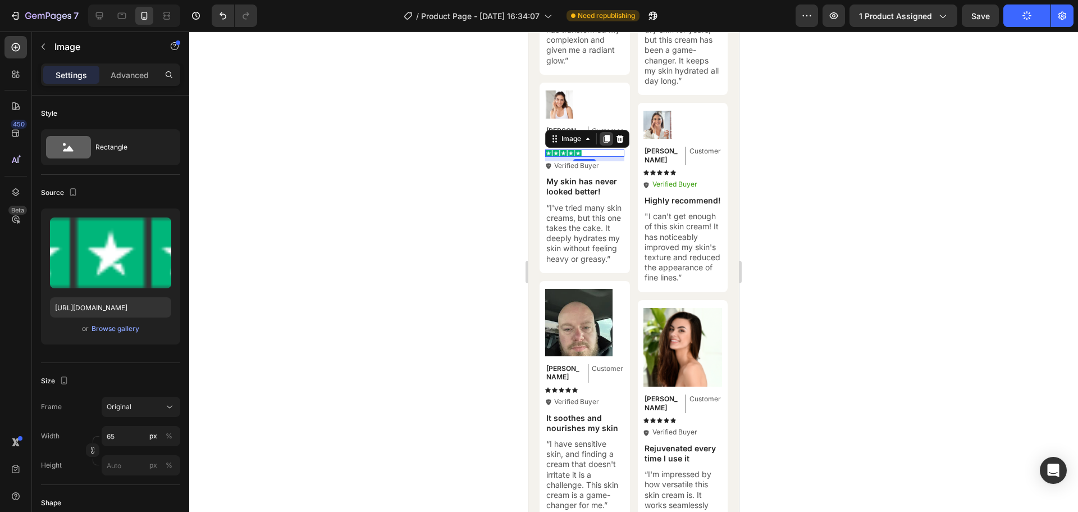
click at [608, 135] on icon at bounding box center [607, 139] width 6 height 8
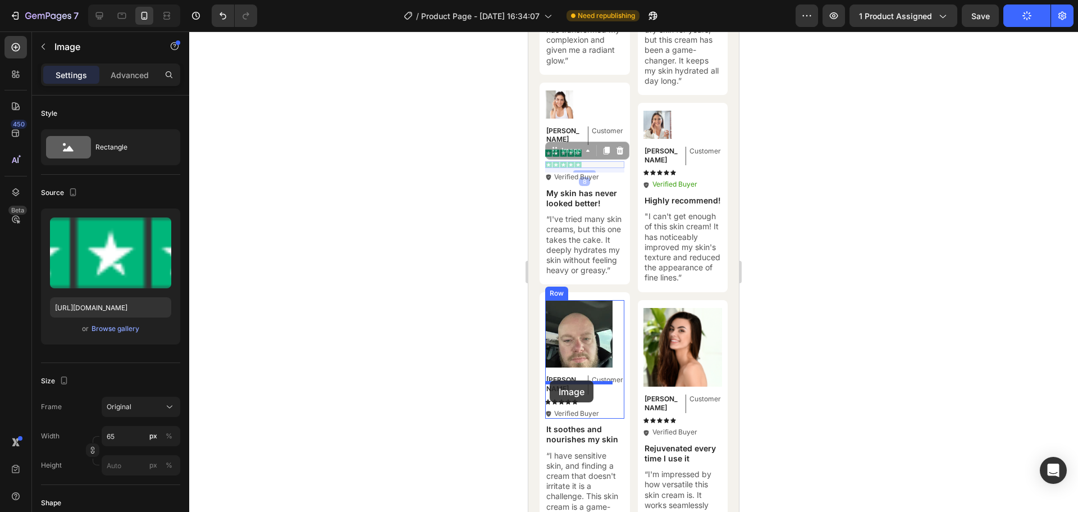
drag, startPoint x: 555, startPoint y: 134, endPoint x: 550, endPoint y: 380, distance: 246.1
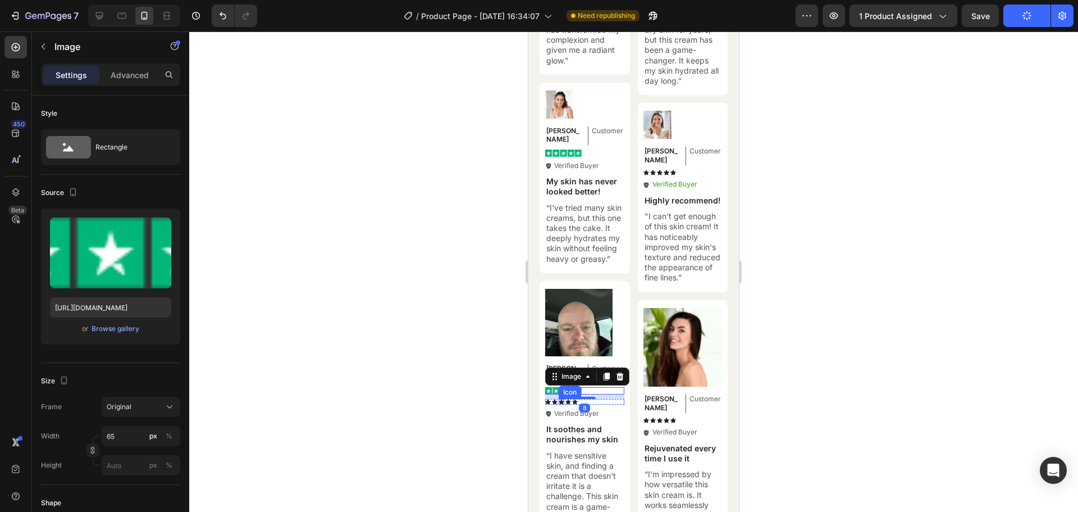
click at [561, 399] on icon at bounding box center [562, 401] width 6 height 5
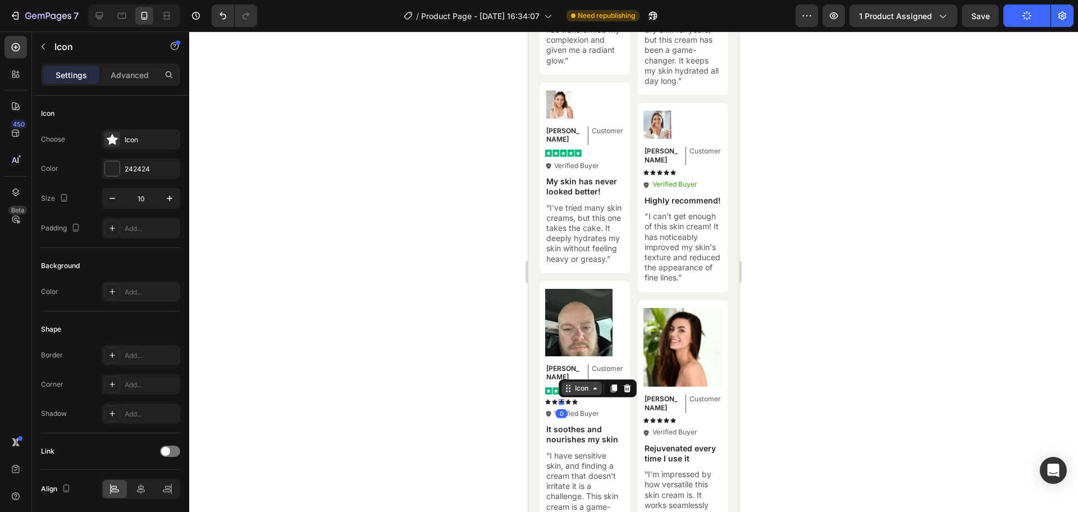
click at [567, 387] on icon at bounding box center [567, 388] width 2 height 2
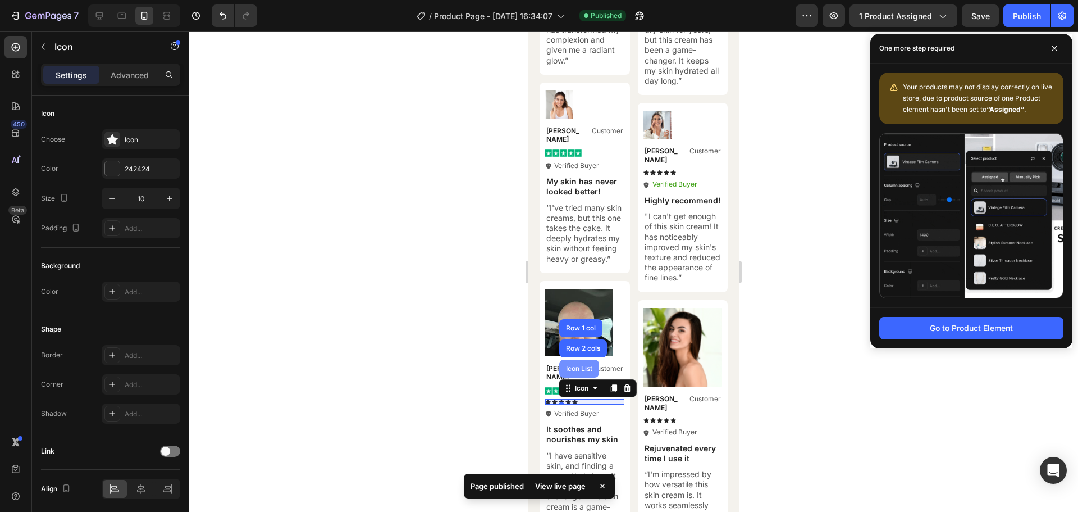
click at [577, 359] on div "Icon List" at bounding box center [579, 368] width 40 height 18
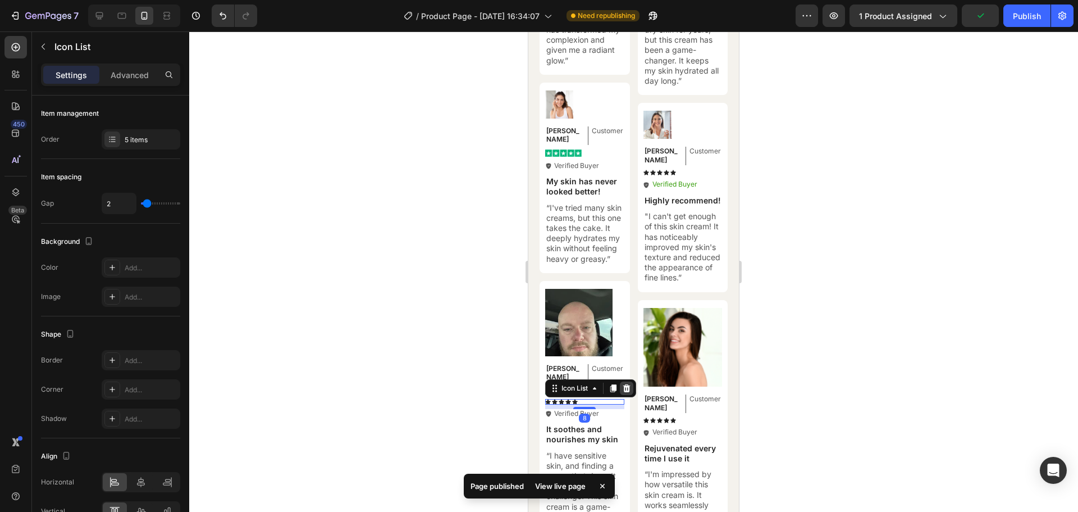
click at [626, 384] on icon at bounding box center [626, 388] width 7 height 8
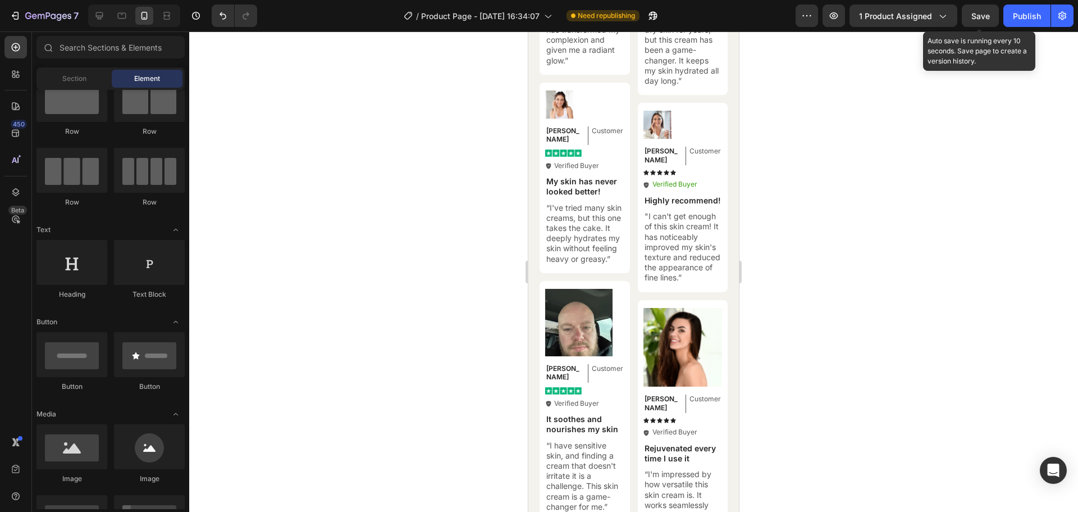
click at [981, 19] on span "Save" at bounding box center [981, 16] width 19 height 10
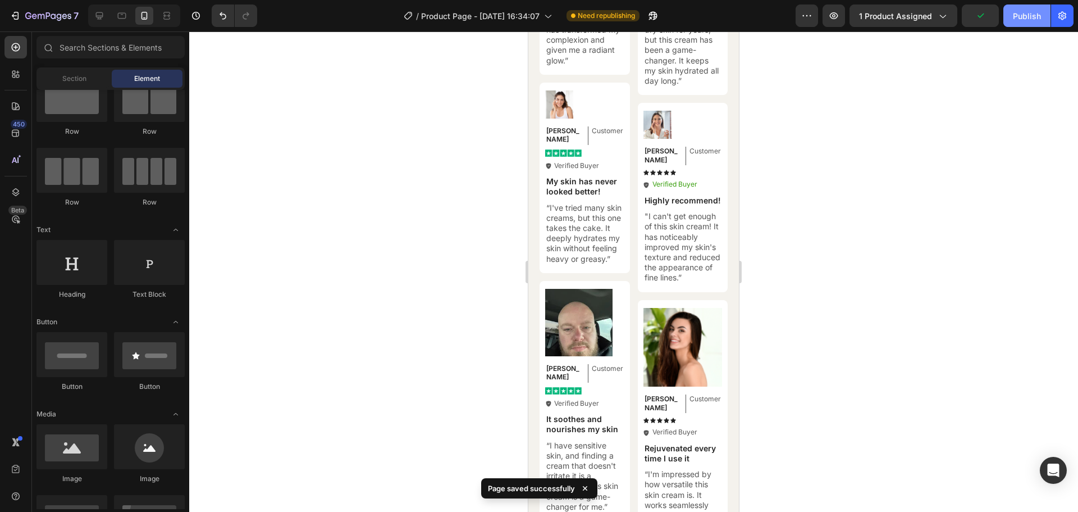
click at [1029, 18] on div "Publish" at bounding box center [1027, 16] width 28 height 12
